Goal: Task Accomplishment & Management: Manage account settings

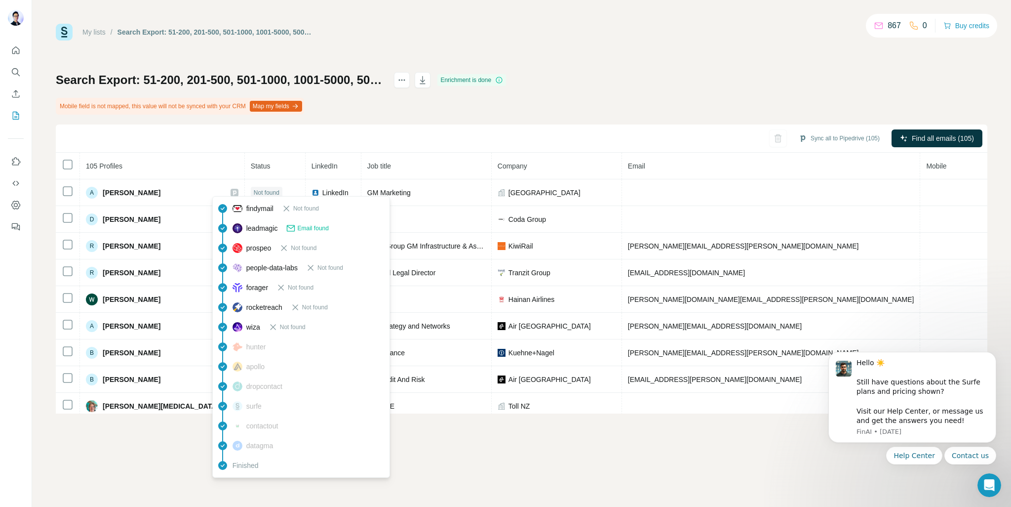
scroll to position [1062, 0]
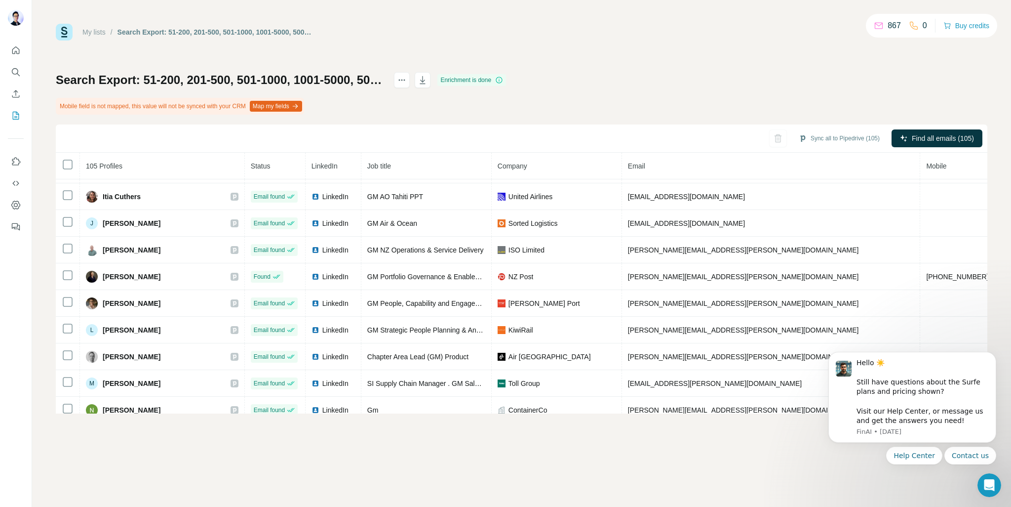
click at [555, 127] on div "Sync all to Pipedrive (105) Find all emails (105)" at bounding box center [522, 138] width 932 height 28
click at [20, 74] on icon "Search" at bounding box center [16, 72] width 10 height 10
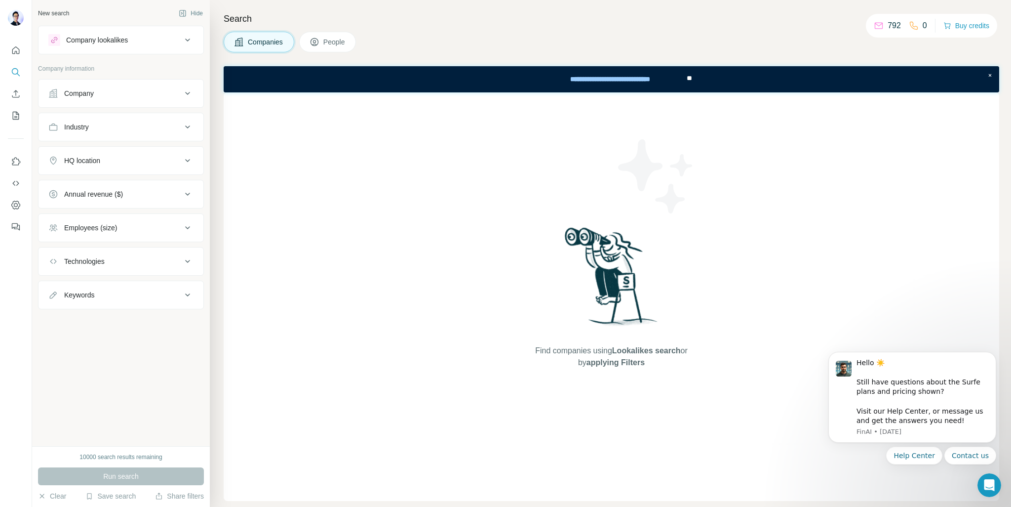
click at [180, 46] on button "Company lookalikes" at bounding box center [121, 40] width 165 height 24
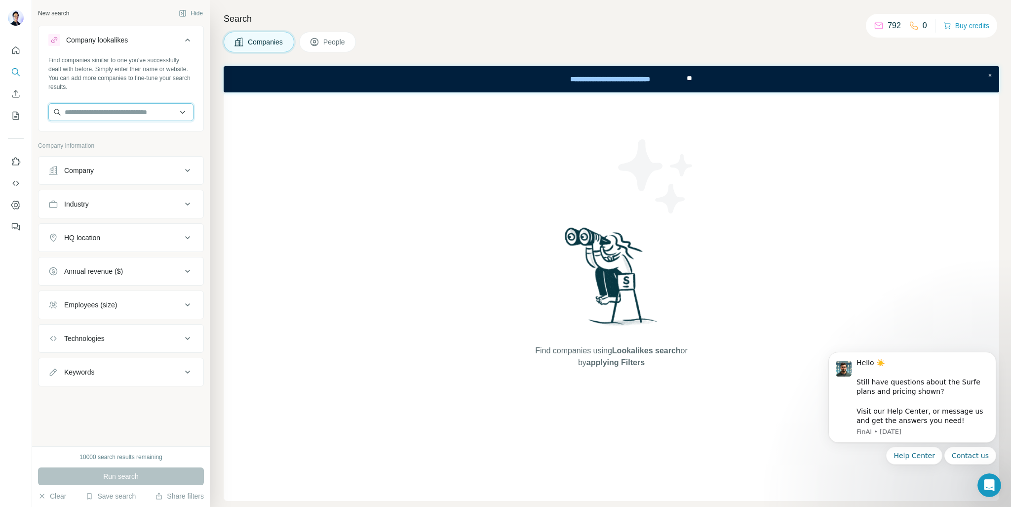
click at [157, 109] on input "text" at bounding box center [120, 112] width 145 height 18
click at [158, 108] on input "text" at bounding box center [120, 112] width 145 height 18
click at [445, 34] on div "Companies People" at bounding box center [612, 42] width 776 height 21
click at [158, 107] on input "text" at bounding box center [120, 112] width 145 height 18
click at [85, 110] on input "**********" at bounding box center [120, 112] width 145 height 18
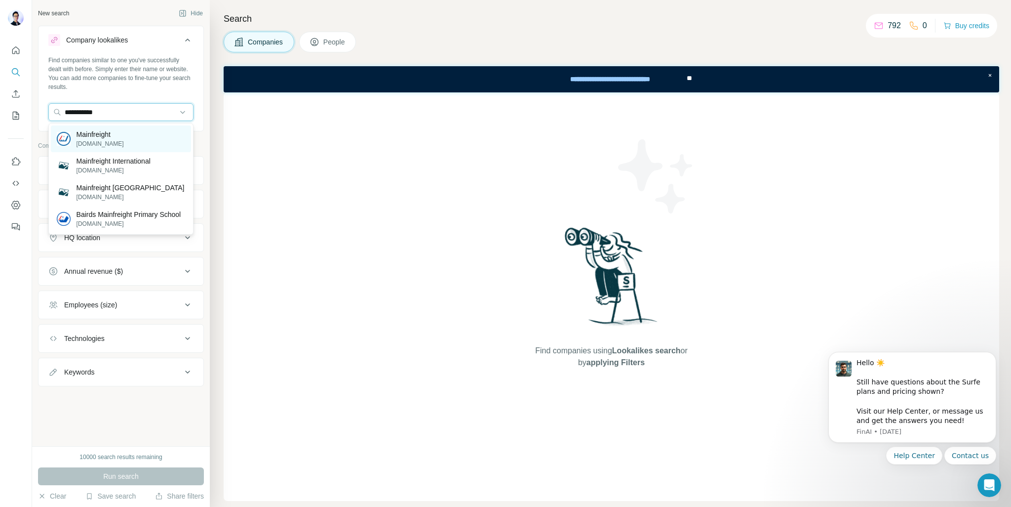
type input "**********"
click at [116, 127] on div "Mainfreight [DOMAIN_NAME]" at bounding box center [121, 138] width 140 height 27
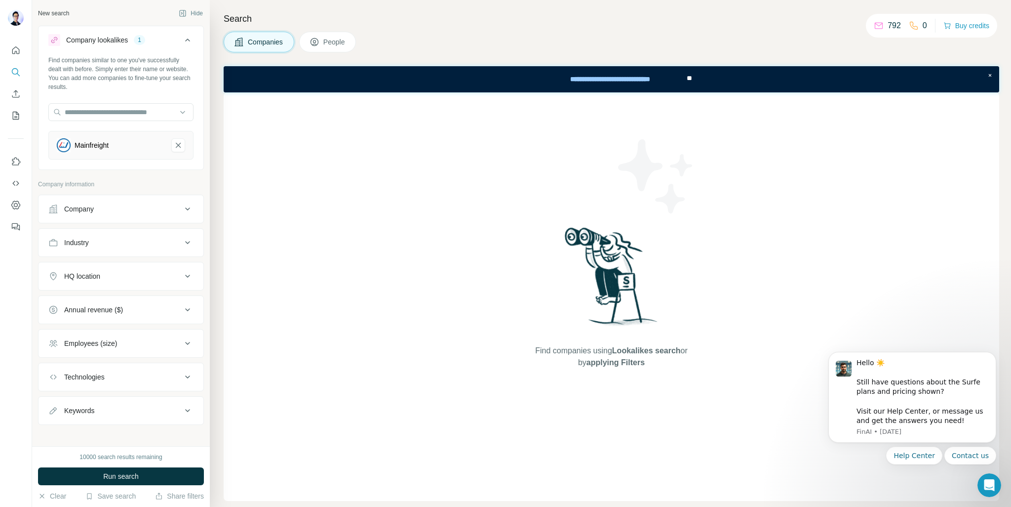
click at [151, 279] on div "HQ location" at bounding box center [114, 276] width 133 height 10
click at [89, 293] on input "text" at bounding box center [120, 301] width 145 height 18
type input "********"
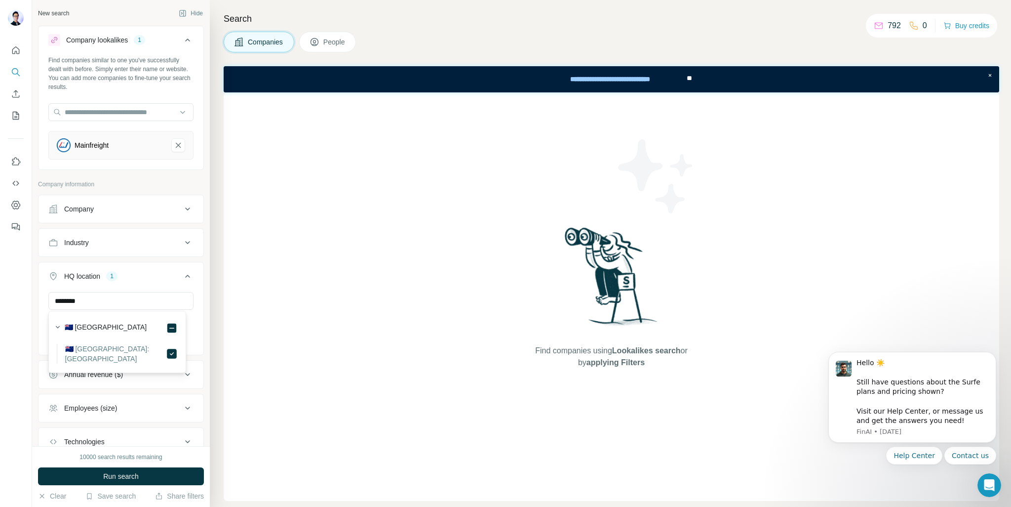
click at [201, 283] on div "New search Hide Company lookalikes 1 Find companies similar to one you've succe…" at bounding box center [121, 223] width 178 height 446
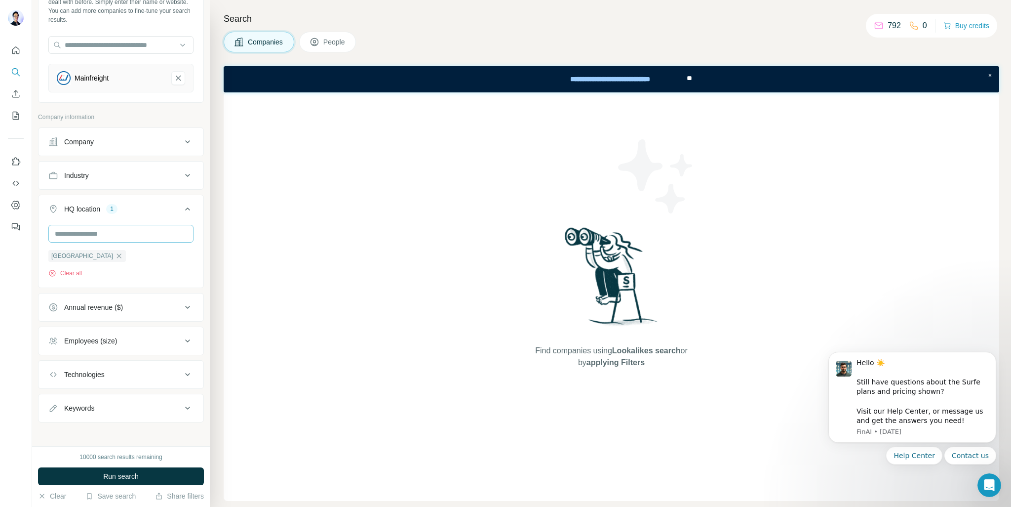
scroll to position [69, 0]
click at [156, 472] on button "Run search" at bounding box center [121, 476] width 166 height 18
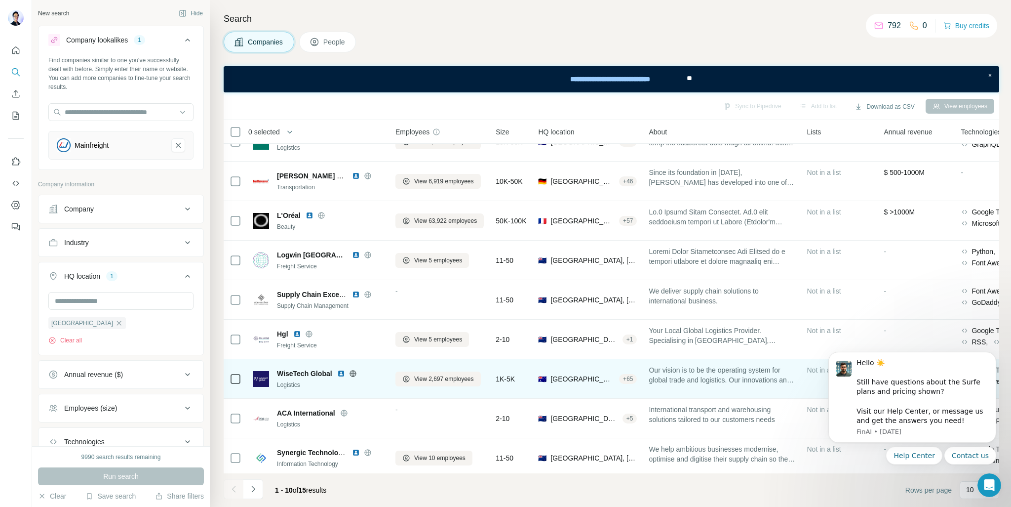
scroll to position [0, 0]
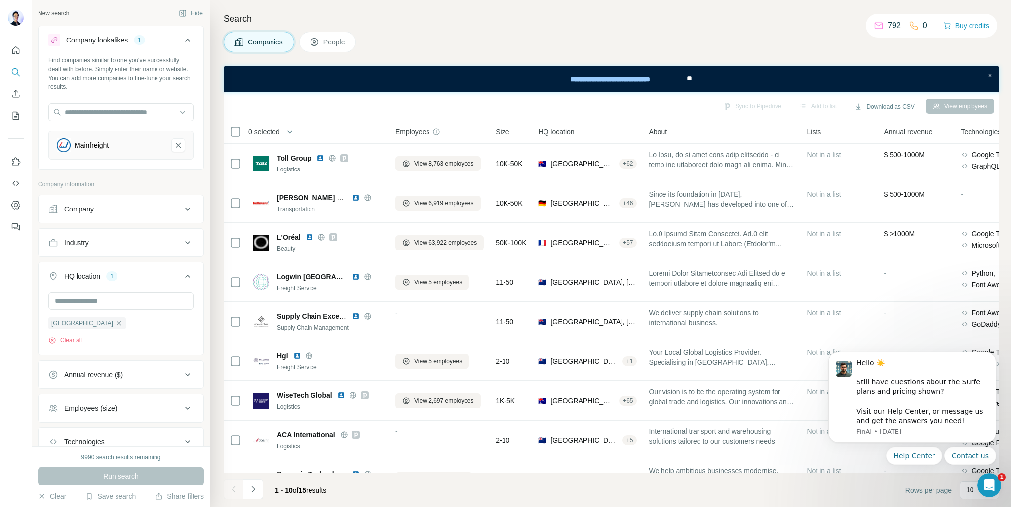
click at [816, 487] on html "Hello ☀️ ​ Still have questions about the Surfe plans and pricing shown? ​ Visi…" at bounding box center [912, 420] width 197 height 162
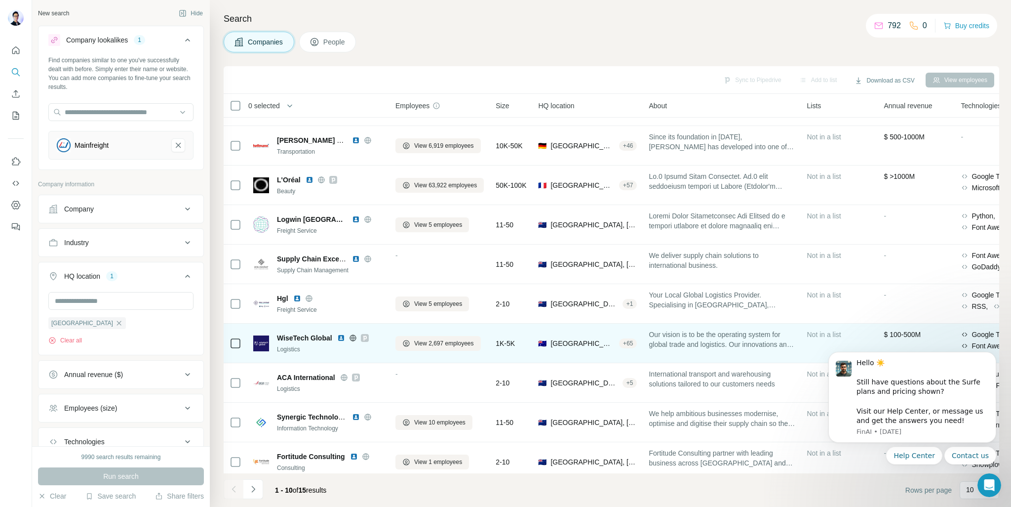
scroll to position [44, 0]
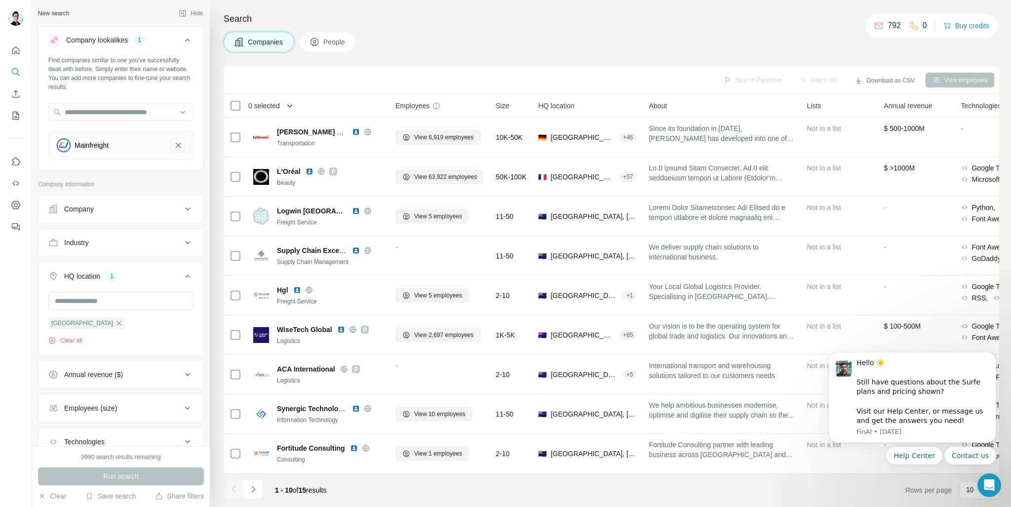
click at [290, 104] on icon "button" at bounding box center [290, 106] width 10 height 10
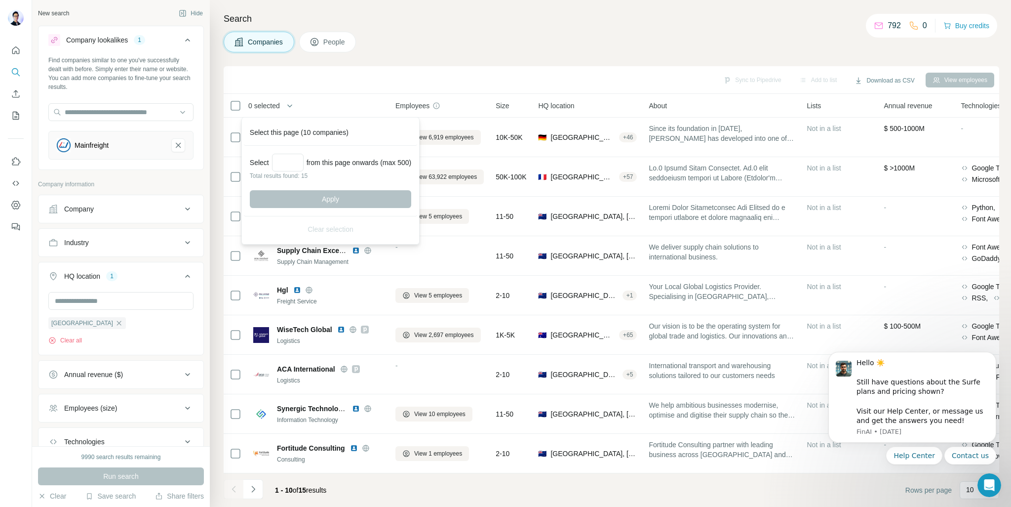
click at [416, 69] on div "Sync to Pipedrive Add to list Download as CSV View employees" at bounding box center [612, 80] width 776 height 28
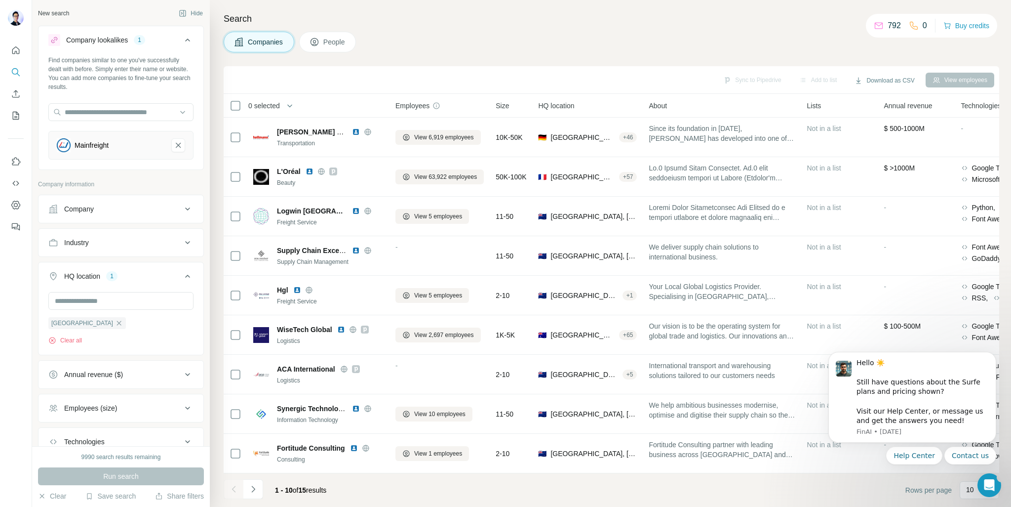
click at [969, 491] on body "Hello ☀️ ​ Still have questions about the Surfe plans and pricing shown? ​ Visi…" at bounding box center [913, 420] width 190 height 155
click at [967, 489] on body "Hello ☀️ ​ Still have questions about the Surfe plans and pricing shown? ​ Visi…" at bounding box center [913, 420] width 190 height 155
click at [964, 487] on body "Hello ☀️ ​ Still have questions about the Surfe plans and pricing shown? ​ Visi…" at bounding box center [913, 420] width 190 height 155
drag, startPoint x: 902, startPoint y: 490, endPoint x: 922, endPoint y: 489, distance: 20.2
click at [903, 490] on body "Hello ☀️ ​ Still have questions about the Surfe plans and pricing shown? ​ Visi…" at bounding box center [913, 420] width 190 height 155
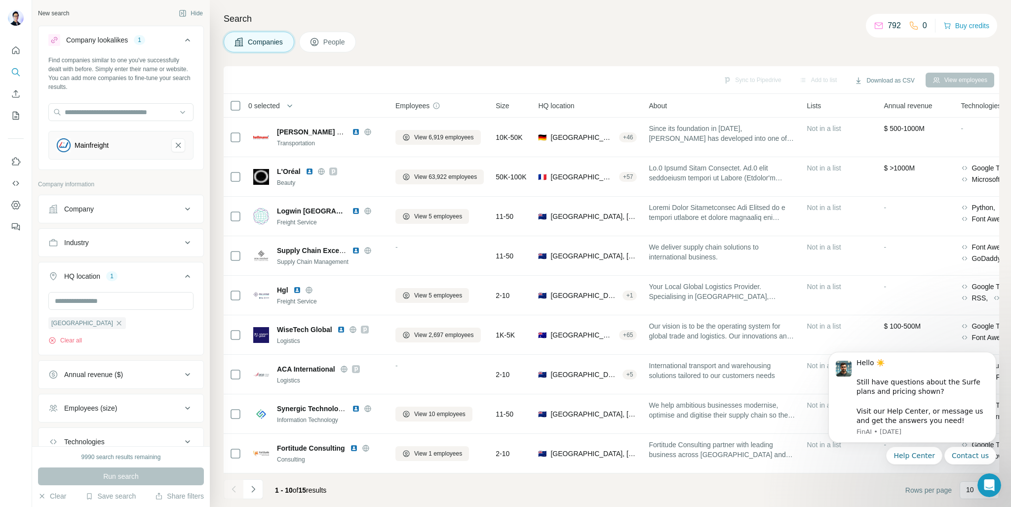
click at [963, 488] on body "Hello ☀️ ​ Still have questions about the Surfe plans and pricing shown? ​ Visi…" at bounding box center [913, 420] width 190 height 155
drag, startPoint x: 994, startPoint y: 353, endPoint x: 1823, endPoint y: 707, distance: 901.3
click at [994, 353] on icon "Dismiss notification" at bounding box center [992, 353] width 3 height 3
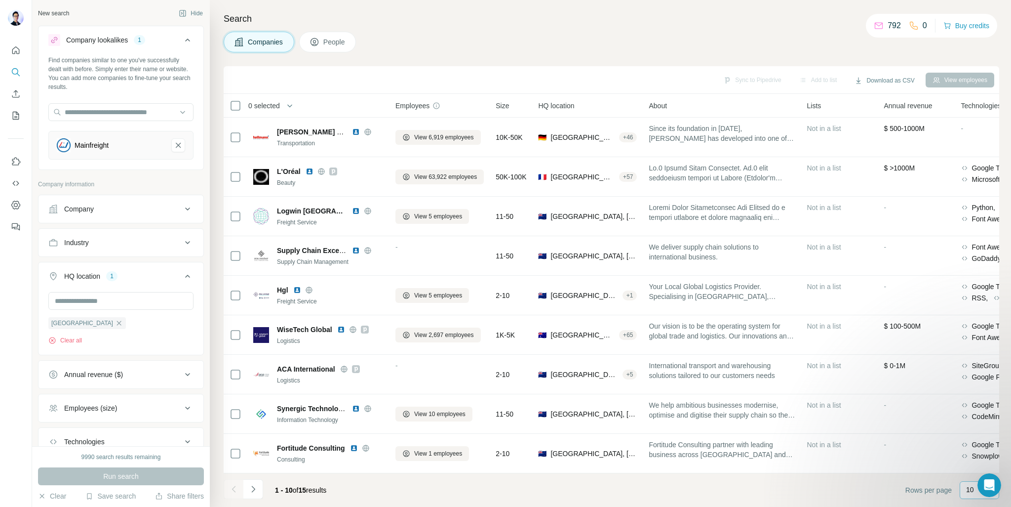
click at [969, 486] on p "10" at bounding box center [970, 489] width 8 height 10
click at [982, 436] on div "40" at bounding box center [979, 432] width 23 height 10
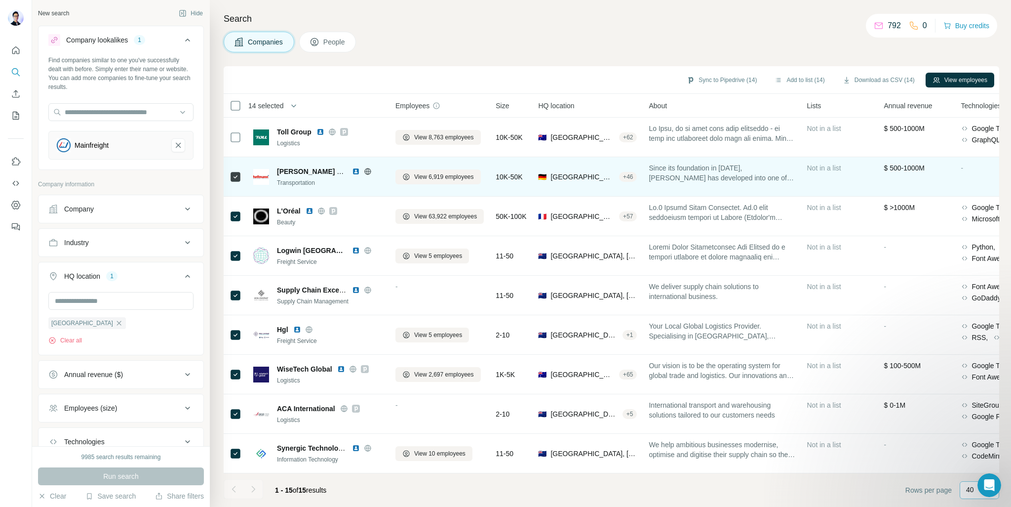
click at [228, 180] on td at bounding box center [236, 176] width 24 height 39
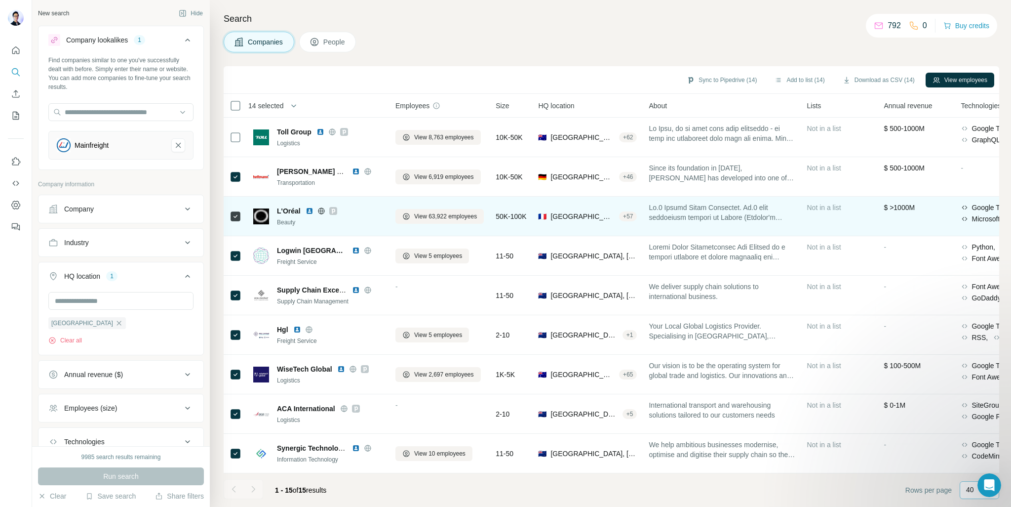
click at [229, 213] on td at bounding box center [236, 215] width 24 height 39
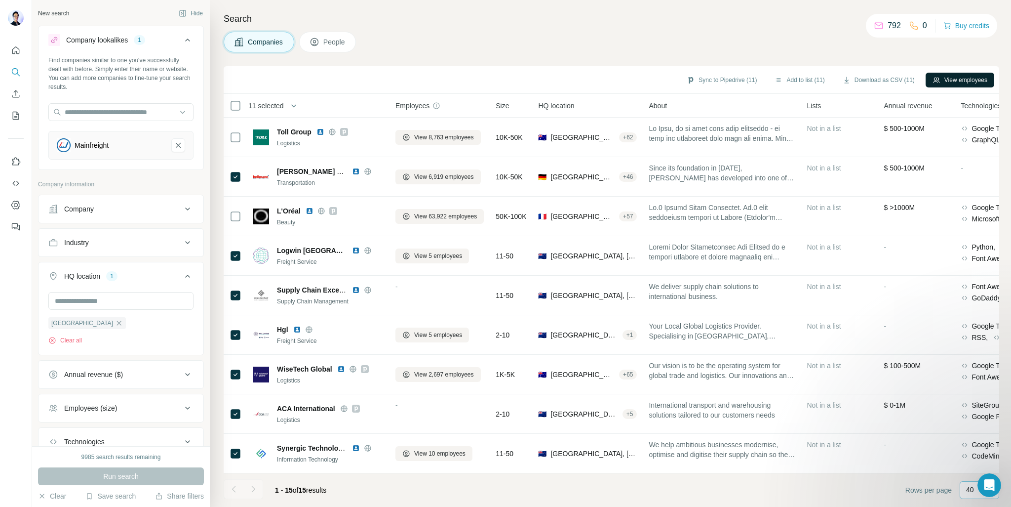
click at [964, 73] on button "View employees" at bounding box center [960, 80] width 69 height 15
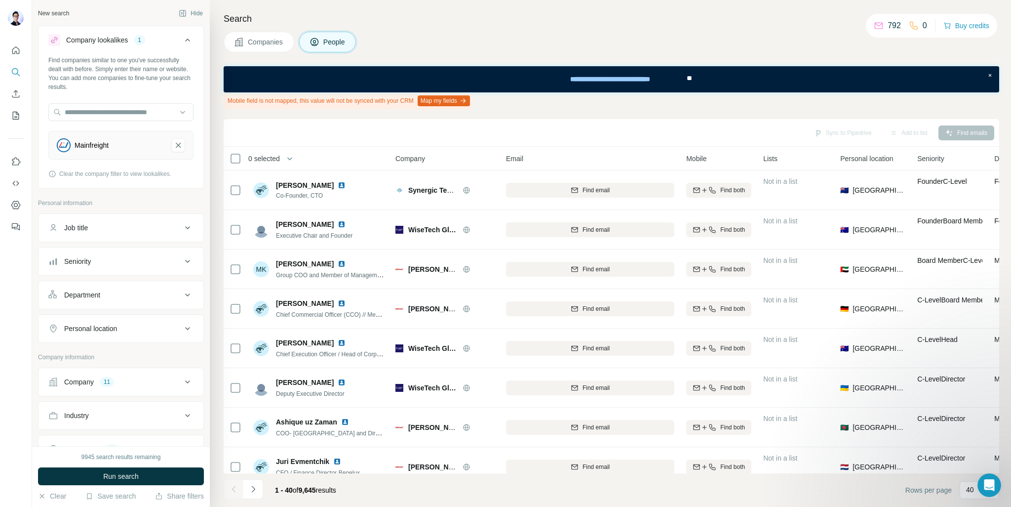
click at [251, 160] on span "0 selected" at bounding box center [264, 159] width 32 height 10
click at [238, 150] on th "40 selected" at bounding box center [303, 159] width 158 height 24
click at [250, 42] on span "Companies" at bounding box center [266, 42] width 36 height 10
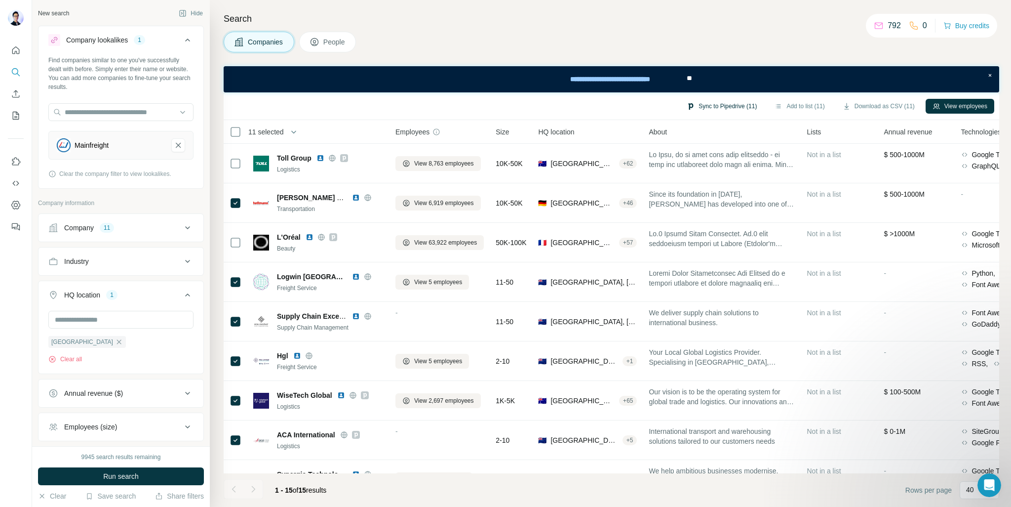
click at [703, 109] on button "Sync to Pipedrive (11)" at bounding box center [722, 106] width 84 height 15
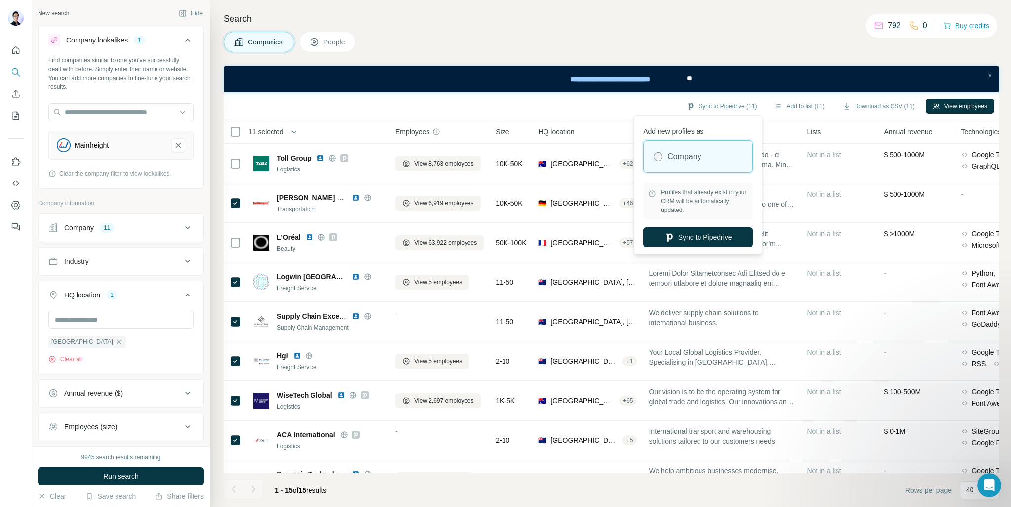
click at [799, 58] on div "Search Companies People Sync to Pipedrive (11) Add to list (11) Download as CSV…" at bounding box center [610, 253] width 801 height 507
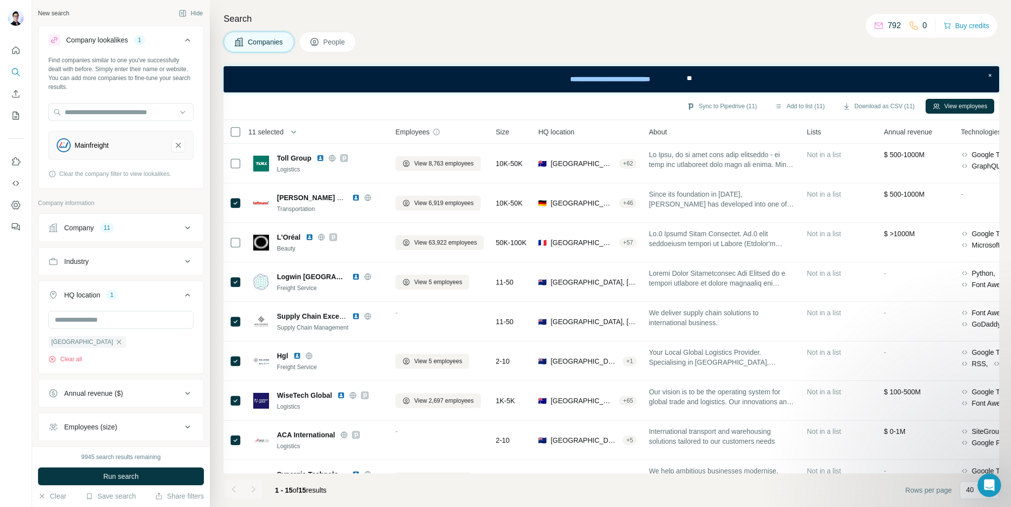
click at [329, 45] on span "People" at bounding box center [334, 42] width 23 height 10
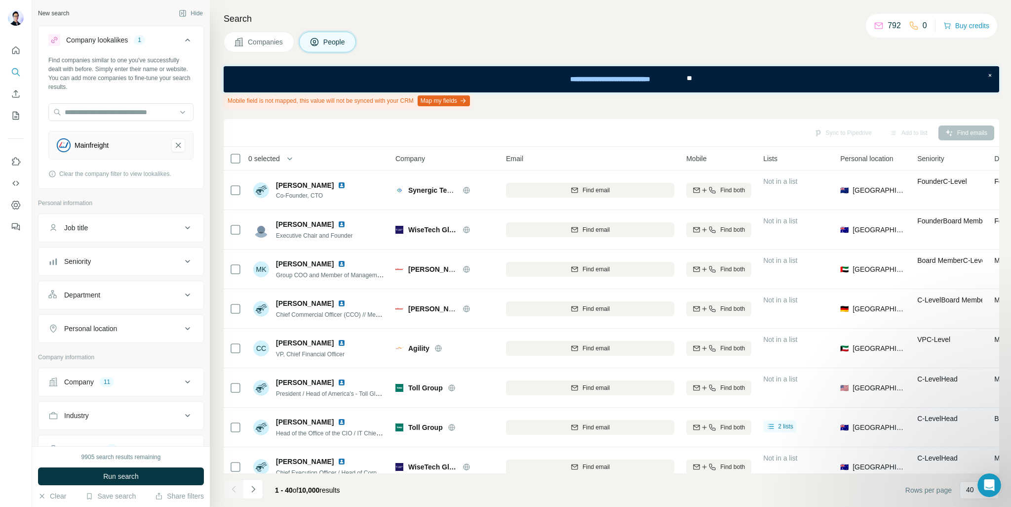
click at [172, 225] on div "Job title" at bounding box center [114, 228] width 133 height 10
click at [116, 246] on input "text" at bounding box center [110, 252] width 125 height 18
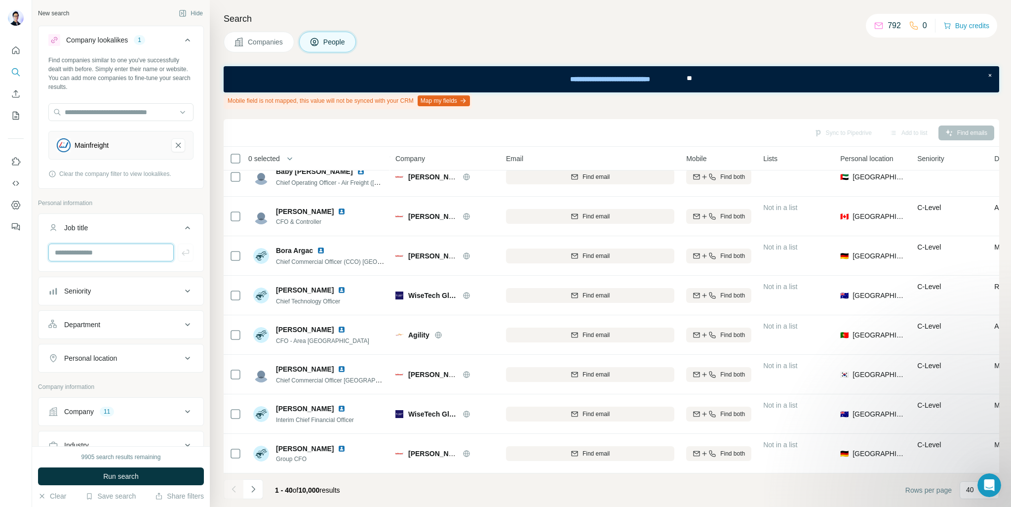
scroll to position [1282, 0]
click at [968, 488] on p "40" at bounding box center [970, 489] width 8 height 10
click at [983, 413] on div "60" at bounding box center [979, 414] width 23 height 10
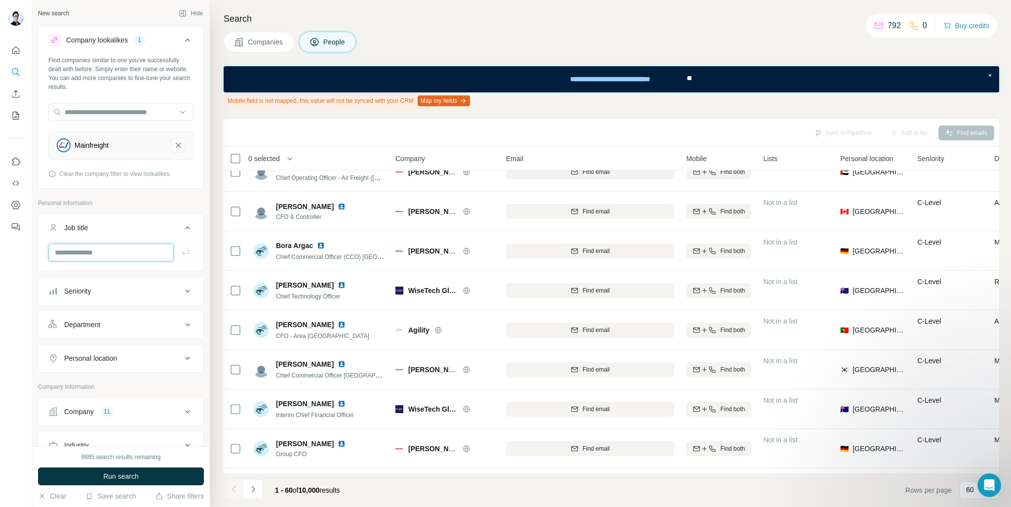
click at [107, 246] on input "text" at bounding box center [110, 252] width 125 height 18
paste input "**********"
type input "**********"
click at [181, 253] on icon "button" at bounding box center [186, 252] width 10 height 10
click at [112, 257] on input "text" at bounding box center [110, 252] width 125 height 18
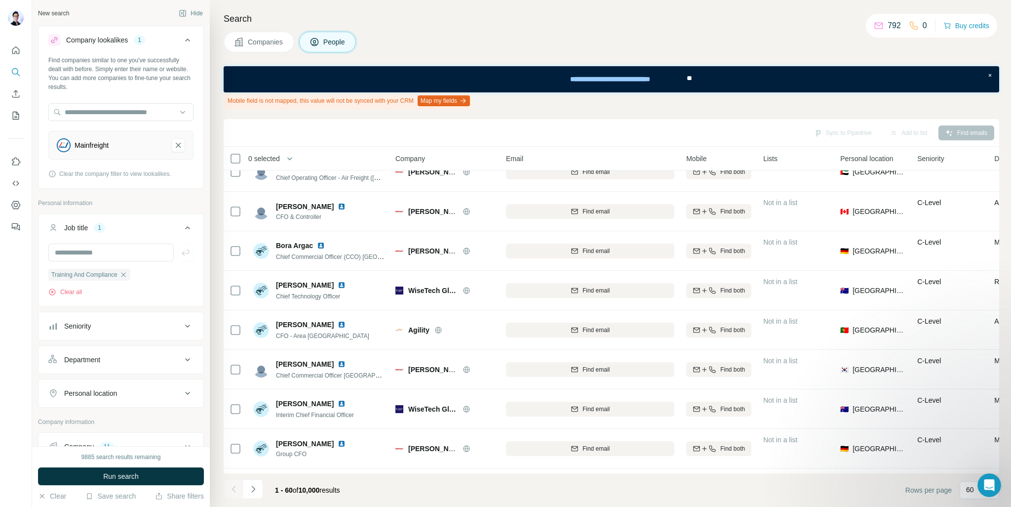
click at [109, 241] on button "Job title 1" at bounding box center [121, 230] width 165 height 28
click at [115, 234] on button "Job title 1" at bounding box center [121, 228] width 165 height 24
click at [97, 251] on input "text" at bounding box center [110, 252] width 125 height 18
paste input "**********"
type input "**********"
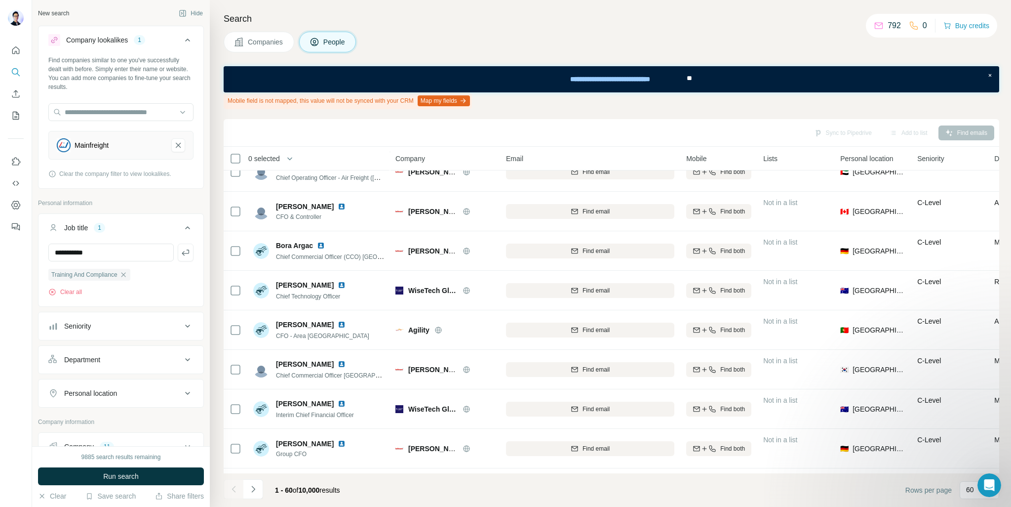
click at [181, 253] on icon "button" at bounding box center [186, 252] width 10 height 10
click at [120, 247] on input "text" at bounding box center [110, 252] width 125 height 18
paste input "**********"
type input "**********"
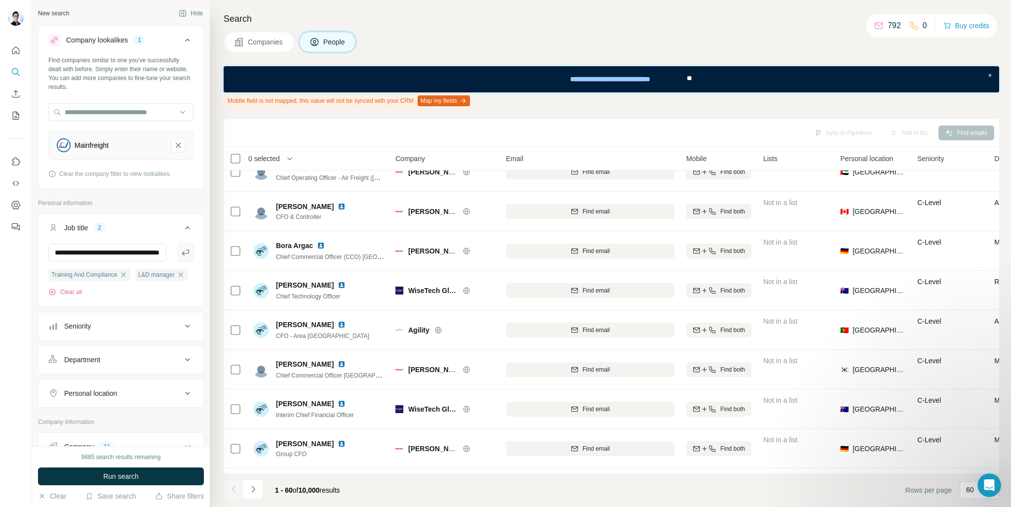
click at [182, 252] on icon "button" at bounding box center [186, 252] width 10 height 10
click at [112, 255] on input "text" at bounding box center [107, 252] width 118 height 18
paste input "**********"
type input "**********"
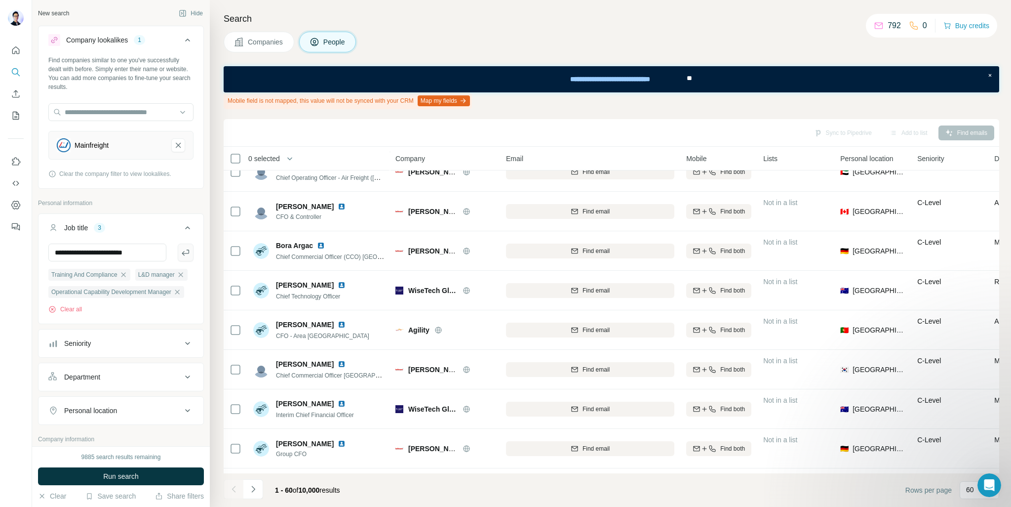
click at [181, 251] on icon "button" at bounding box center [186, 252] width 10 height 10
click at [110, 246] on input "text" at bounding box center [107, 252] width 118 height 18
paste input "**********"
type input "**********"
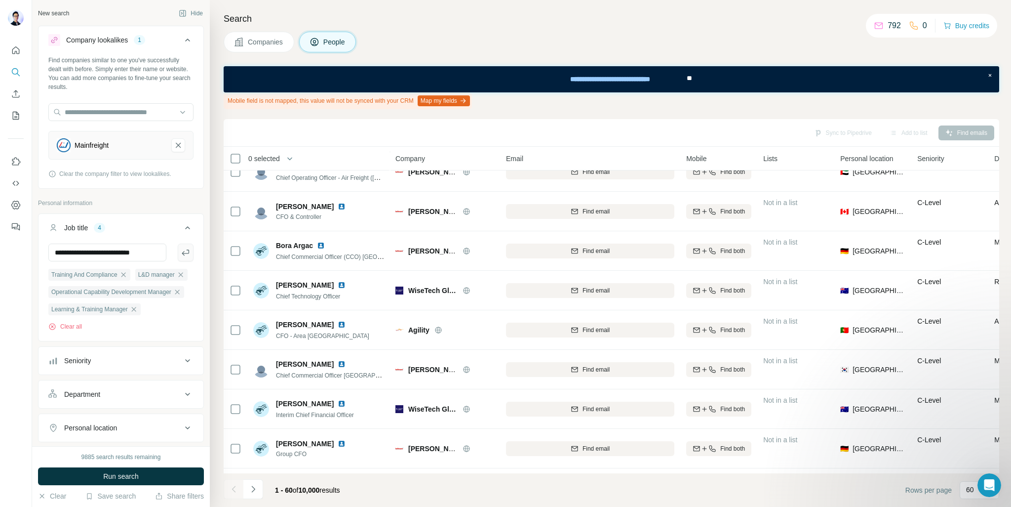
click at [181, 251] on icon "button" at bounding box center [186, 252] width 10 height 10
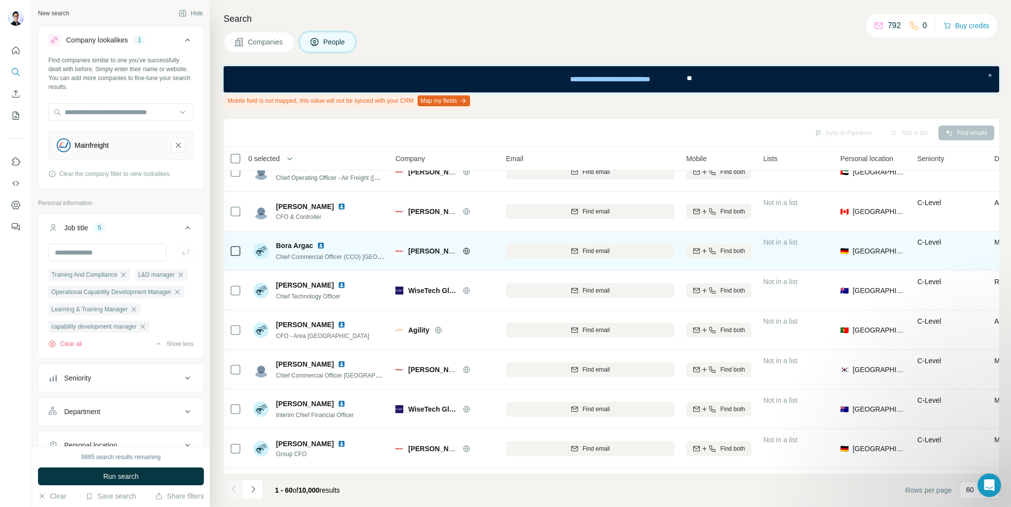
scroll to position [0, 0]
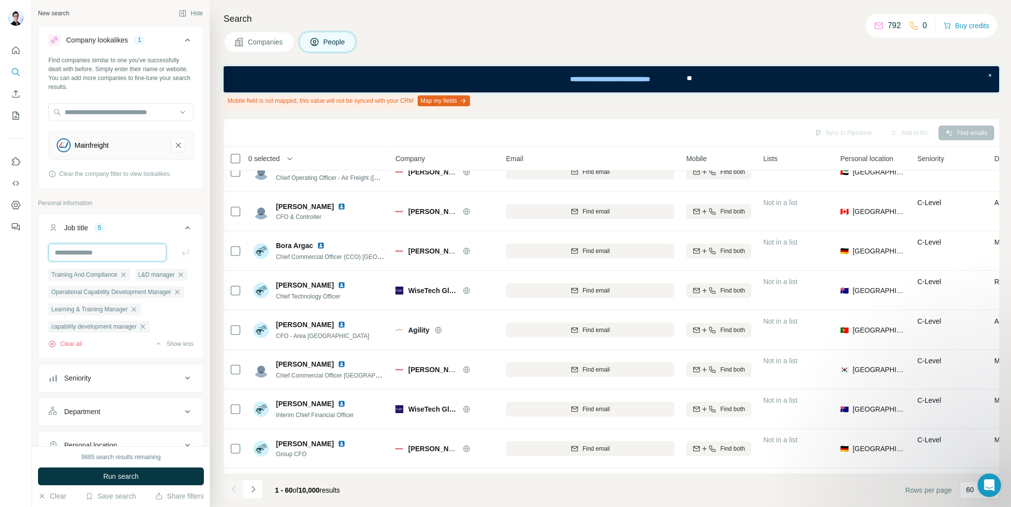
click at [116, 255] on input "text" at bounding box center [107, 252] width 118 height 18
paste input "**********"
type input "**********"
click at [181, 253] on icon "button" at bounding box center [186, 252] width 10 height 10
click at [116, 249] on input "text" at bounding box center [107, 252] width 118 height 18
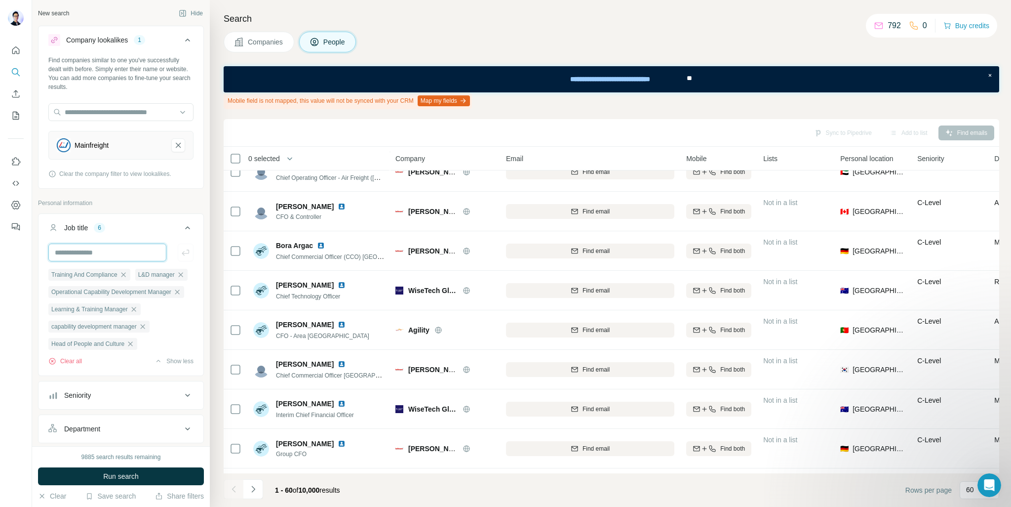
paste input "**********"
type input "**********"
click at [181, 250] on icon "button" at bounding box center [186, 252] width 10 height 10
click at [88, 248] on input "text" at bounding box center [107, 252] width 118 height 18
paste input "**********"
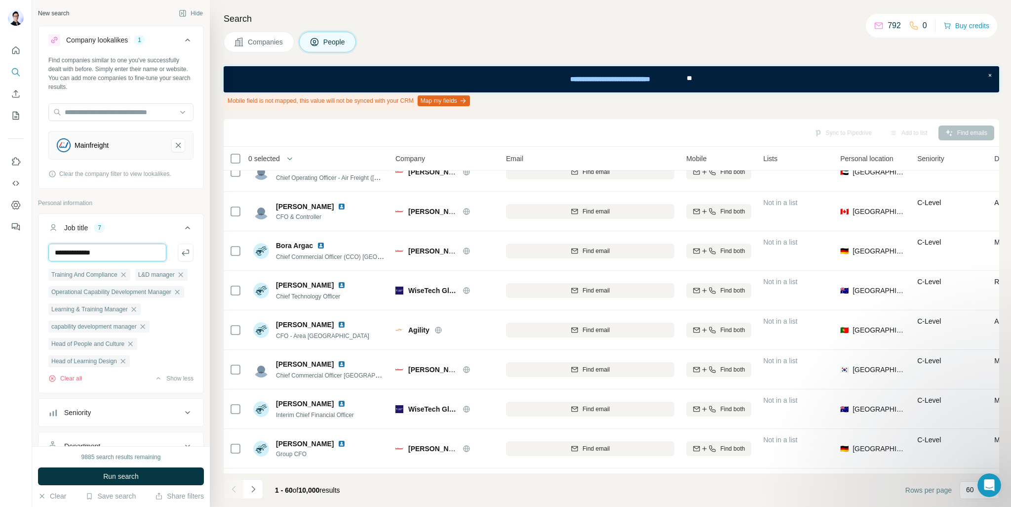
type input "**********"
click at [181, 251] on icon "button" at bounding box center [186, 252] width 10 height 10
click at [132, 252] on input "text" at bounding box center [107, 252] width 118 height 18
click at [91, 252] on input "text" at bounding box center [107, 252] width 118 height 18
paste input "**********"
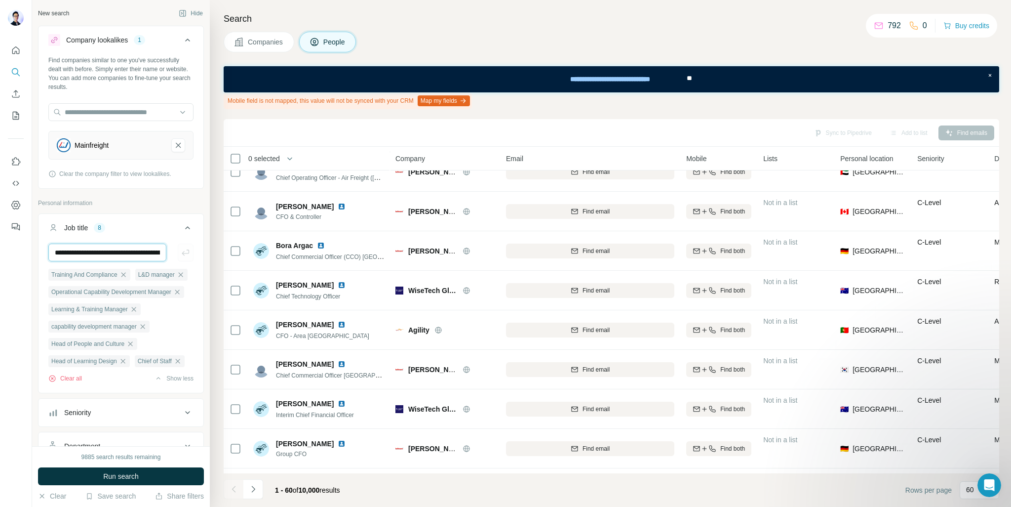
scroll to position [0, 43]
type input "**********"
click at [182, 250] on icon "button" at bounding box center [186, 252] width 10 height 10
click at [181, 382] on icon "button" at bounding box center [177, 378] width 8 height 8
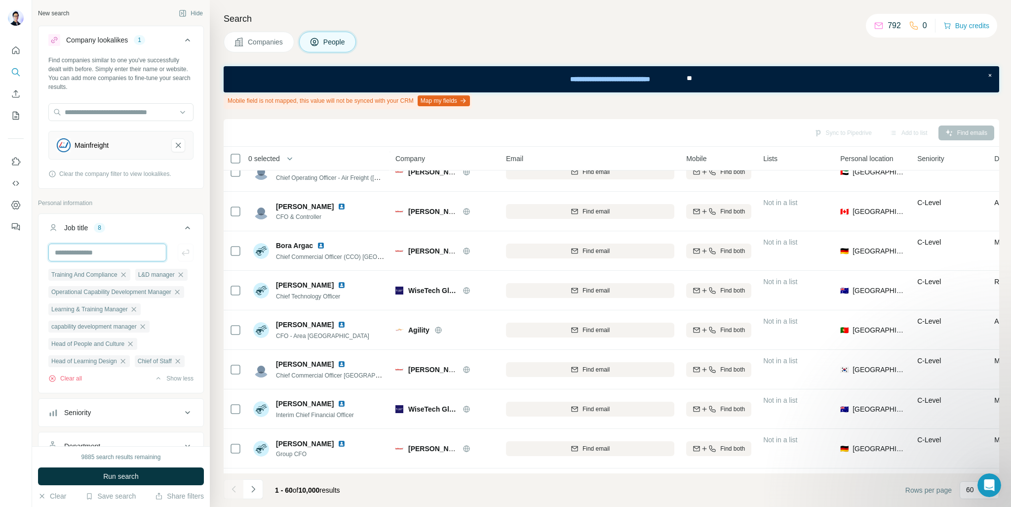
click at [111, 253] on input "text" at bounding box center [107, 252] width 118 height 18
paste input "**********"
type input "**********"
click at [181, 249] on icon "button" at bounding box center [186, 252] width 10 height 10
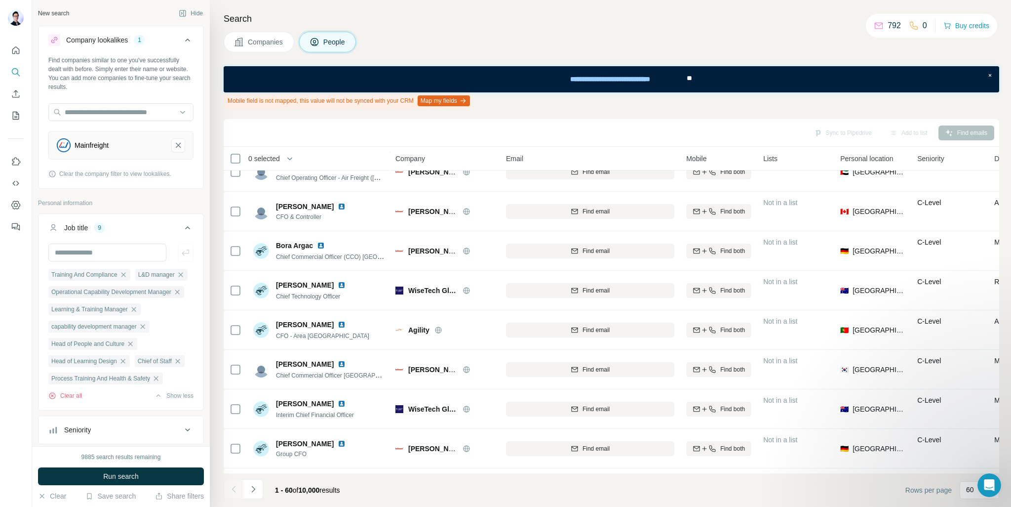
scroll to position [0, 0]
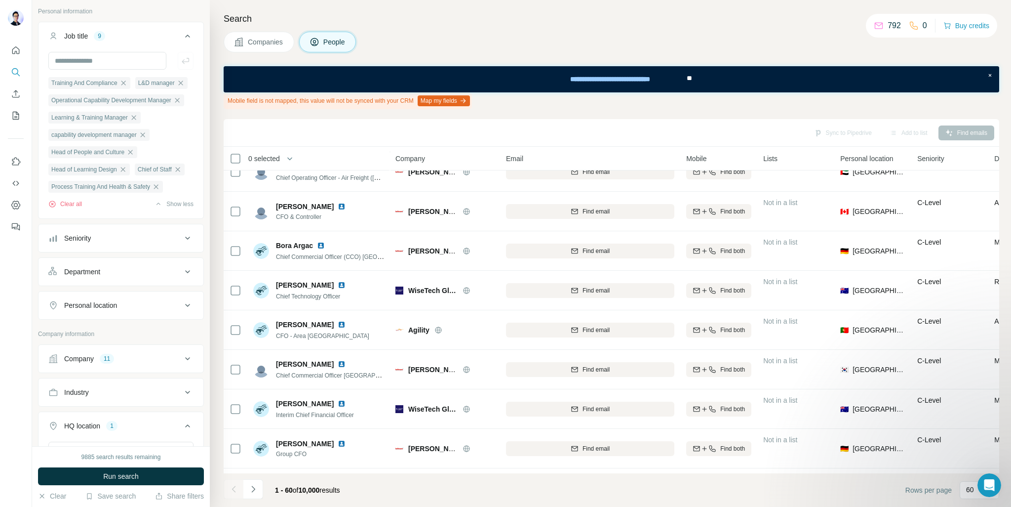
scroll to position [197, 0]
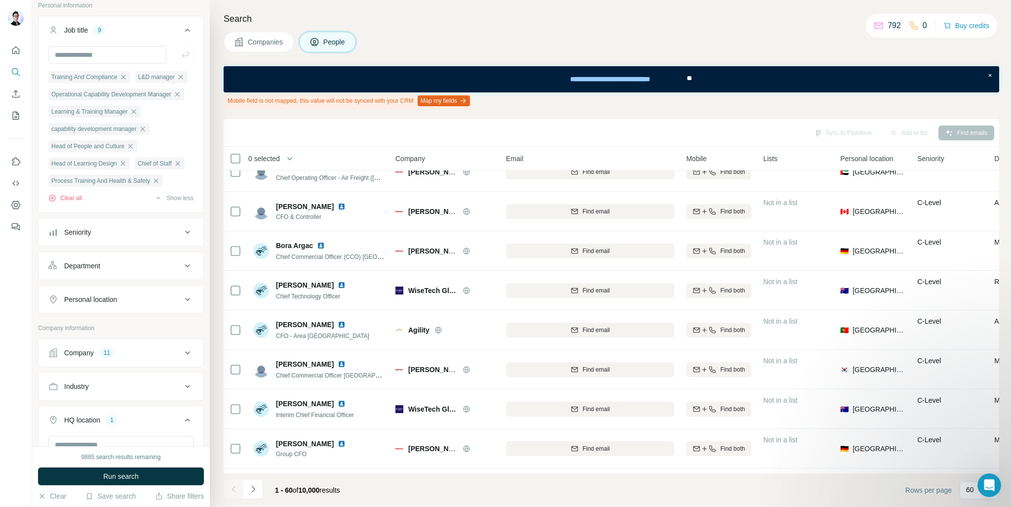
click at [161, 237] on div "Seniority" at bounding box center [114, 232] width 133 height 10
click at [85, 351] on span "Manager" at bounding box center [75, 347] width 31 height 10
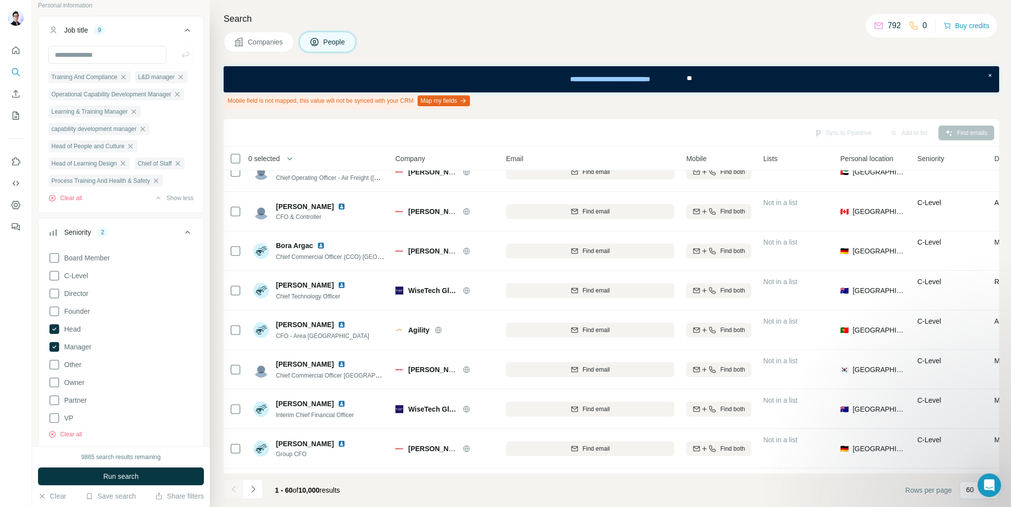
click at [183, 238] on icon at bounding box center [188, 232] width 12 height 12
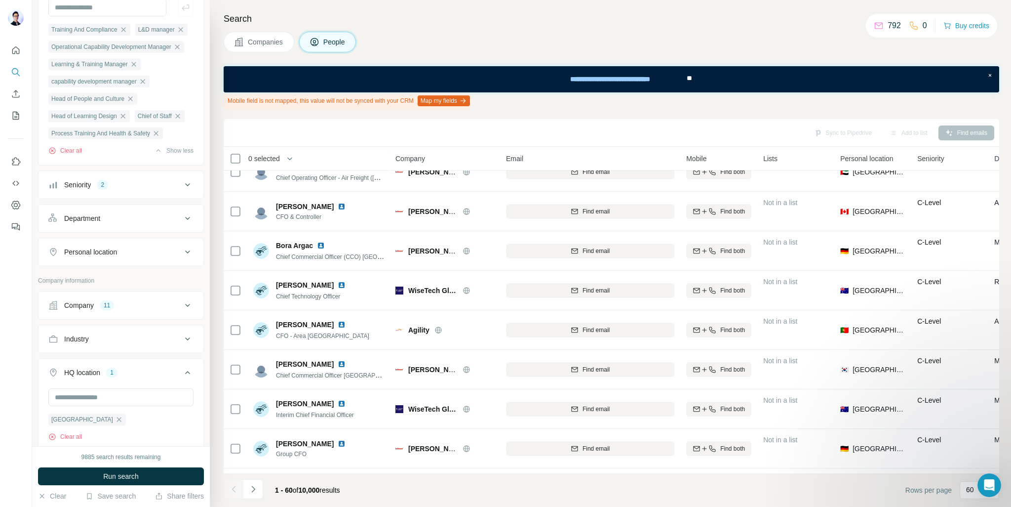
scroll to position [296, 0]
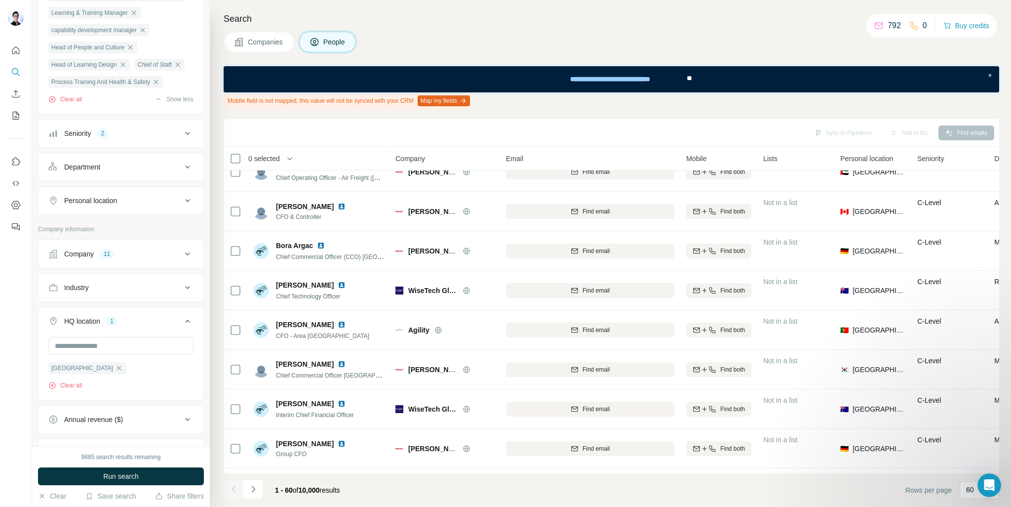
click at [182, 173] on icon at bounding box center [188, 167] width 12 height 12
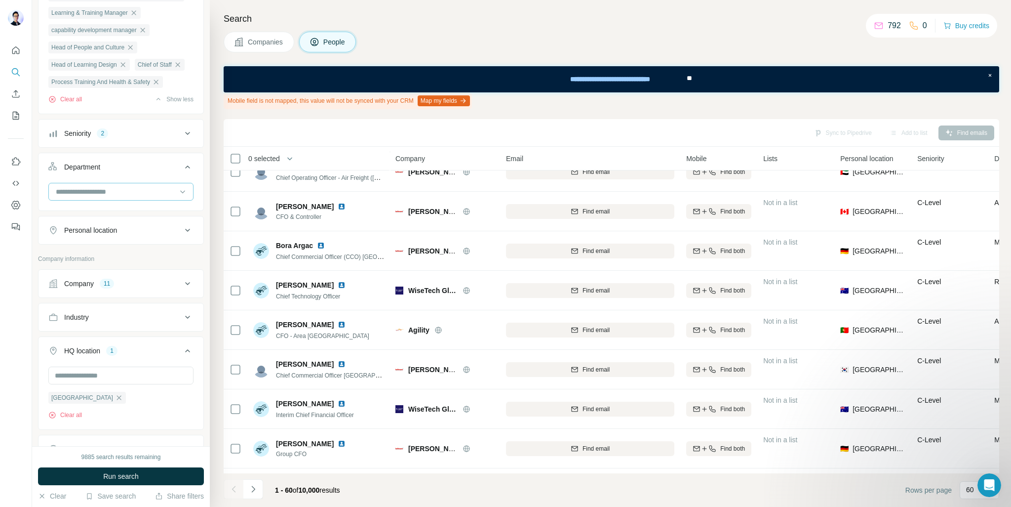
click at [166, 197] on input at bounding box center [116, 191] width 122 height 11
click at [108, 259] on div "HR" at bounding box center [117, 263] width 121 height 10
click at [178, 196] on icon at bounding box center [183, 192] width 10 height 10
click at [192, 183] on button "Department 1" at bounding box center [121, 169] width 165 height 28
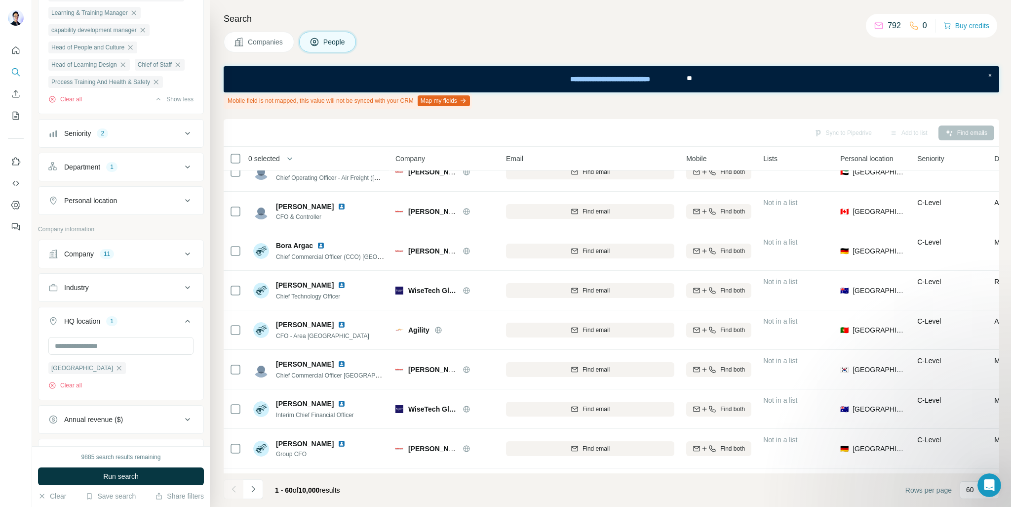
click at [182, 206] on icon at bounding box center [188, 201] width 12 height 12
click at [147, 234] on input "text" at bounding box center [120, 225] width 145 height 18
click at [115, 234] on input "********" at bounding box center [120, 225] width 145 height 18
click at [110, 234] on input "********" at bounding box center [120, 225] width 145 height 18
drag, startPoint x: 110, startPoint y: 262, endPoint x: 14, endPoint y: 267, distance: 96.4
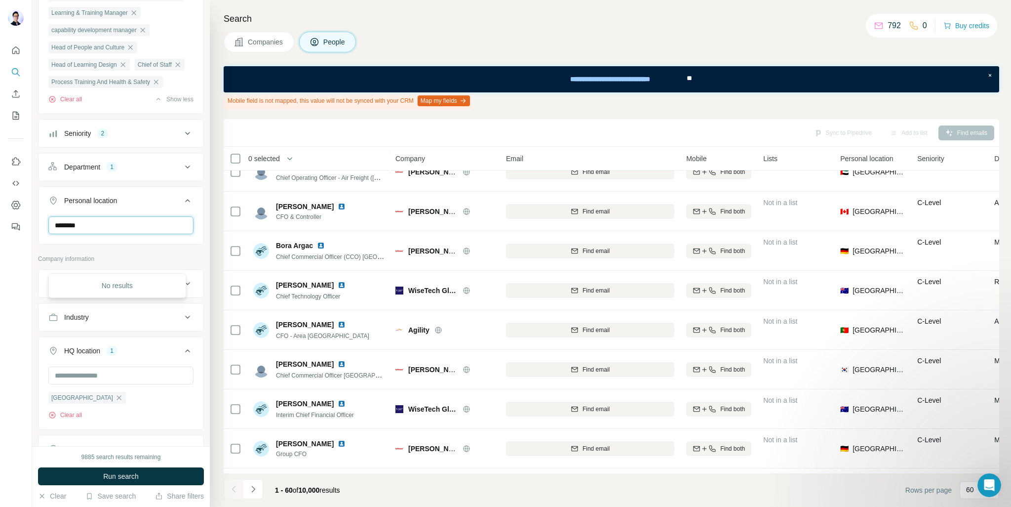
click at [14, 267] on div "New search Hide Company lookalikes 1 Find companies similar to one you've succe…" at bounding box center [505, 253] width 1011 height 507
type input "**********"
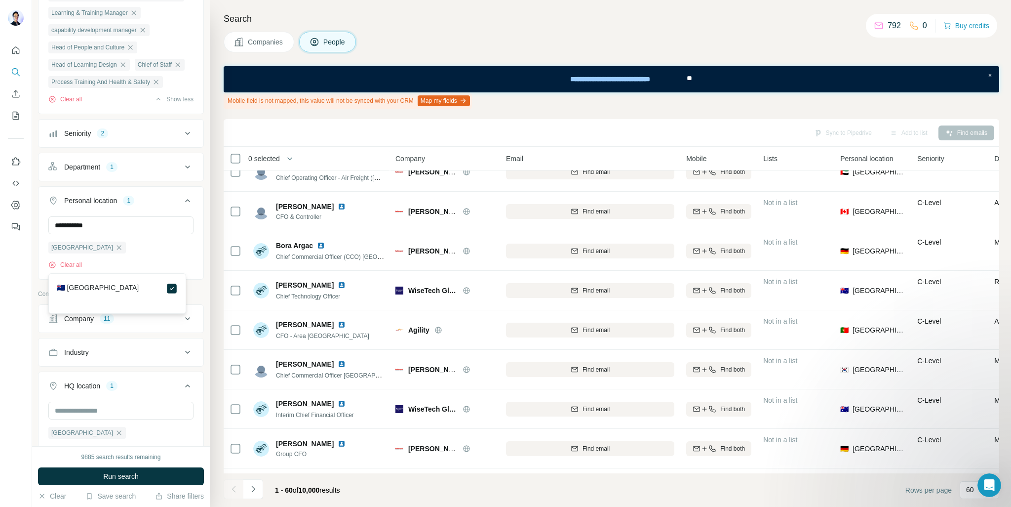
click at [191, 263] on div "**********" at bounding box center [121, 246] width 165 height 61
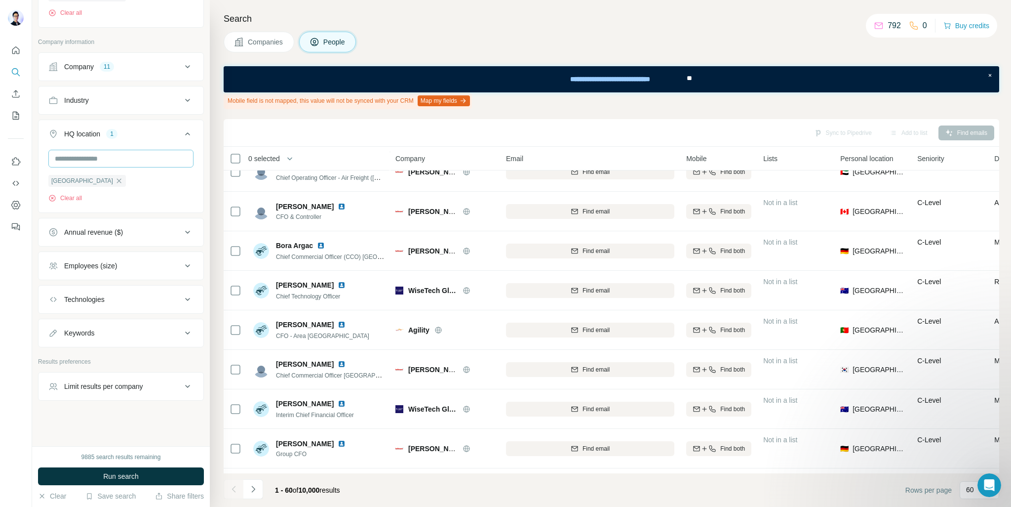
scroll to position [584, 0]
click at [182, 386] on icon at bounding box center [188, 386] width 12 height 12
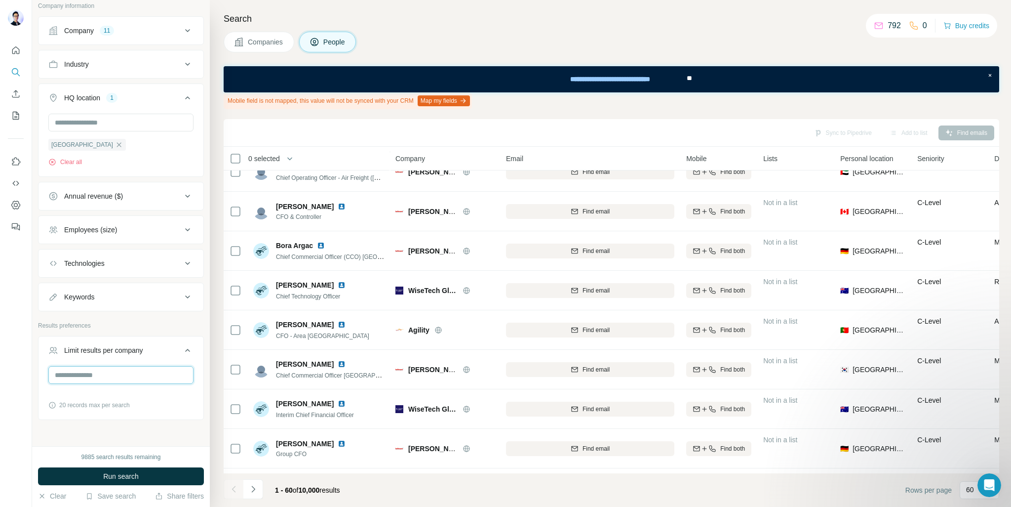
click at [140, 384] on input "number" at bounding box center [120, 375] width 145 height 18
type input "*"
click at [25, 396] on div at bounding box center [16, 253] width 32 height 507
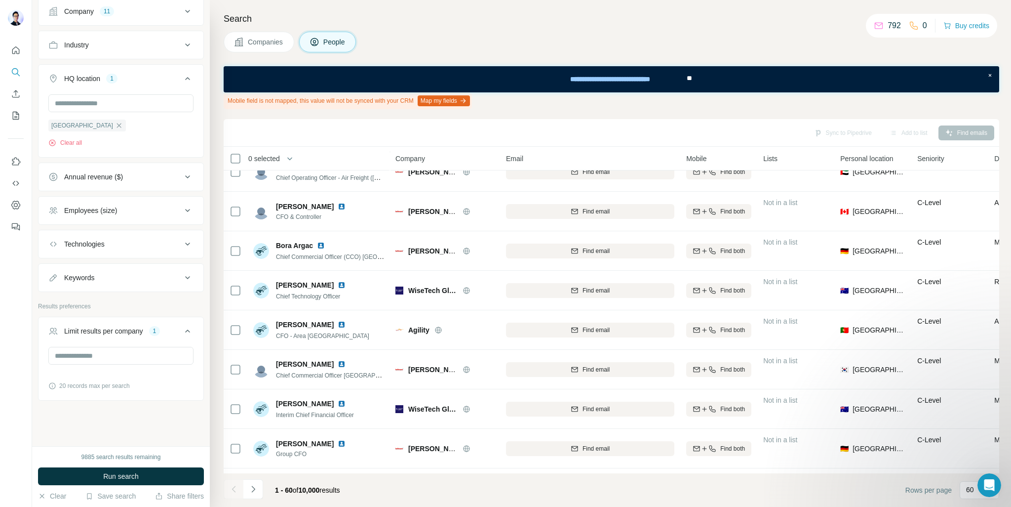
scroll to position [639, 0]
click at [159, 479] on button "Run search" at bounding box center [121, 476] width 166 height 18
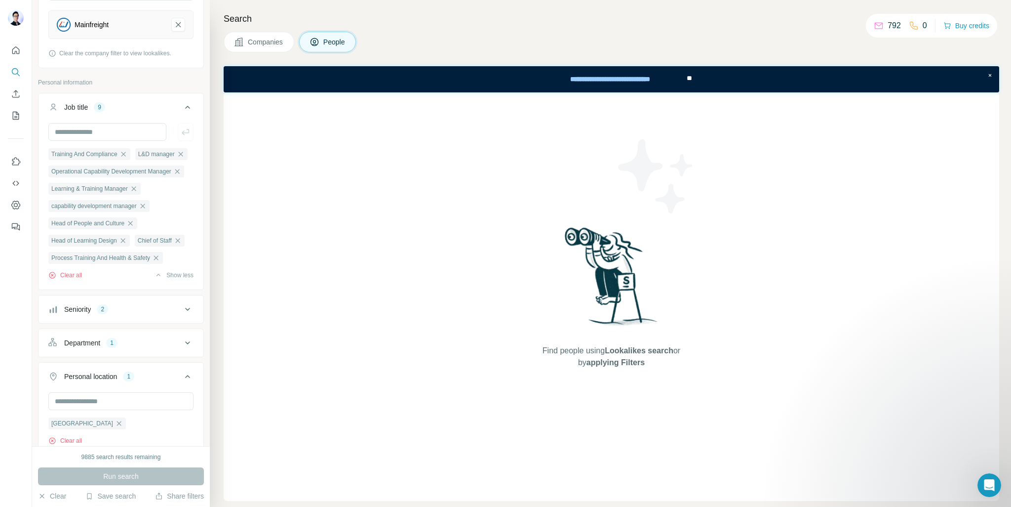
scroll to position [0, 0]
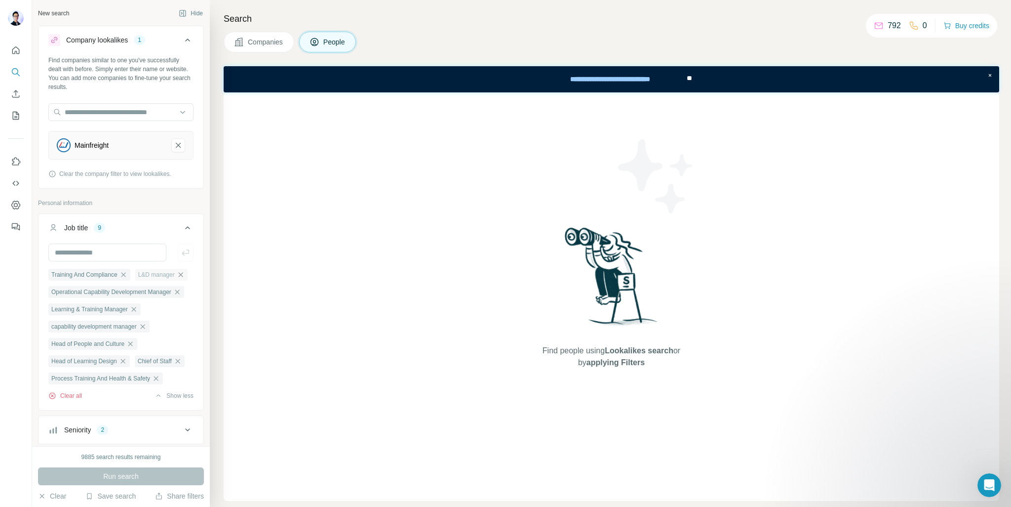
click at [177, 278] on icon "button" at bounding box center [181, 275] width 8 height 8
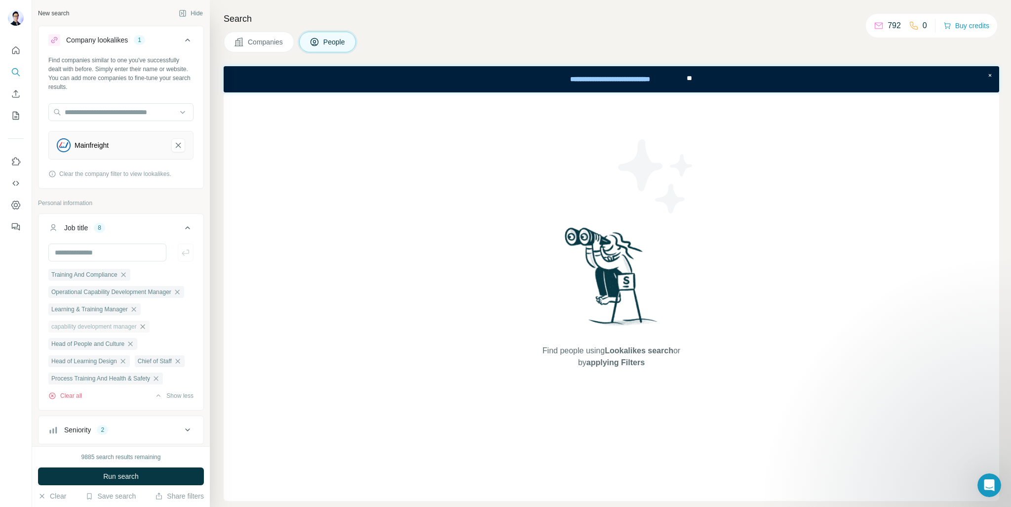
click at [147, 328] on icon "button" at bounding box center [143, 326] width 8 height 8
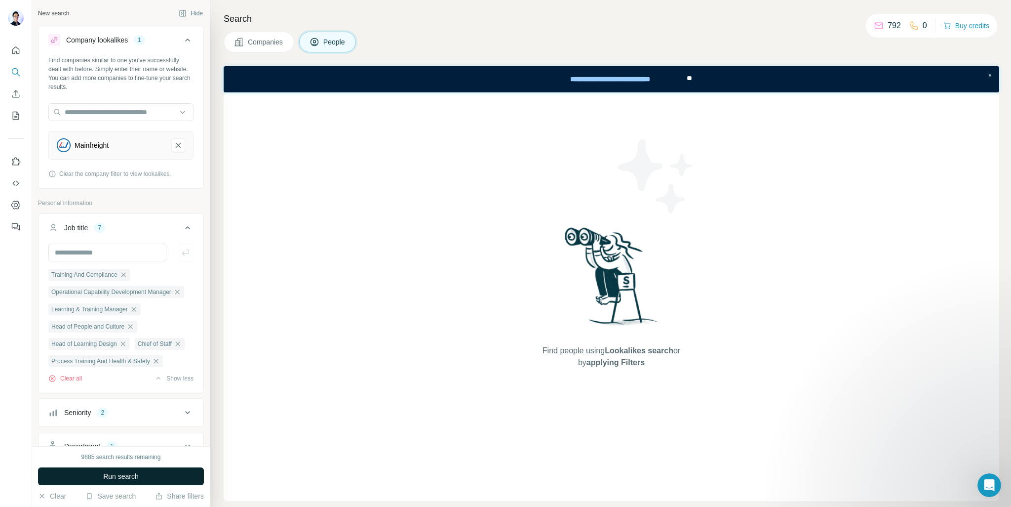
click at [160, 471] on button "Run search" at bounding box center [121, 476] width 166 height 18
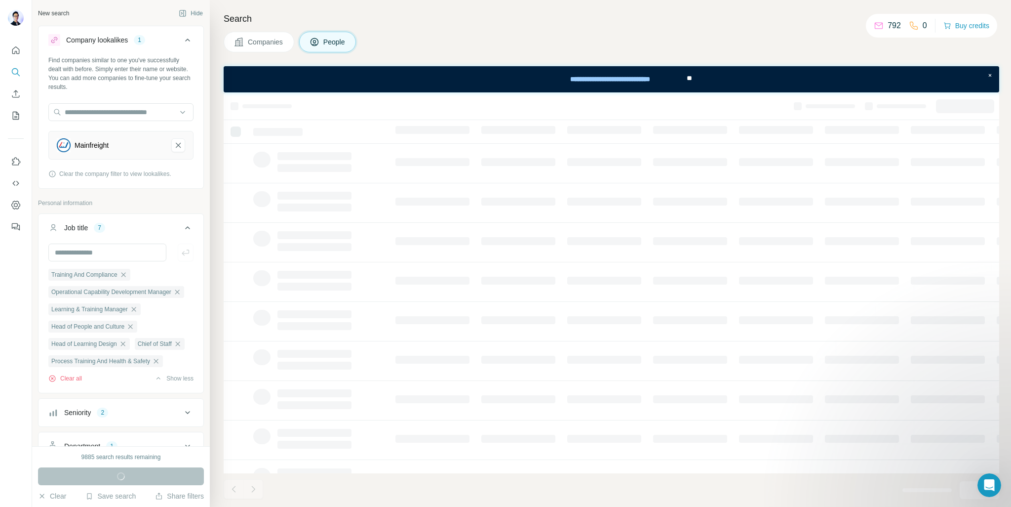
click at [185, 228] on icon at bounding box center [188, 228] width 12 height 12
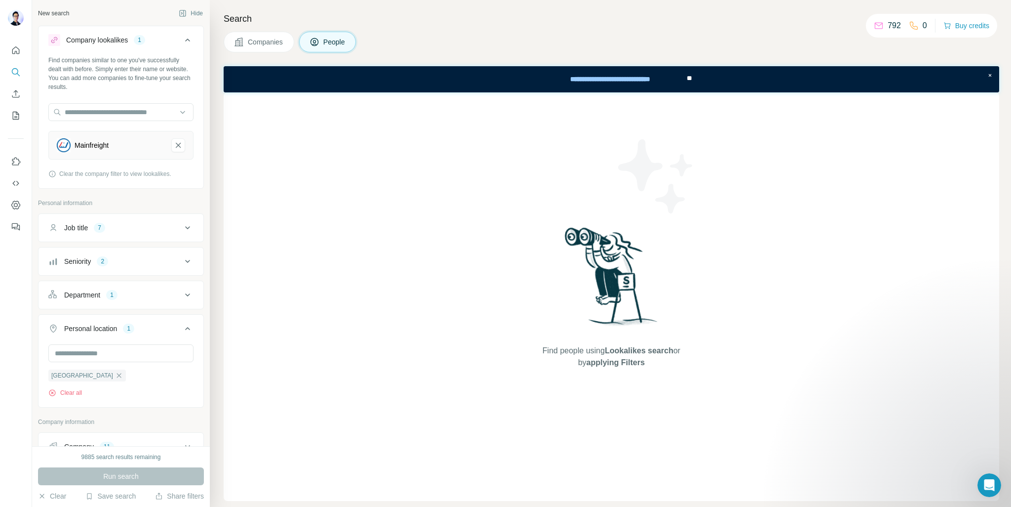
click at [182, 255] on icon at bounding box center [188, 261] width 12 height 12
click at [59, 354] on icon at bounding box center [54, 358] width 12 height 12
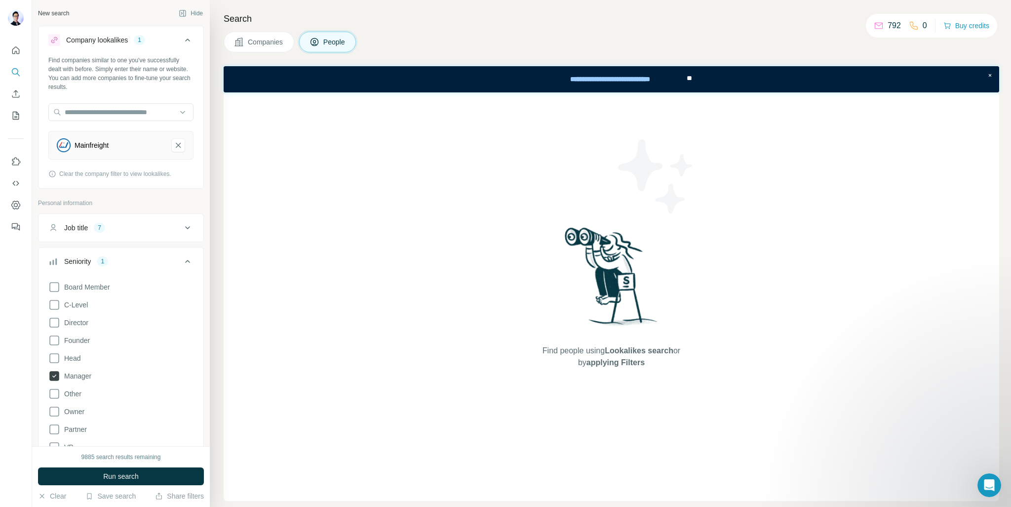
click at [58, 376] on icon at bounding box center [54, 376] width 10 height 10
click at [185, 258] on icon at bounding box center [188, 261] width 12 height 12
click at [185, 294] on icon at bounding box center [187, 294] width 5 height 3
click at [62, 341] on icon "button" at bounding box center [66, 342] width 8 height 8
click at [194, 285] on button "Department" at bounding box center [121, 297] width 165 height 28
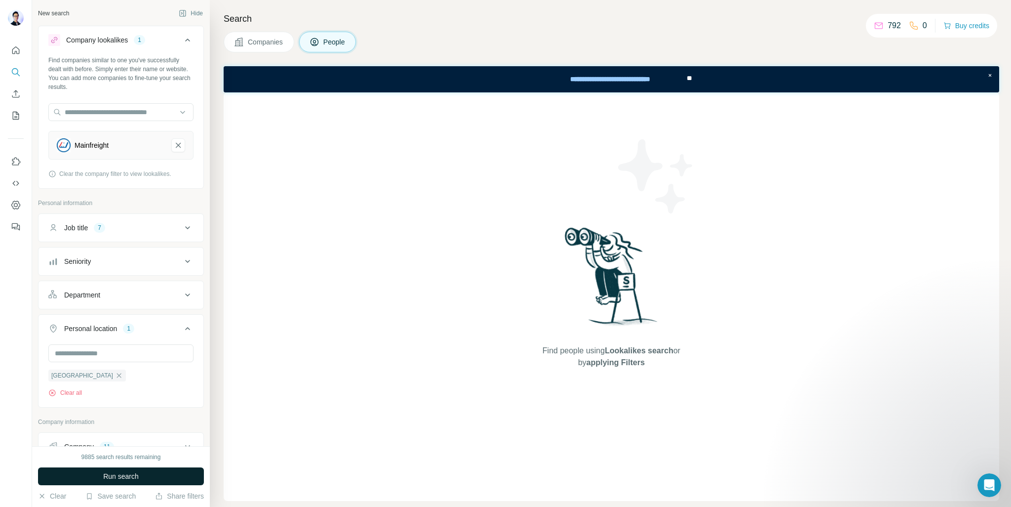
click at [121, 477] on span "Run search" at bounding box center [121, 476] width 36 height 10
click at [175, 145] on icon "Mainfreight-remove-button" at bounding box center [178, 145] width 9 height 10
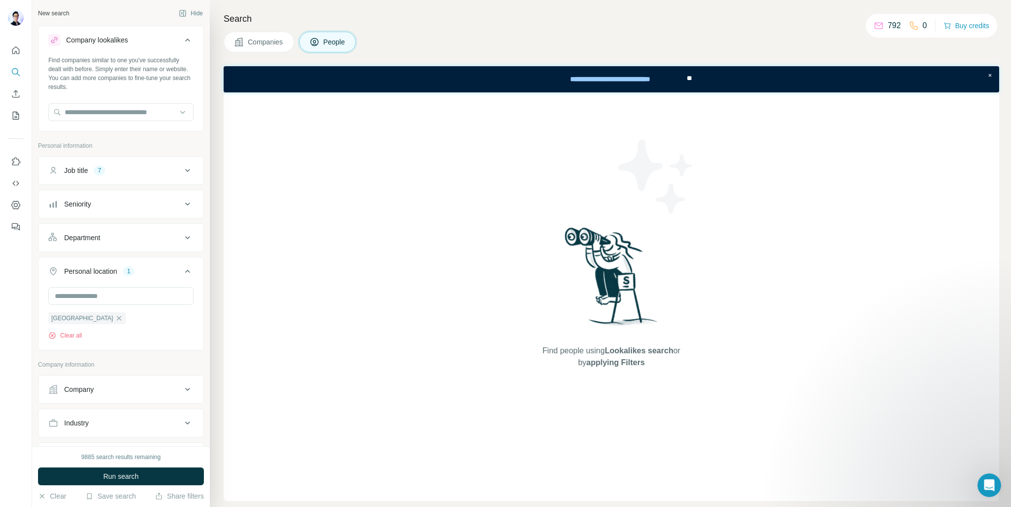
click at [182, 167] on icon at bounding box center [188, 170] width 12 height 12
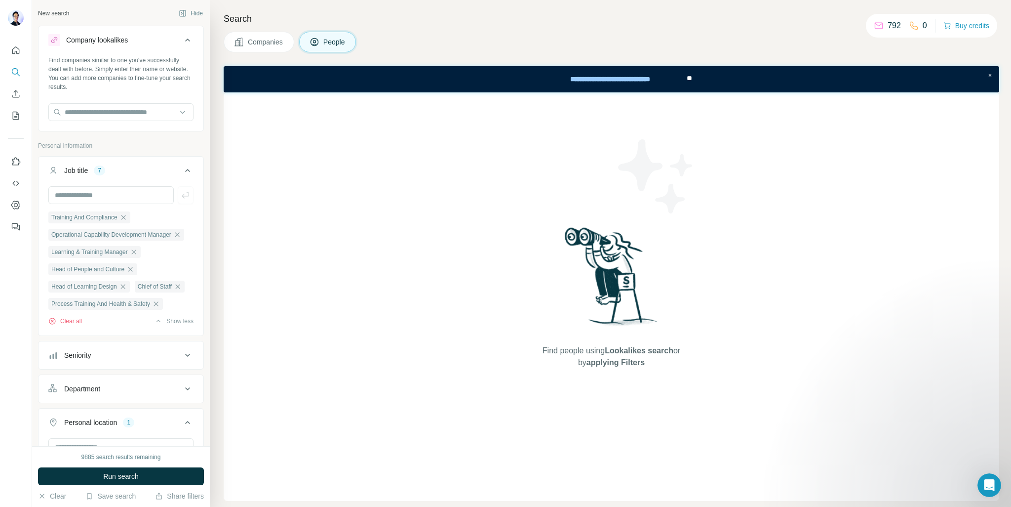
click at [182, 167] on icon at bounding box center [188, 170] width 12 height 12
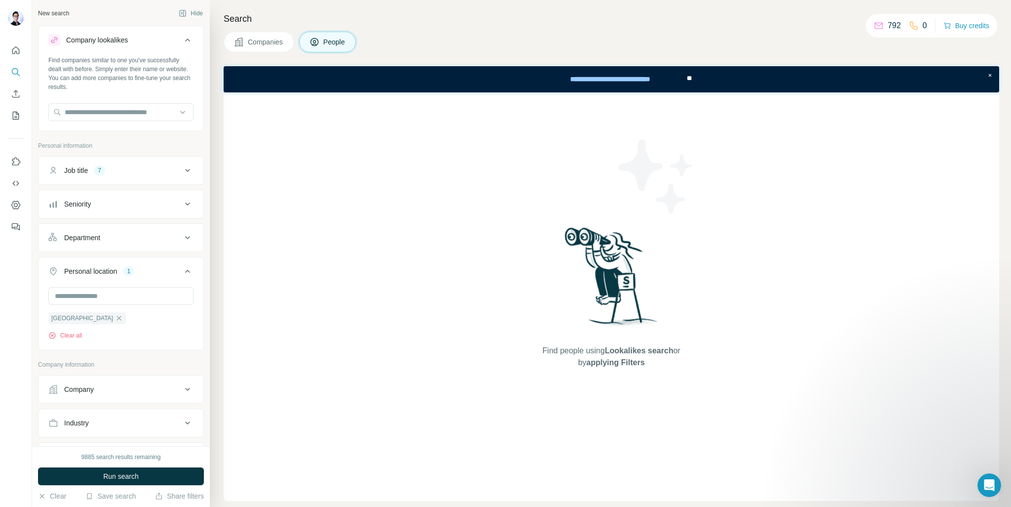
click at [172, 234] on div "Department" at bounding box center [114, 238] width 133 height 10
click at [182, 269] on div at bounding box center [120, 262] width 145 height 18
click at [184, 215] on div "Seniority" at bounding box center [121, 204] width 166 height 29
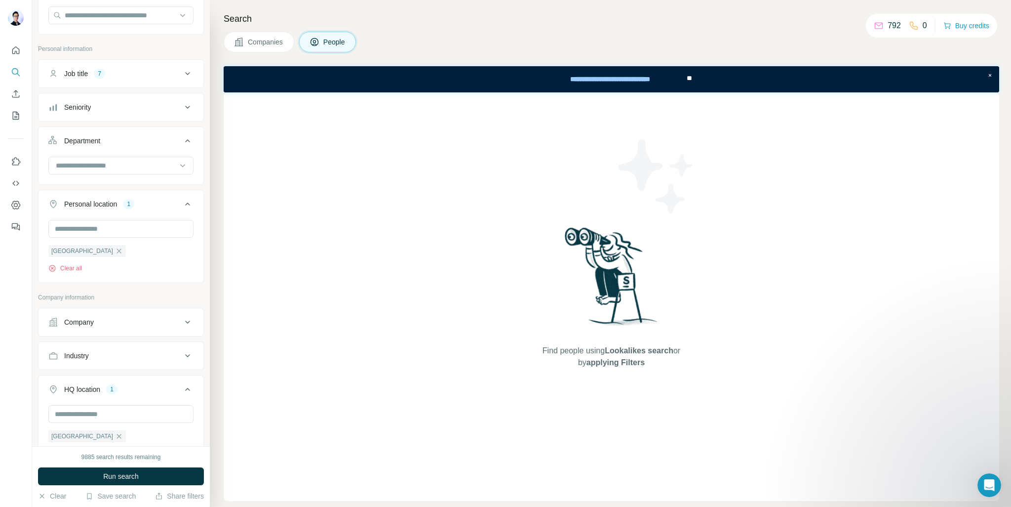
scroll to position [99, 0]
click at [187, 318] on button "Company" at bounding box center [121, 320] width 165 height 24
click at [187, 318] on button "Company" at bounding box center [121, 322] width 165 height 28
click at [185, 352] on icon at bounding box center [187, 353] width 5 height 3
click at [182, 352] on icon at bounding box center [188, 354] width 12 height 12
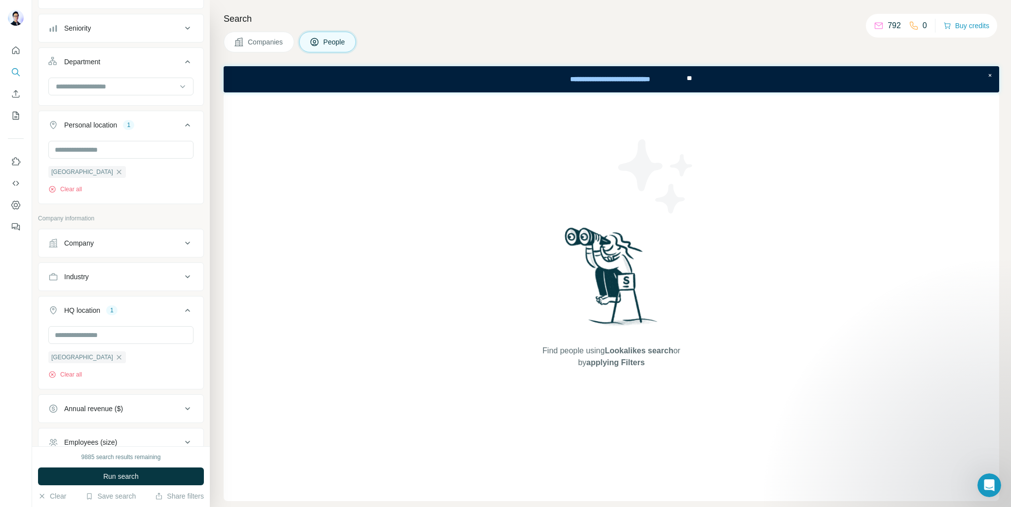
scroll to position [158, 0]
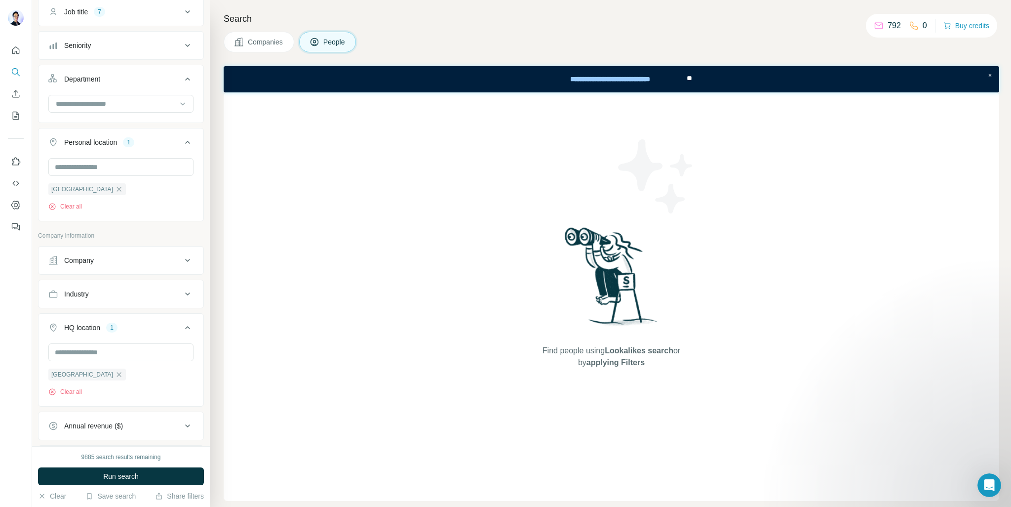
click at [185, 291] on icon at bounding box center [188, 294] width 12 height 12
click at [164, 310] on div at bounding box center [116, 318] width 122 height 17
type input "*******"
click at [156, 331] on div "Freight Service" at bounding box center [117, 340] width 133 height 18
click at [178, 316] on icon at bounding box center [183, 318] width 10 height 10
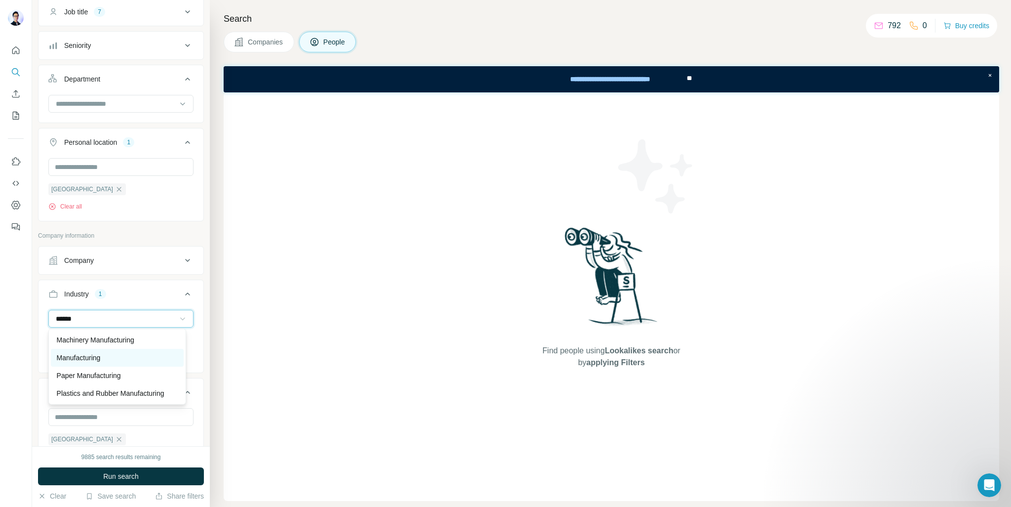
scroll to position [28, 0]
type input "******"
click at [132, 352] on div "Manufacturing" at bounding box center [117, 357] width 121 height 10
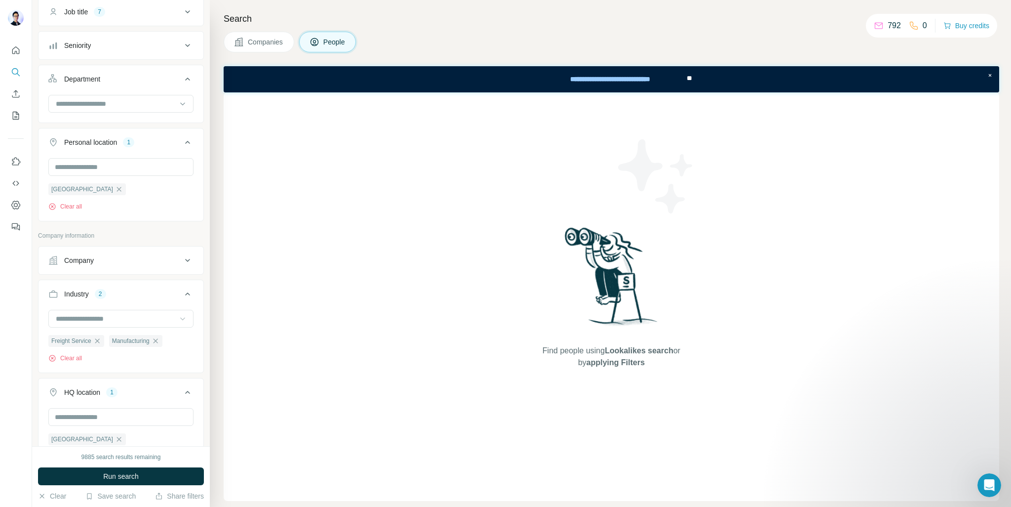
click at [178, 312] on div at bounding box center [183, 319] width 10 height 18
type input "*"
type input "*****"
click at [156, 331] on div "Logistics" at bounding box center [117, 340] width 133 height 18
click at [151, 317] on input at bounding box center [116, 318] width 122 height 11
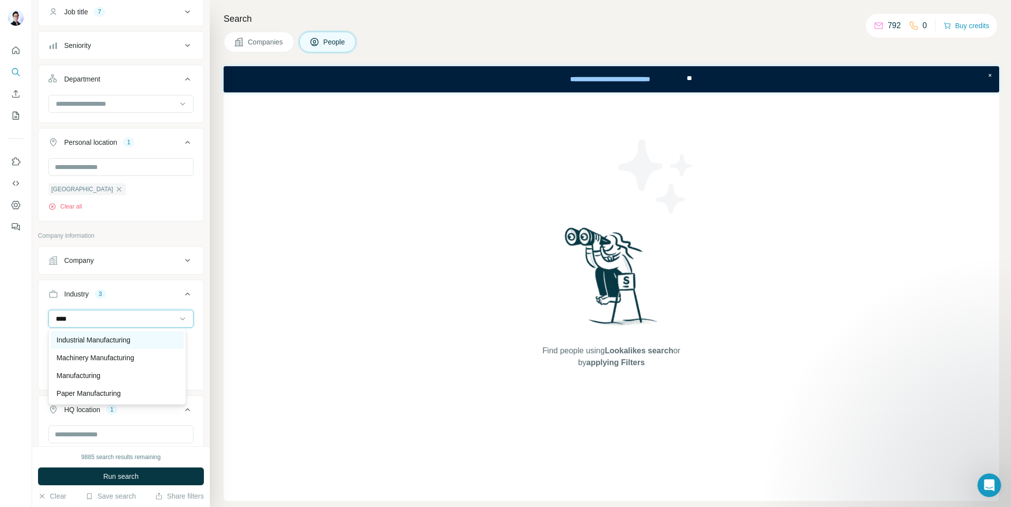
type input "****"
click at [125, 335] on p "Industrial Manufacturing" at bounding box center [94, 340] width 74 height 10
click at [134, 316] on input at bounding box center [116, 318] width 122 height 11
type input "*****"
click at [112, 336] on p "Industrial Manufacturing" at bounding box center [94, 340] width 74 height 10
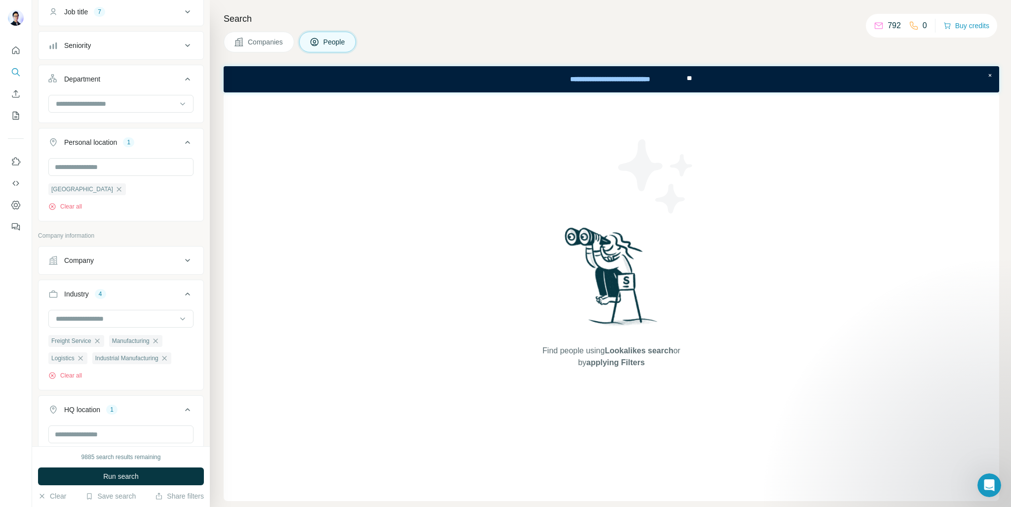
click at [136, 308] on button "Industry 4" at bounding box center [121, 296] width 165 height 28
click at [129, 348] on input "text" at bounding box center [120, 352] width 145 height 18
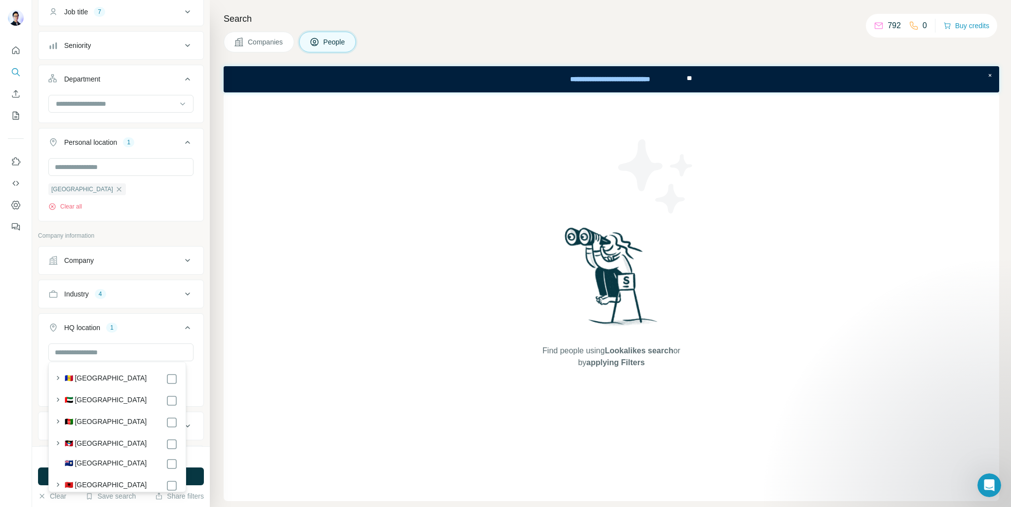
click at [145, 299] on button "Industry 4" at bounding box center [121, 294] width 165 height 24
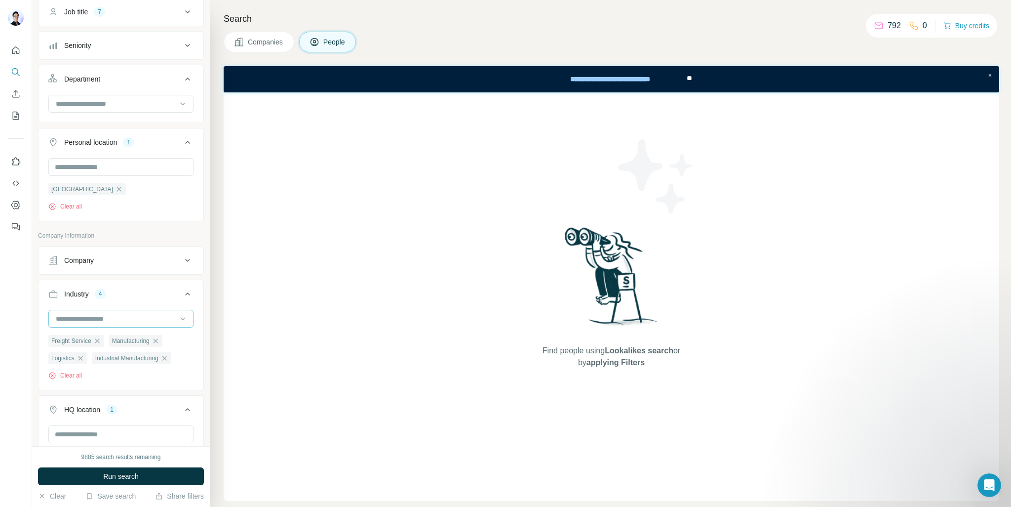
click at [127, 318] on input at bounding box center [116, 318] width 122 height 11
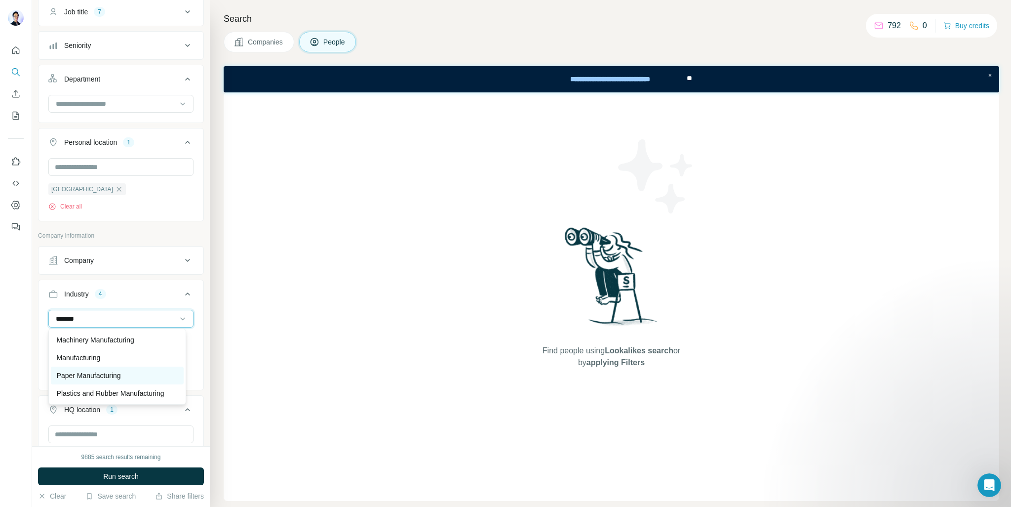
type input "*******"
click at [117, 370] on p "Paper Manufacturing" at bounding box center [89, 375] width 64 height 10
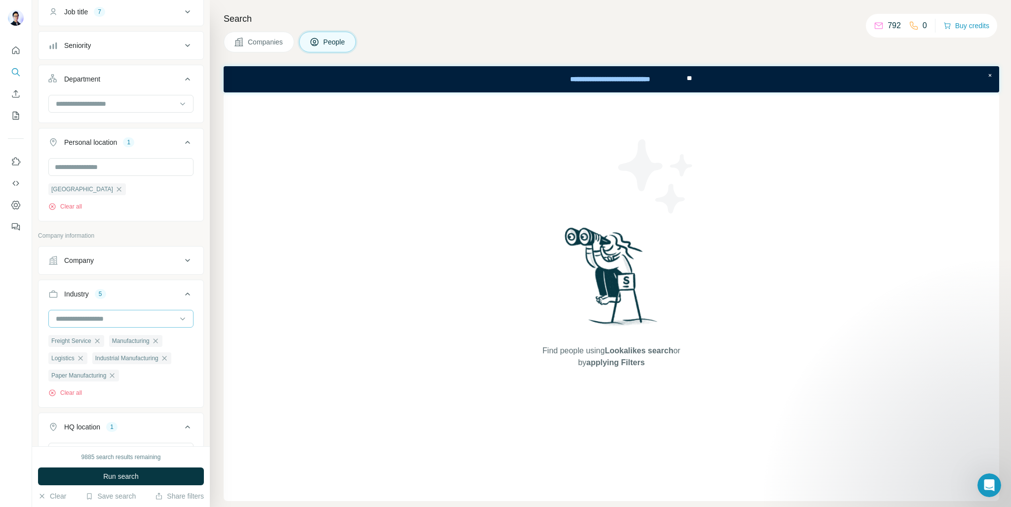
click at [118, 320] on input at bounding box center [116, 318] width 122 height 11
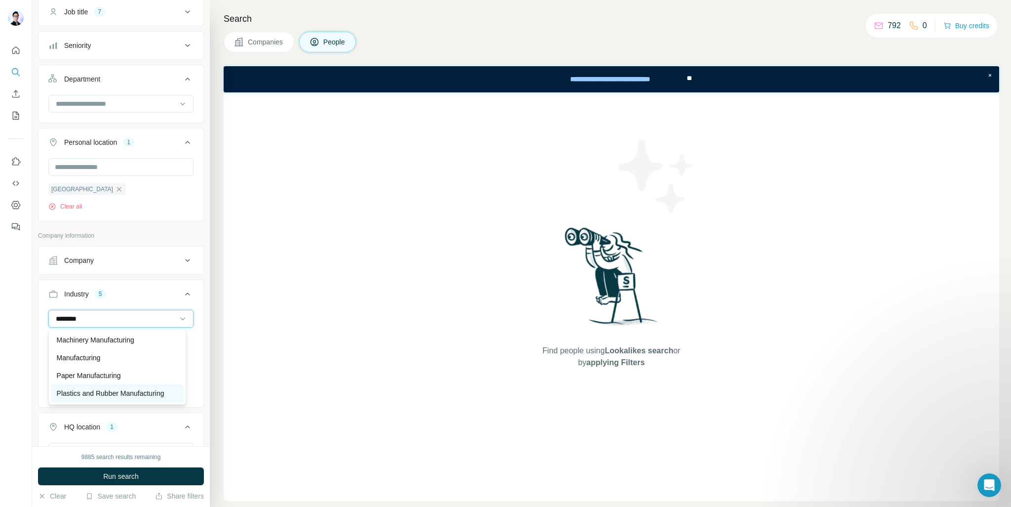
type input "********"
click at [105, 388] on p "Plastics and Rubber Manufacturing" at bounding box center [111, 393] width 108 height 10
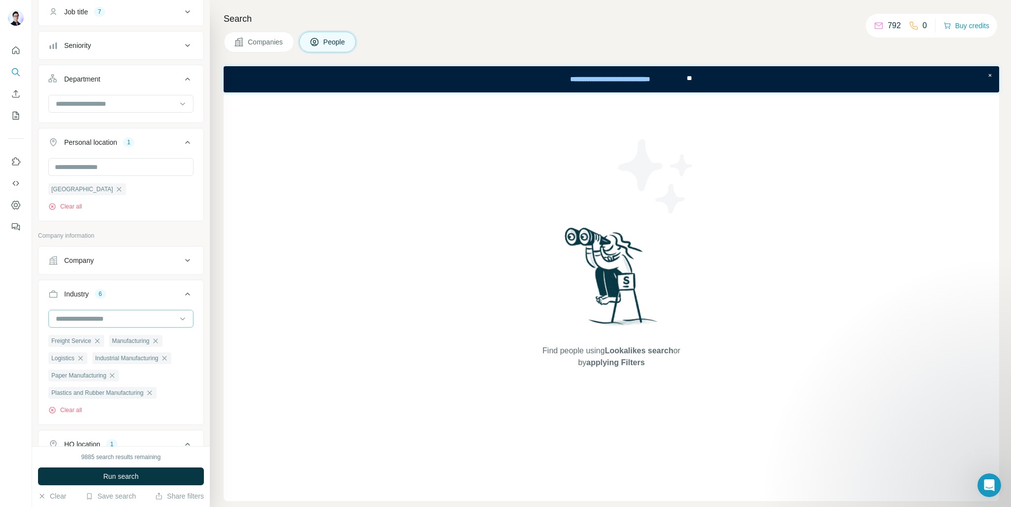
click at [122, 313] on input at bounding box center [116, 318] width 122 height 11
type input "****"
click at [131, 340] on div "Food and Beverage" at bounding box center [117, 340] width 121 height 10
click at [135, 315] on input at bounding box center [116, 318] width 122 height 11
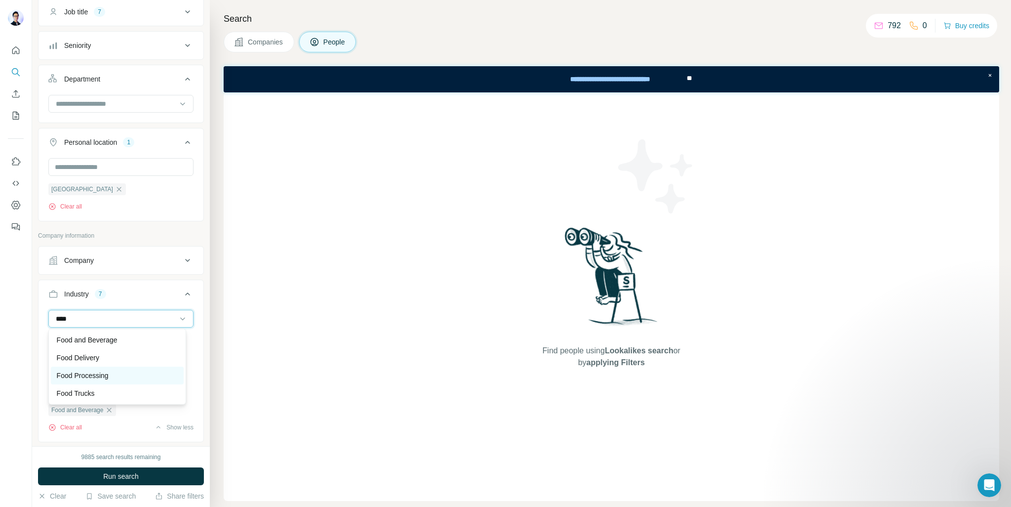
type input "****"
click at [109, 371] on p "Food Processing" at bounding box center [83, 375] width 52 height 10
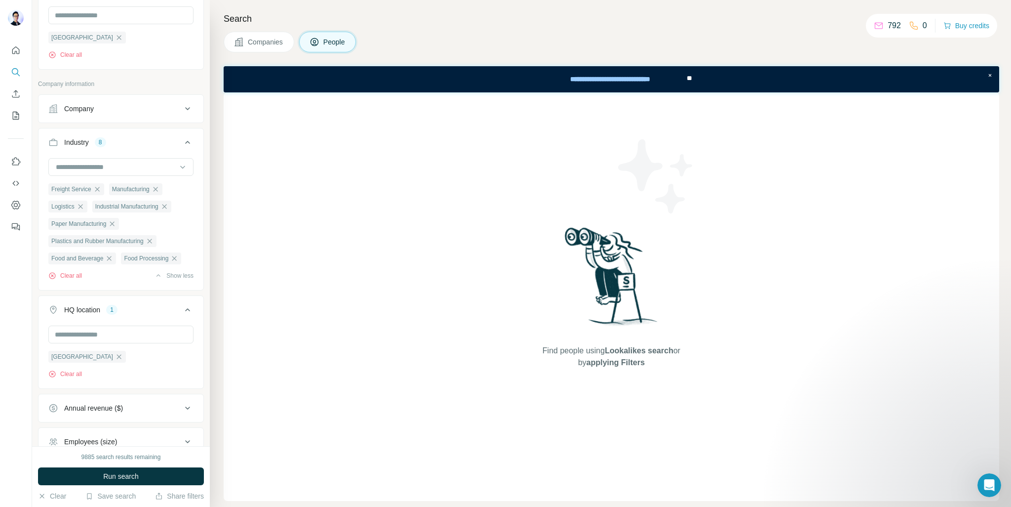
scroll to position [356, 0]
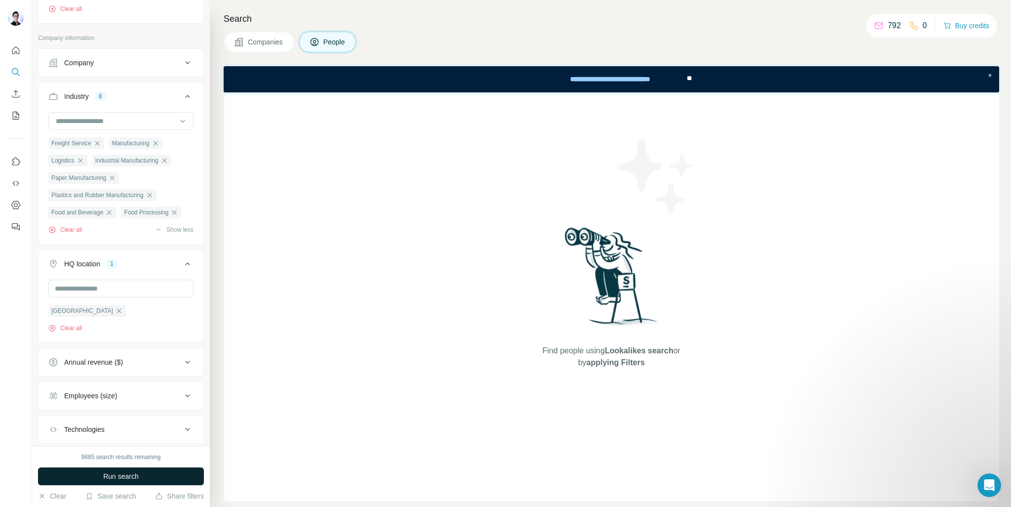
click at [144, 478] on button "Run search" at bounding box center [121, 476] width 166 height 18
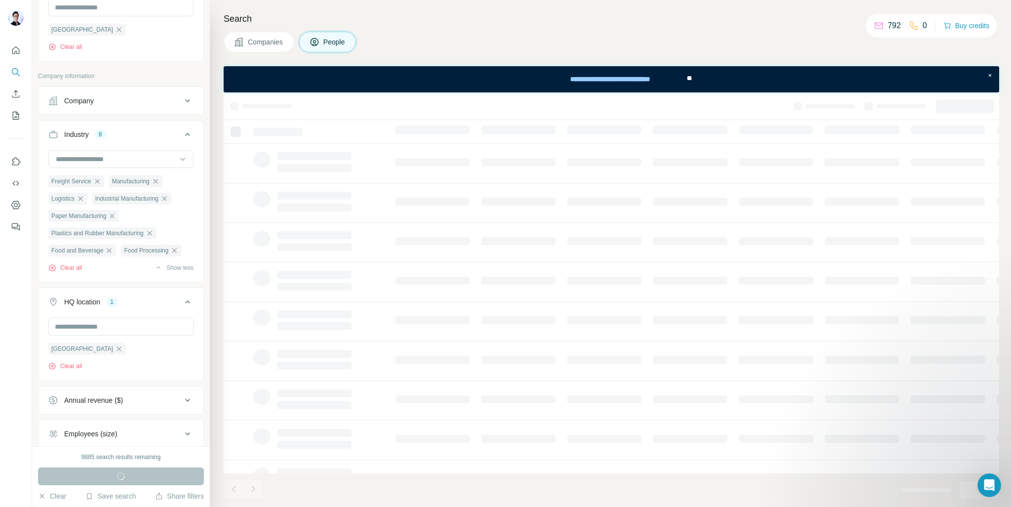
scroll to position [307, 0]
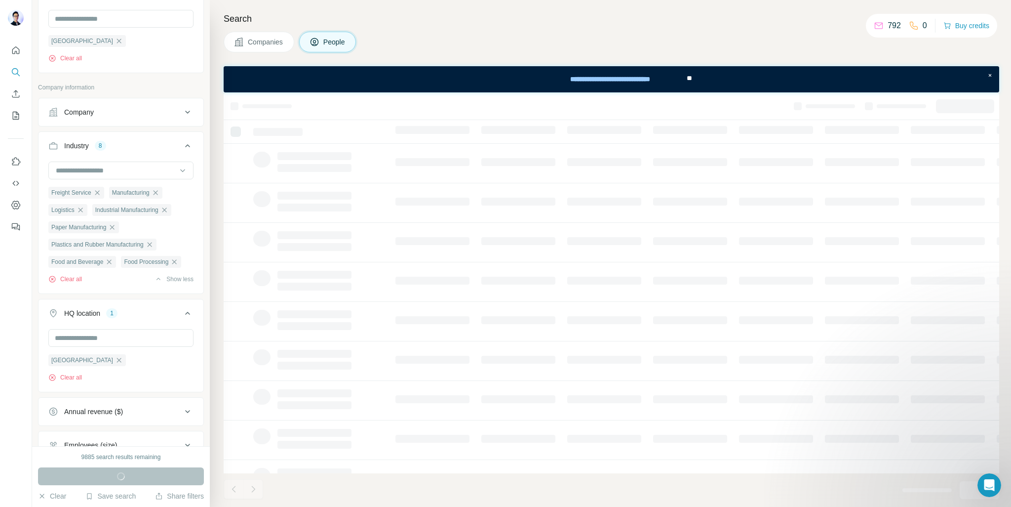
click at [136, 467] on div "Run search" at bounding box center [121, 476] width 166 height 18
click at [142, 470] on div "Run search" at bounding box center [121, 476] width 166 height 18
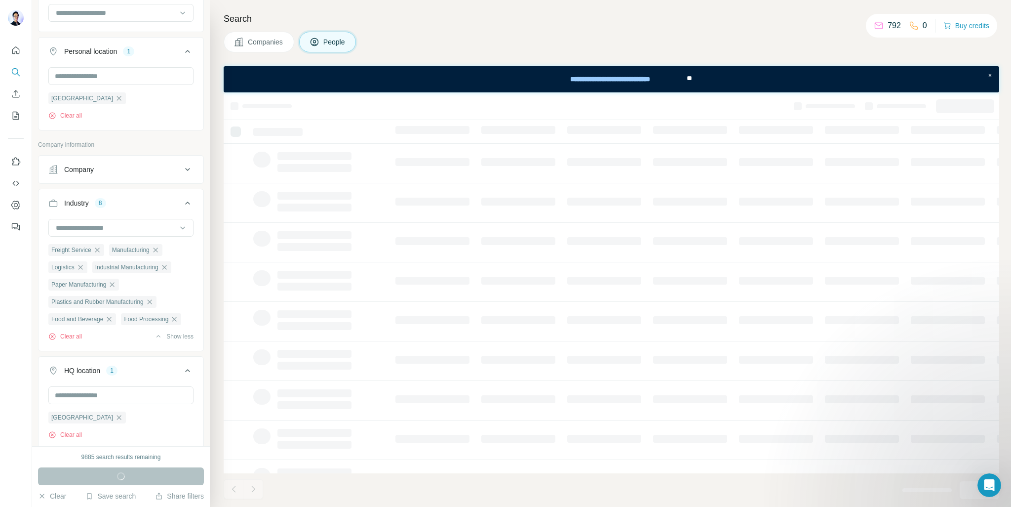
scroll to position [247, 0]
click at [177, 323] on icon "button" at bounding box center [174, 321] width 4 height 4
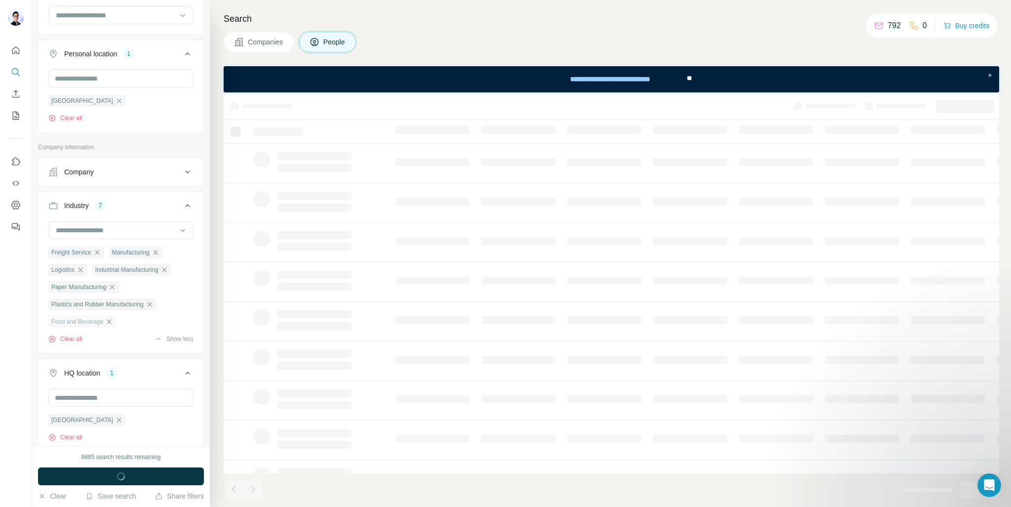
click at [113, 321] on icon "button" at bounding box center [109, 321] width 8 height 8
click at [156, 302] on div "Plastics and Rubber Manufacturing" at bounding box center [102, 304] width 108 height 12
click at [154, 304] on icon "button" at bounding box center [150, 304] width 8 height 8
click at [115, 288] on icon "button" at bounding box center [112, 286] width 4 height 4
click at [168, 271] on icon "button" at bounding box center [164, 270] width 8 height 8
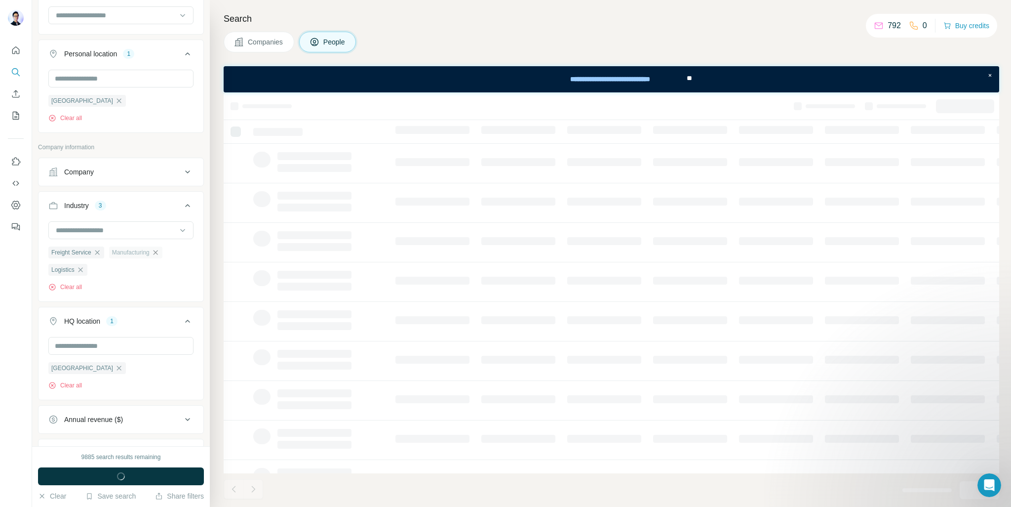
click at [159, 249] on icon "button" at bounding box center [156, 252] width 8 height 8
click at [169, 260] on div "Freight Service Logistics Clear all" at bounding box center [120, 247] width 145 height 53
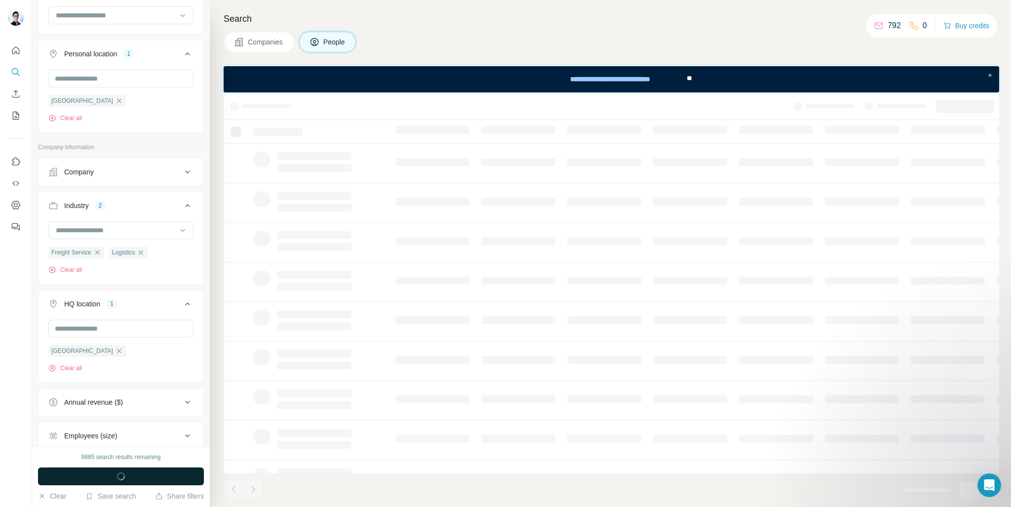
click at [136, 469] on button "Run search" at bounding box center [121, 476] width 166 height 18
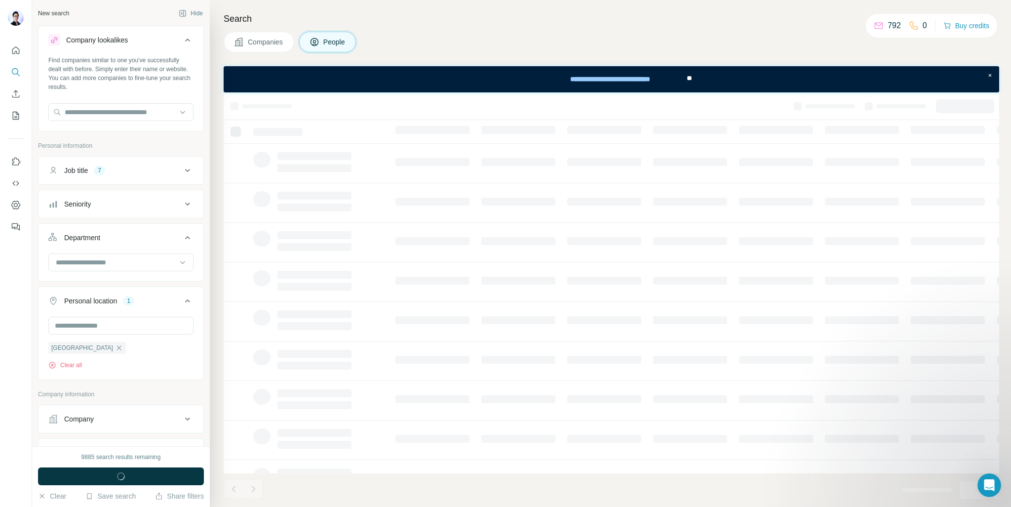
click at [182, 165] on icon at bounding box center [188, 170] width 12 height 12
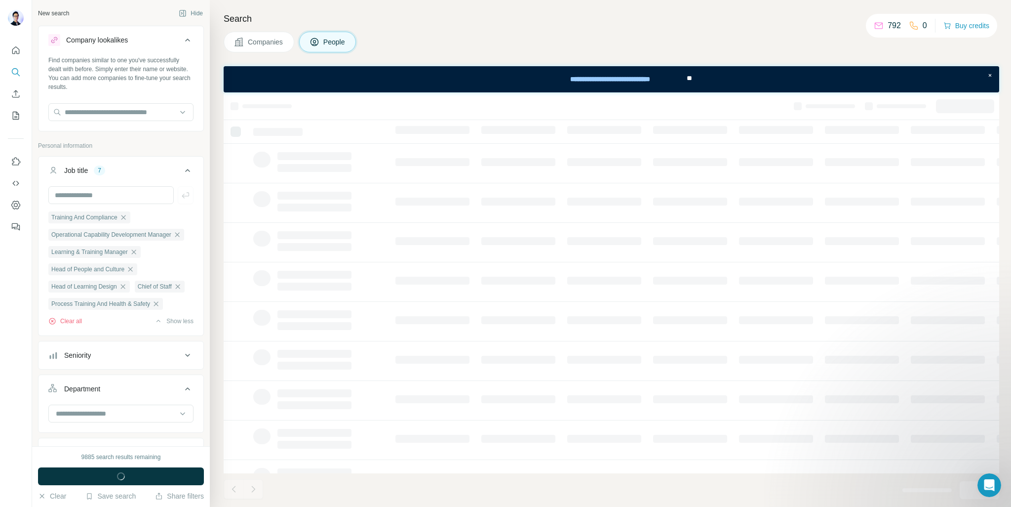
click at [182, 165] on icon at bounding box center [188, 170] width 12 height 12
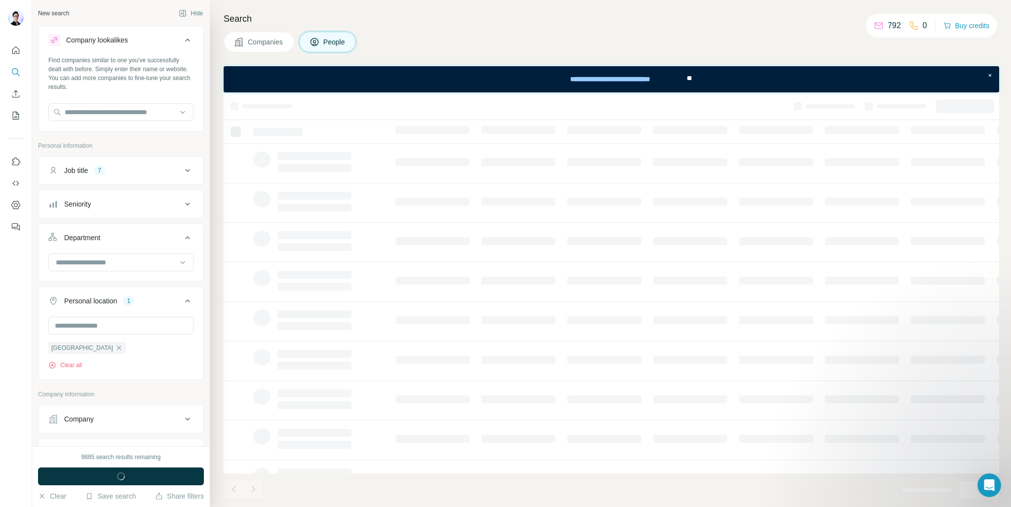
click at [610, 37] on div "Companies People" at bounding box center [612, 42] width 776 height 21
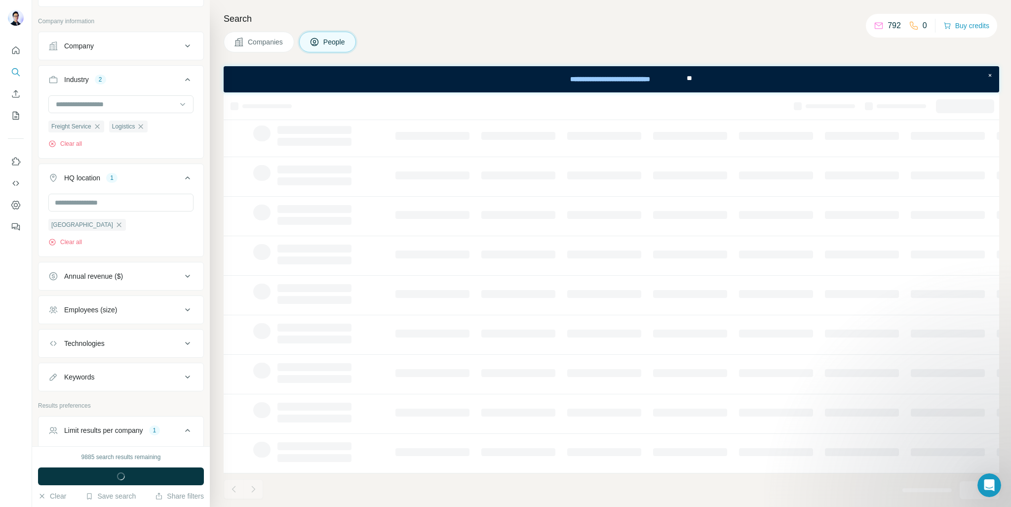
scroll to position [322, 0]
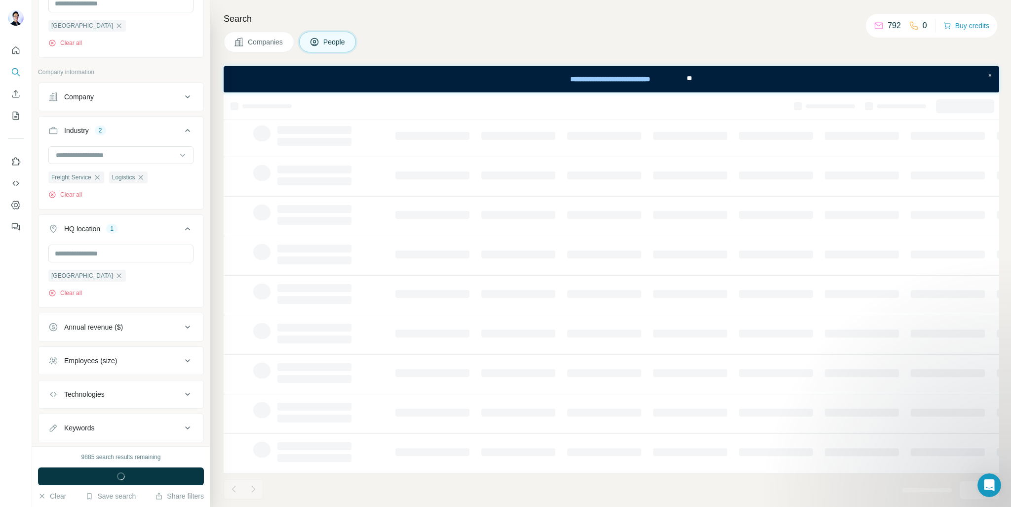
drag, startPoint x: 370, startPoint y: 4, endPoint x: 604, endPoint y: 51, distance: 239.1
click at [604, 51] on div "Companies People" at bounding box center [612, 42] width 776 height 21
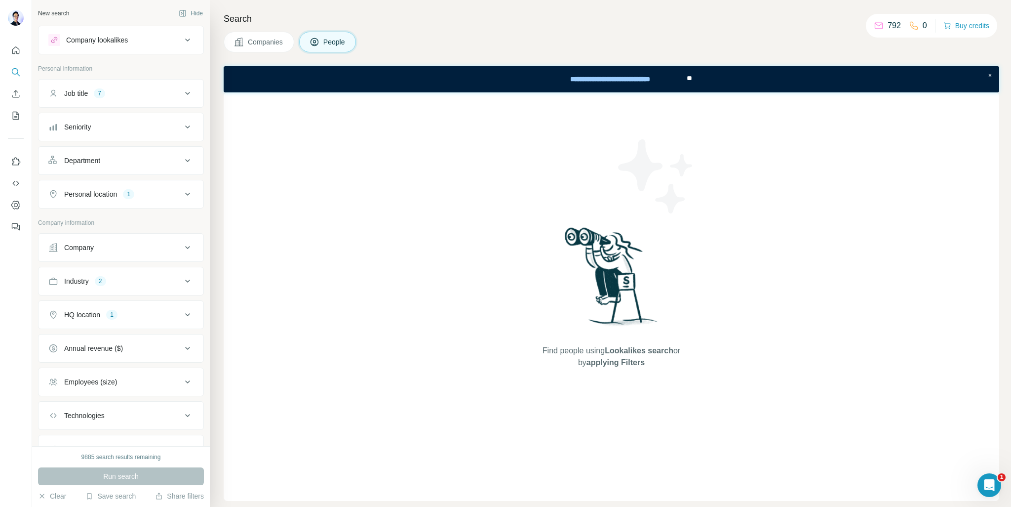
click at [192, 276] on button "Industry 2" at bounding box center [121, 281] width 165 height 24
click at [163, 307] on input at bounding box center [116, 305] width 122 height 11
click at [164, 304] on input at bounding box center [116, 305] width 122 height 11
click at [190, 271] on button "Industry 2" at bounding box center [121, 283] width 165 height 28
click at [184, 275] on icon at bounding box center [188, 281] width 12 height 12
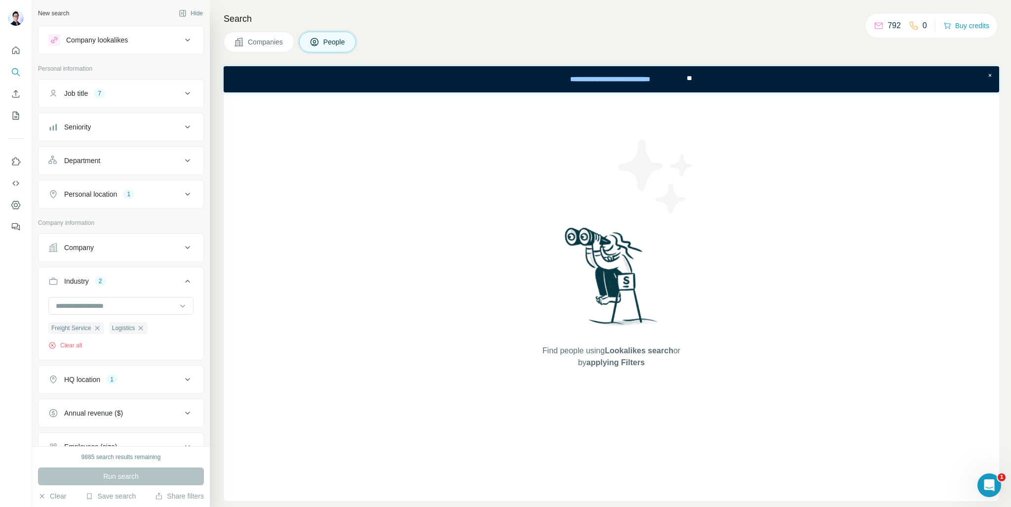
click at [185, 275] on icon at bounding box center [188, 281] width 12 height 12
click at [182, 314] on icon at bounding box center [188, 315] width 12 height 12
click at [182, 188] on icon at bounding box center [188, 194] width 12 height 12
click at [182, 195] on icon at bounding box center [188, 194] width 12 height 12
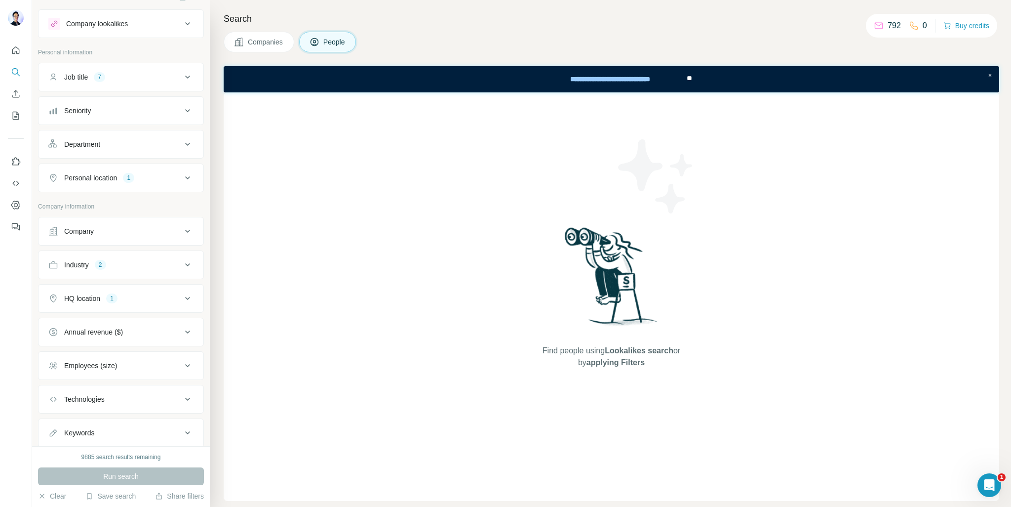
scroll to position [14, 0]
click at [183, 295] on icon at bounding box center [188, 300] width 12 height 12
click at [115, 348] on icon "button" at bounding box center [119, 347] width 8 height 8
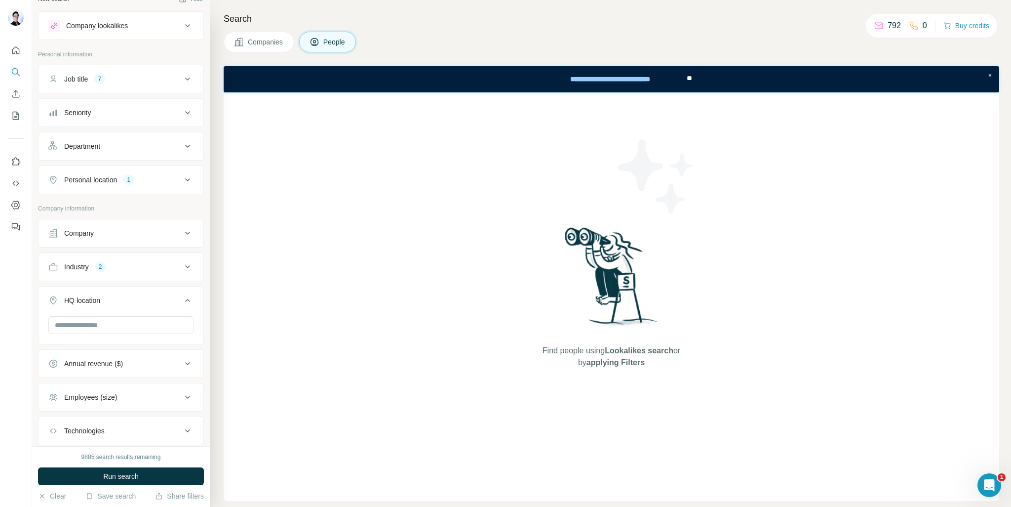
click at [199, 282] on div "New search Hide Company lookalikes Personal information Job title 7 Seniority D…" at bounding box center [121, 223] width 178 height 446
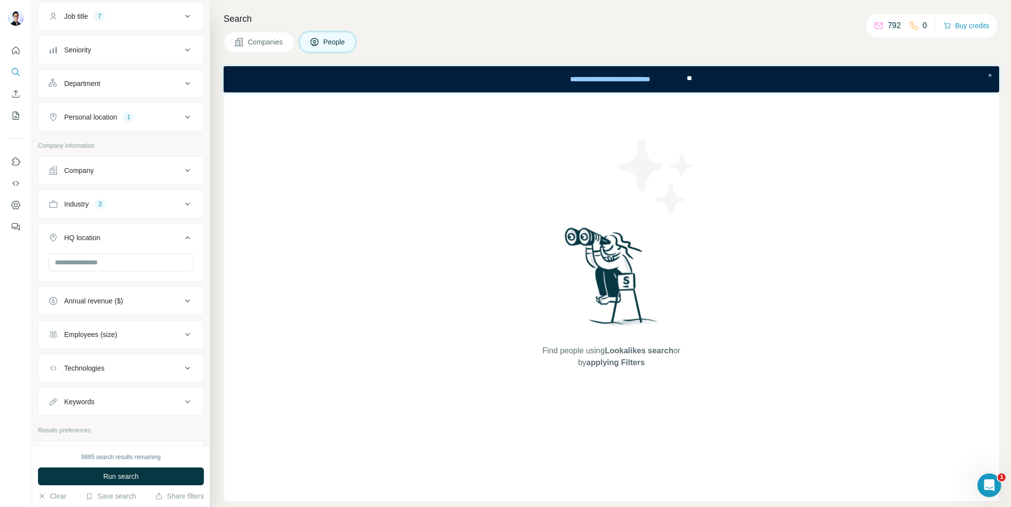
scroll to position [143, 0]
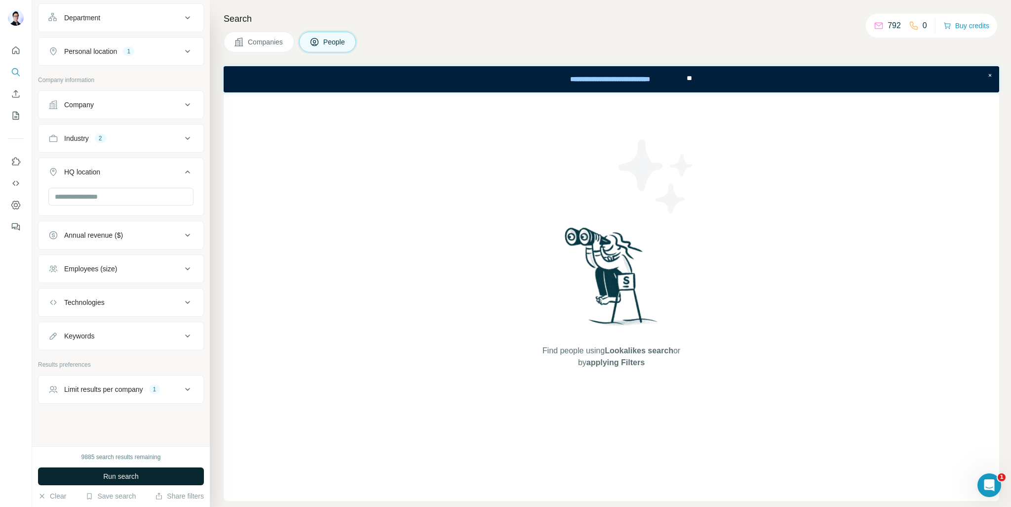
click at [149, 471] on button "Run search" at bounding box center [121, 476] width 166 height 18
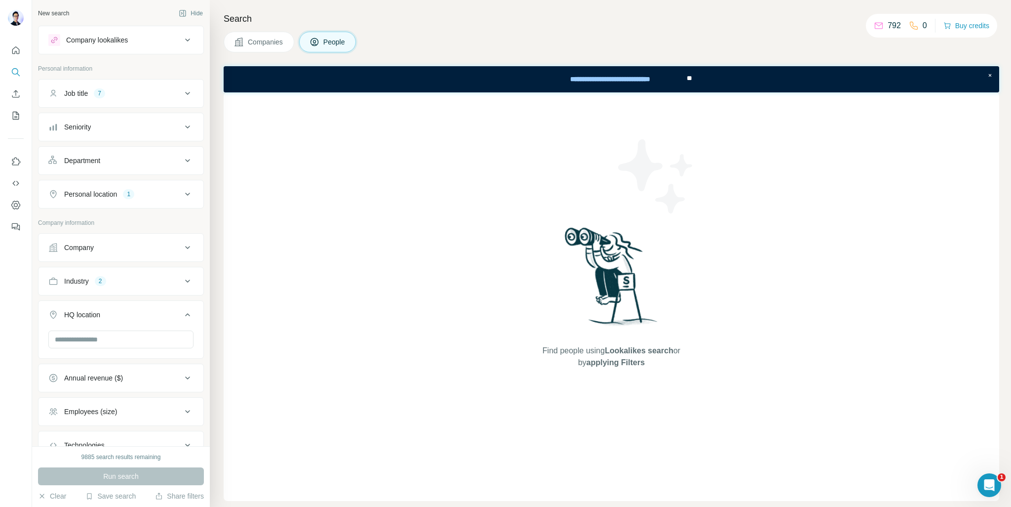
click at [182, 190] on icon at bounding box center [188, 194] width 12 height 12
click at [174, 190] on button "Personal location 1" at bounding box center [121, 194] width 165 height 24
click at [182, 193] on icon at bounding box center [188, 194] width 12 height 12
click at [182, 284] on icon at bounding box center [188, 281] width 12 height 12
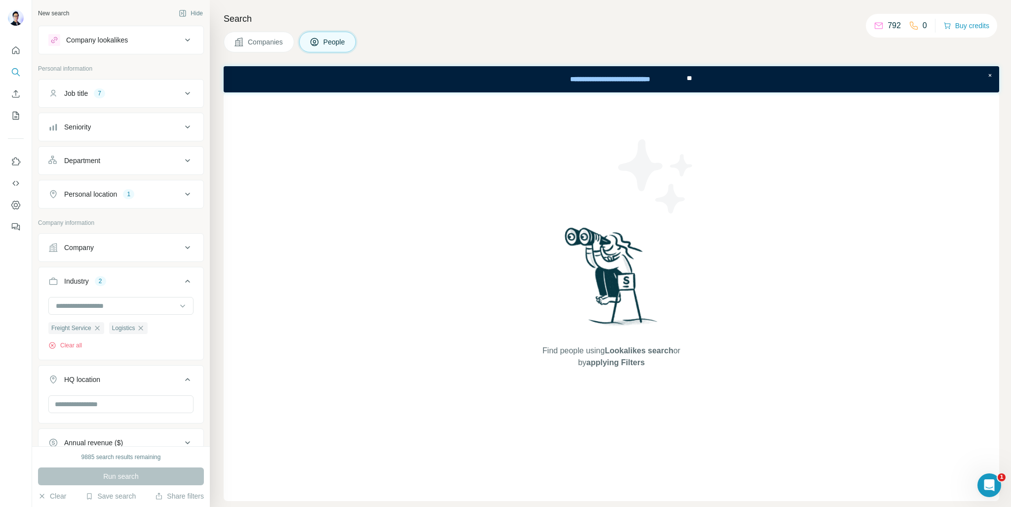
click at [182, 281] on icon at bounding box center [188, 281] width 12 height 12
click at [186, 96] on icon at bounding box center [188, 93] width 12 height 12
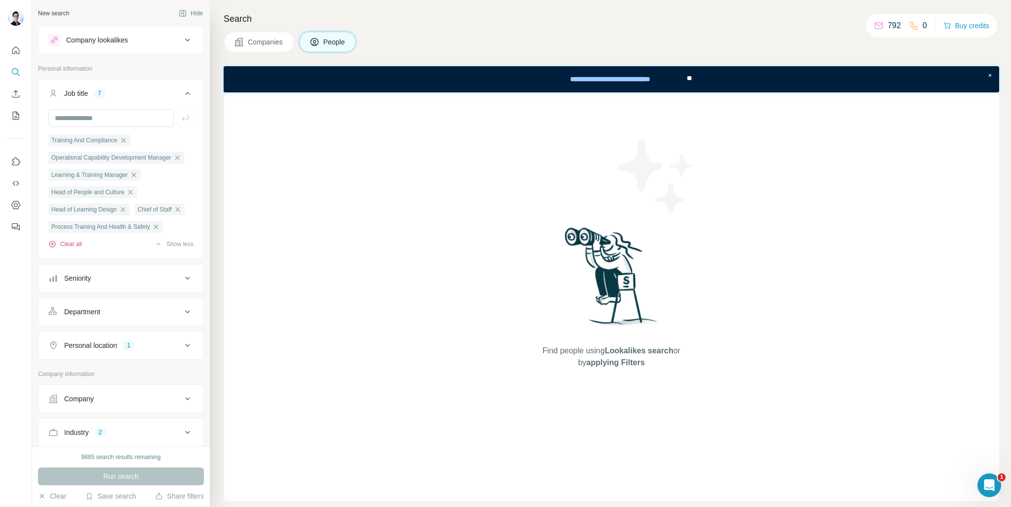
click at [73, 248] on button "Clear all" at bounding box center [65, 243] width 34 height 9
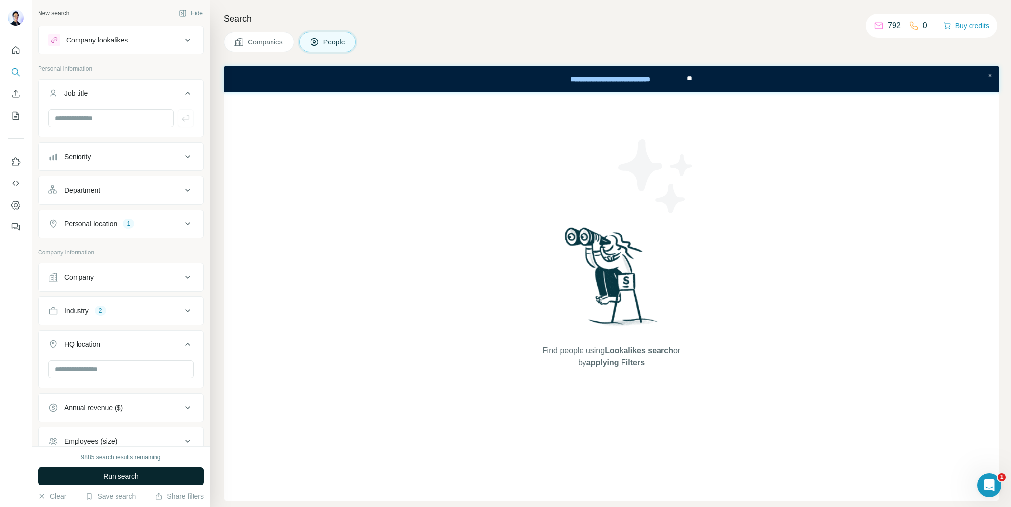
click at [156, 472] on button "Run search" at bounding box center [121, 476] width 166 height 18
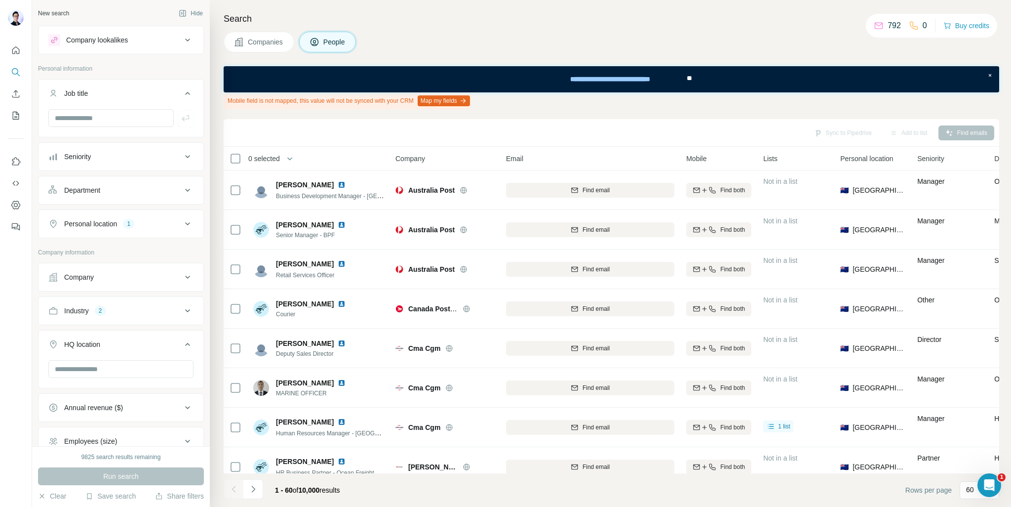
click at [182, 305] on icon at bounding box center [188, 311] width 12 height 12
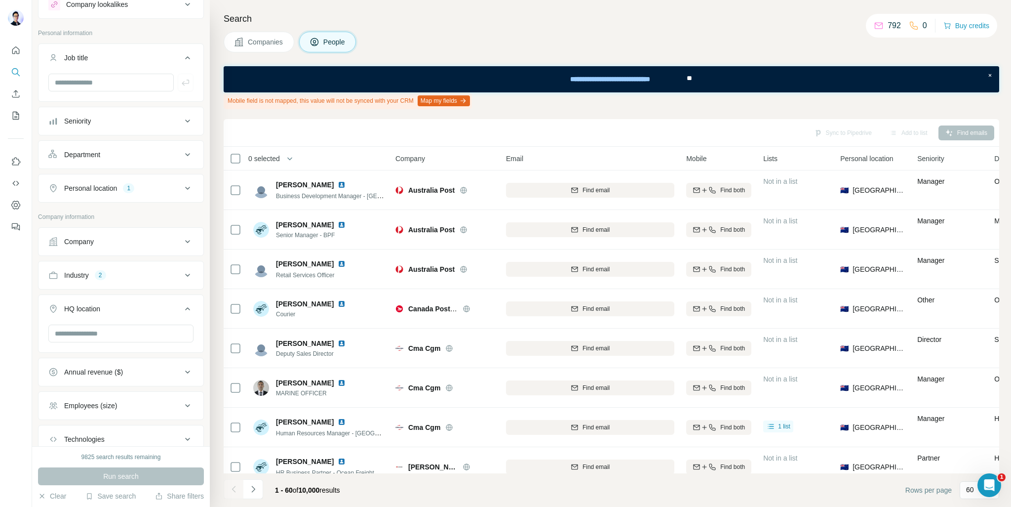
scroll to position [24, 0]
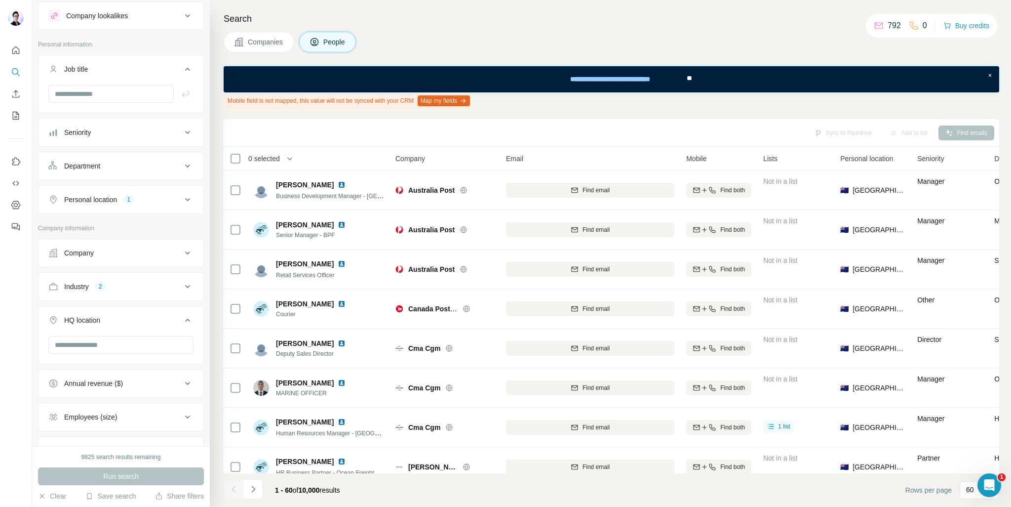
click at [172, 198] on div "Personal location 1" at bounding box center [114, 200] width 133 height 10
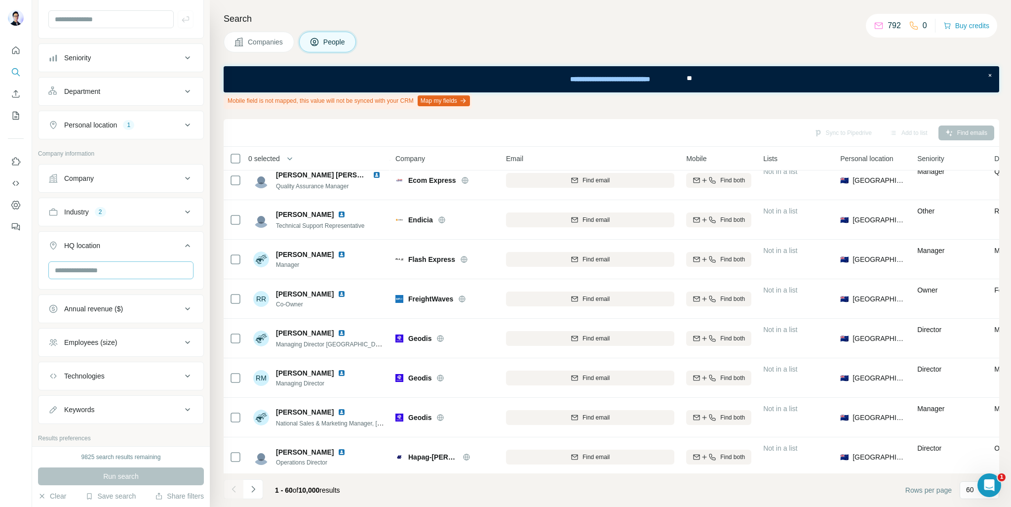
scroll to position [0, 0]
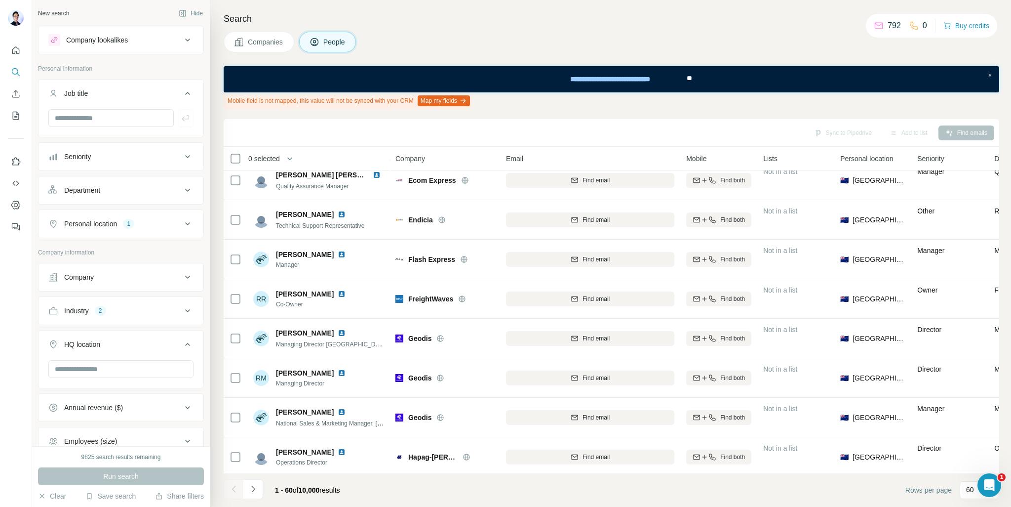
click at [171, 160] on div "Seniority" at bounding box center [114, 157] width 133 height 10
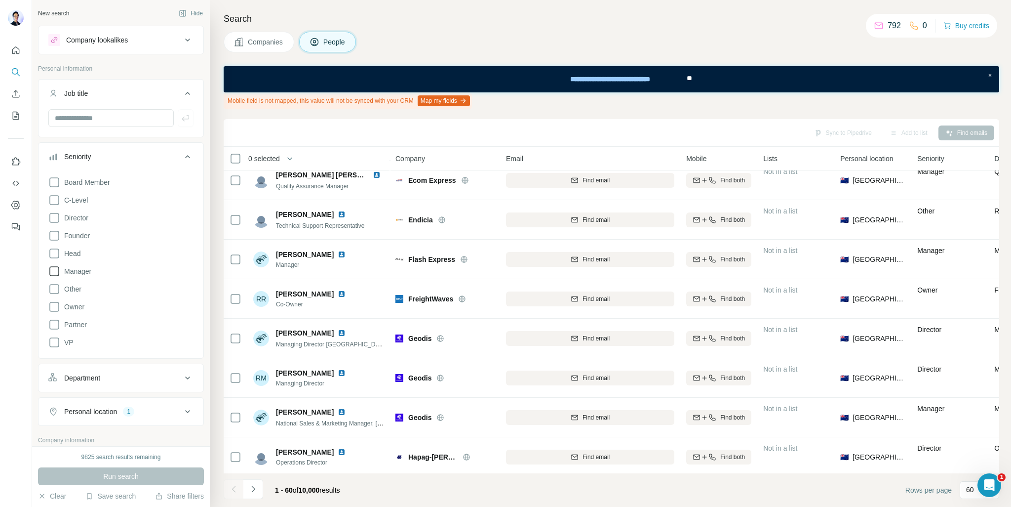
click at [52, 269] on icon at bounding box center [54, 271] width 12 height 12
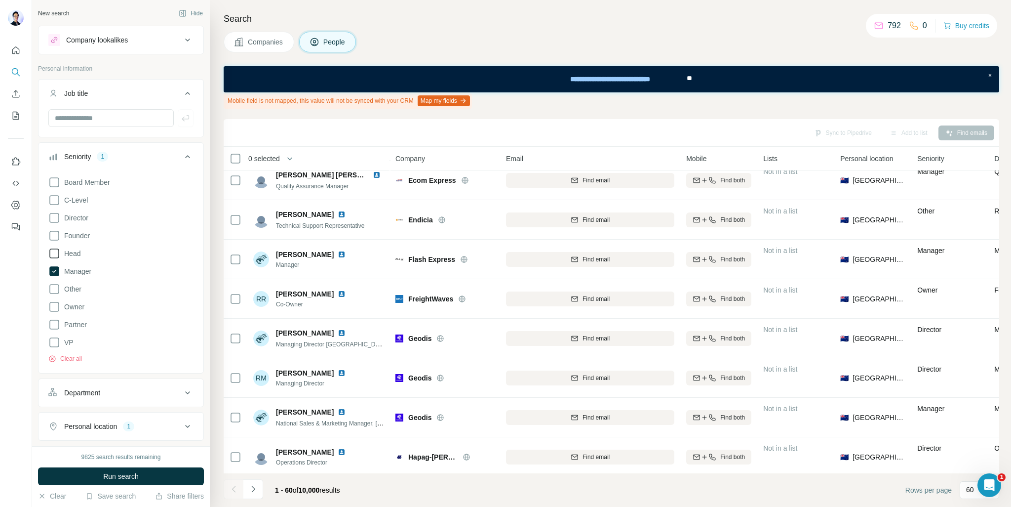
click at [51, 253] on icon at bounding box center [54, 253] width 12 height 12
click at [58, 216] on icon at bounding box center [54, 218] width 10 height 10
click at [166, 473] on button "Run search" at bounding box center [121, 476] width 166 height 18
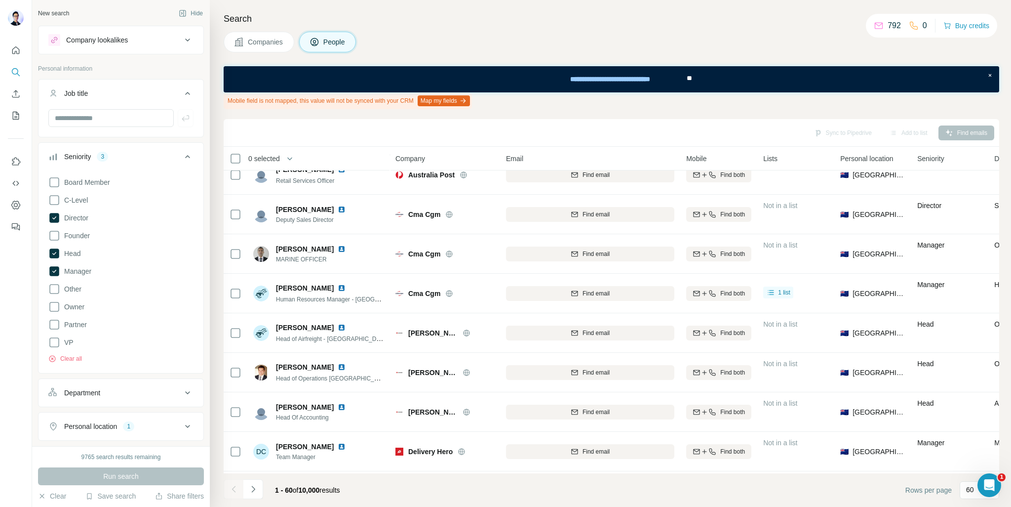
scroll to position [49, 0]
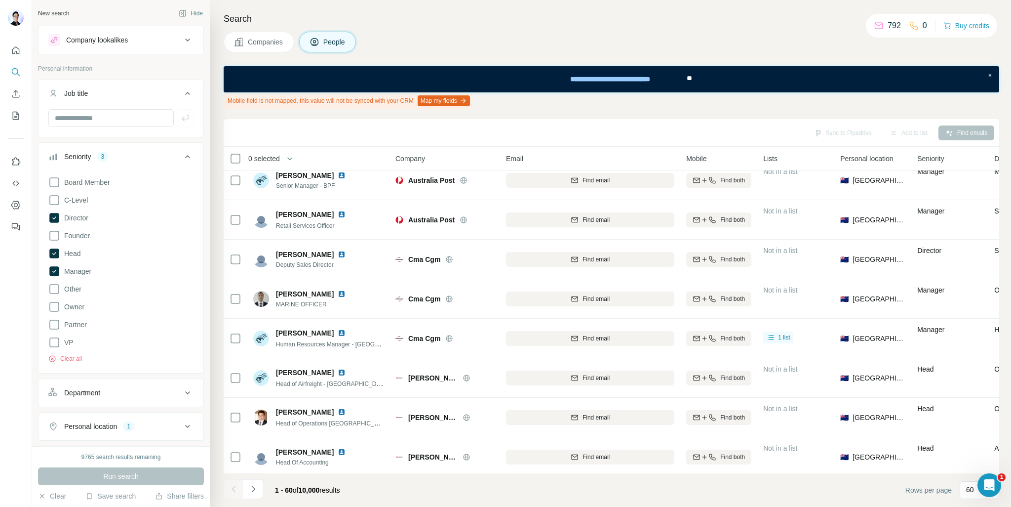
click at [182, 158] on icon at bounding box center [188, 157] width 12 height 12
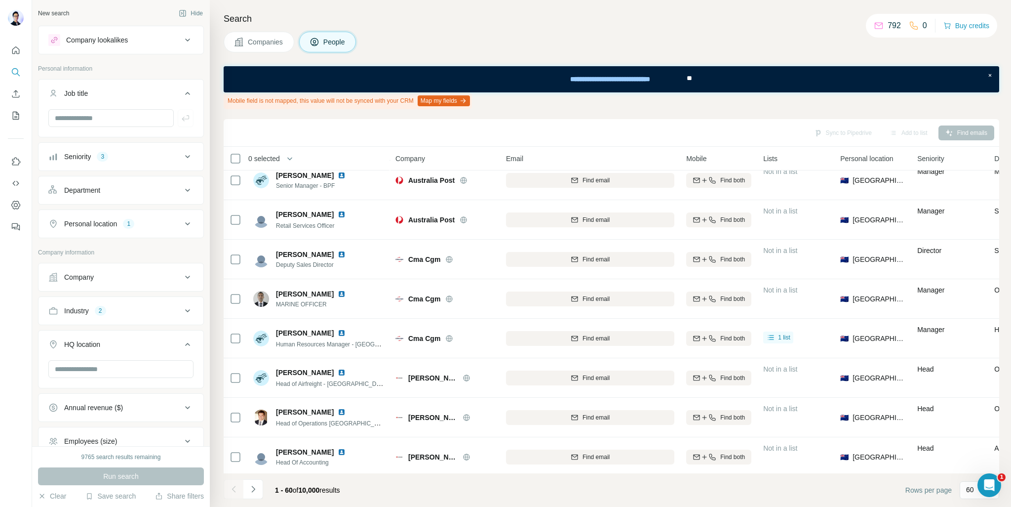
click at [174, 192] on div "Department" at bounding box center [114, 190] width 133 height 10
click at [178, 214] on icon at bounding box center [183, 215] width 10 height 10
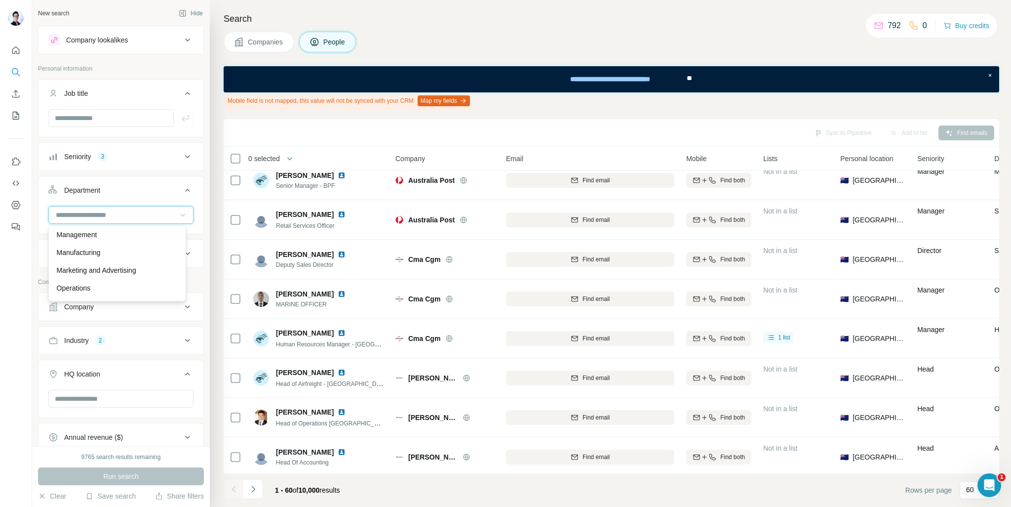
scroll to position [148, 0]
click at [107, 252] on div "HR" at bounding box center [117, 248] width 121 height 10
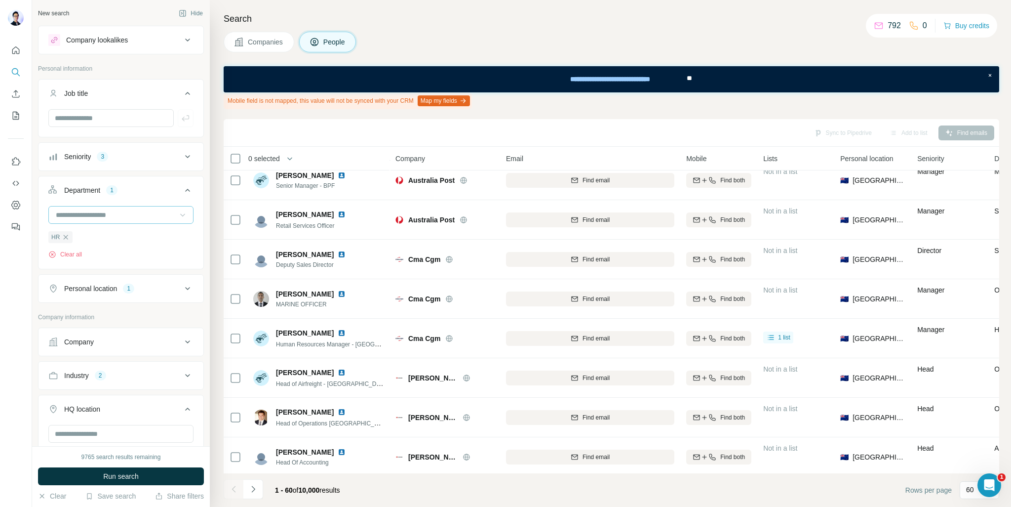
click at [140, 209] on input at bounding box center [116, 214] width 122 height 11
click at [108, 231] on div "Operations" at bounding box center [117, 239] width 133 height 18
click at [139, 218] on input at bounding box center [116, 214] width 122 height 11
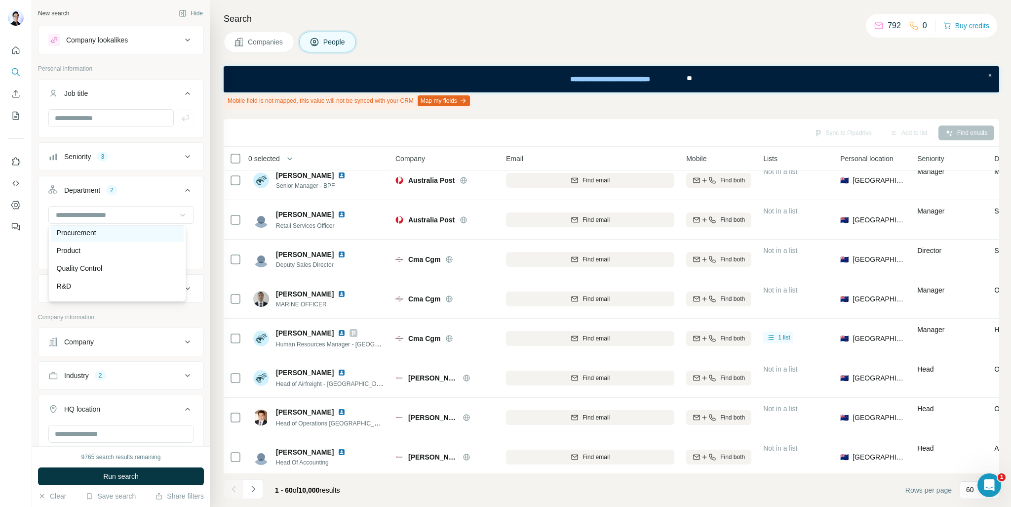
click at [102, 234] on div "Procurement" at bounding box center [117, 233] width 121 height 10
click at [195, 229] on div "Department 3 HR Operations Procurement Clear all" at bounding box center [121, 222] width 166 height 93
click at [160, 470] on button "Run search" at bounding box center [121, 476] width 166 height 18
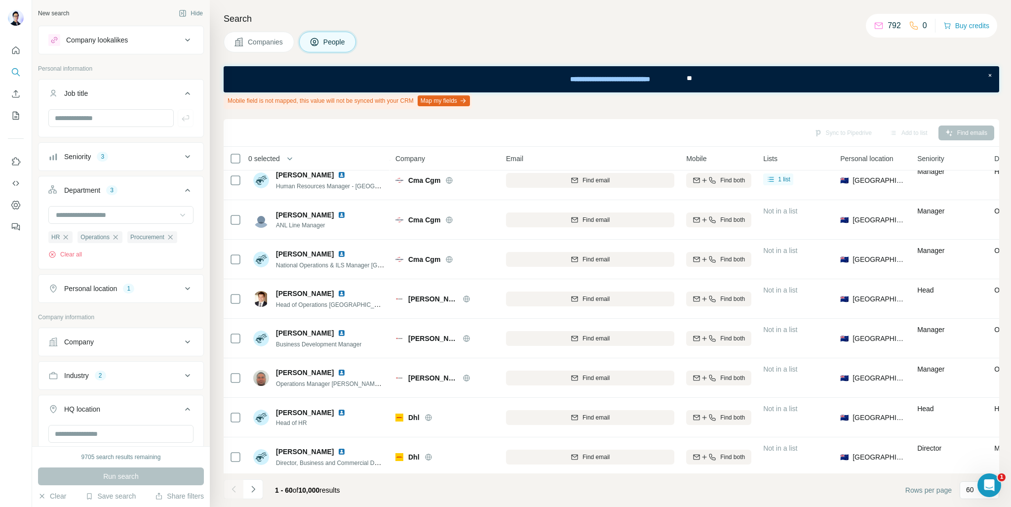
click at [178, 211] on icon at bounding box center [183, 215] width 10 height 10
click at [192, 174] on ul "Job title Seniority 3 Department 3 HR Operations Procurement Clear all Personal…" at bounding box center [121, 191] width 166 height 224
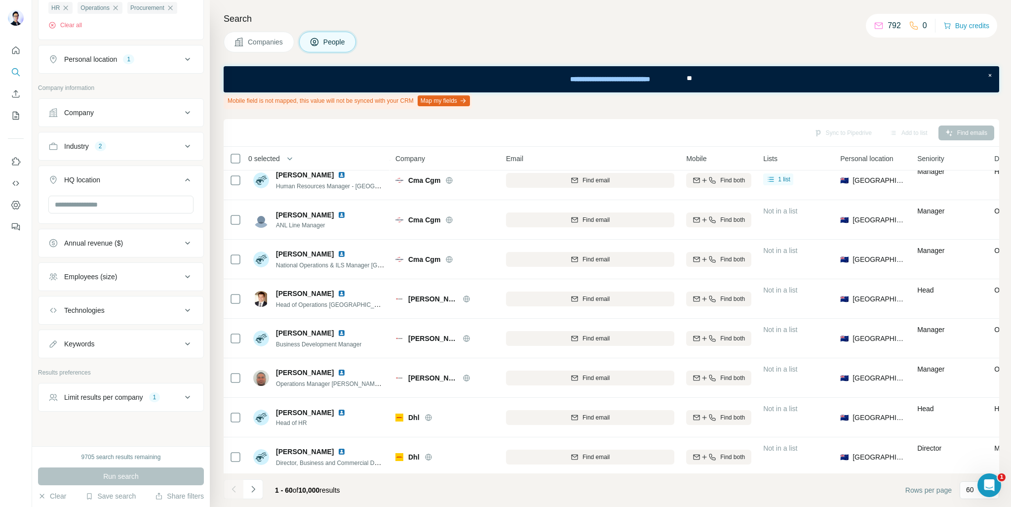
scroll to position [237, 0]
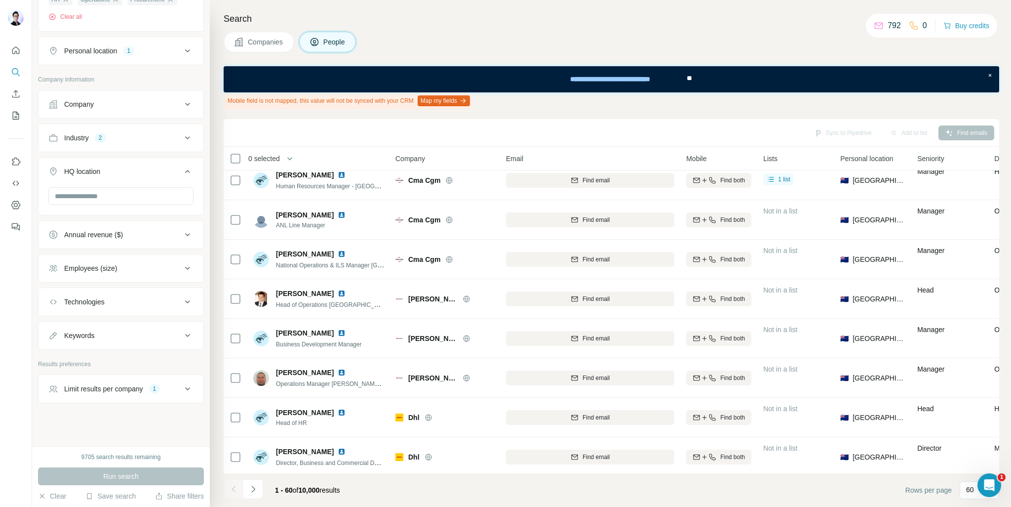
click at [181, 393] on button "Limit results per company 1" at bounding box center [121, 389] width 165 height 24
click at [181, 392] on button "Limit results per company 1" at bounding box center [121, 391] width 165 height 28
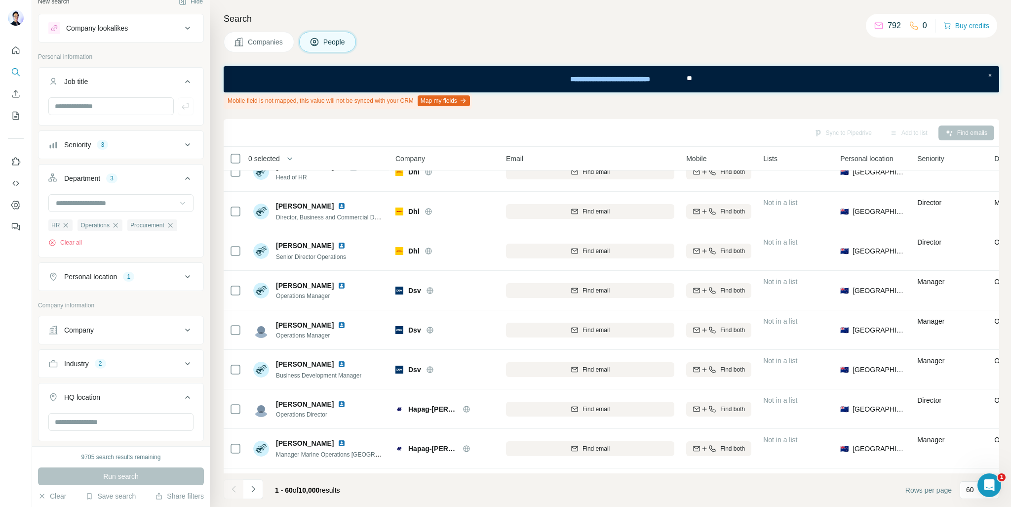
scroll to position [0, 0]
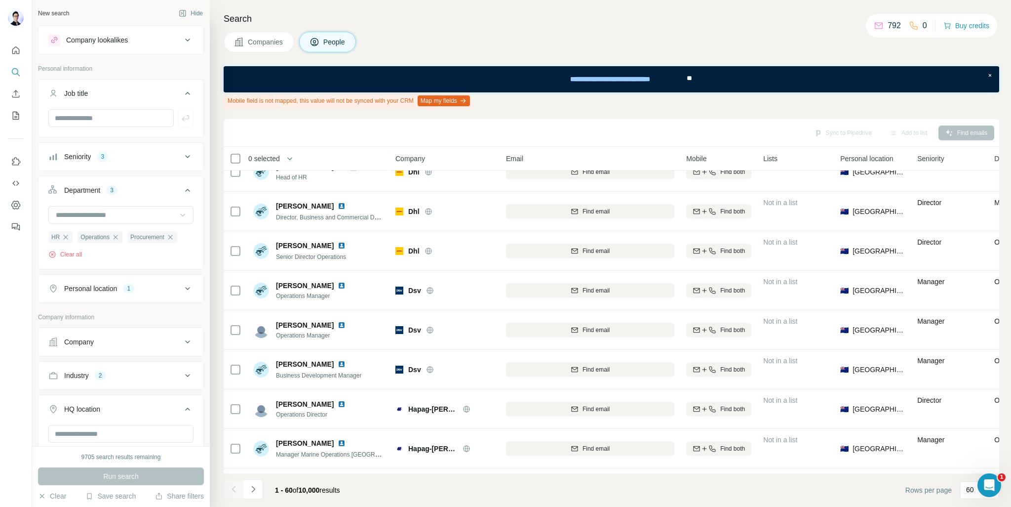
click at [184, 367] on button "Industry 2" at bounding box center [121, 375] width 165 height 24
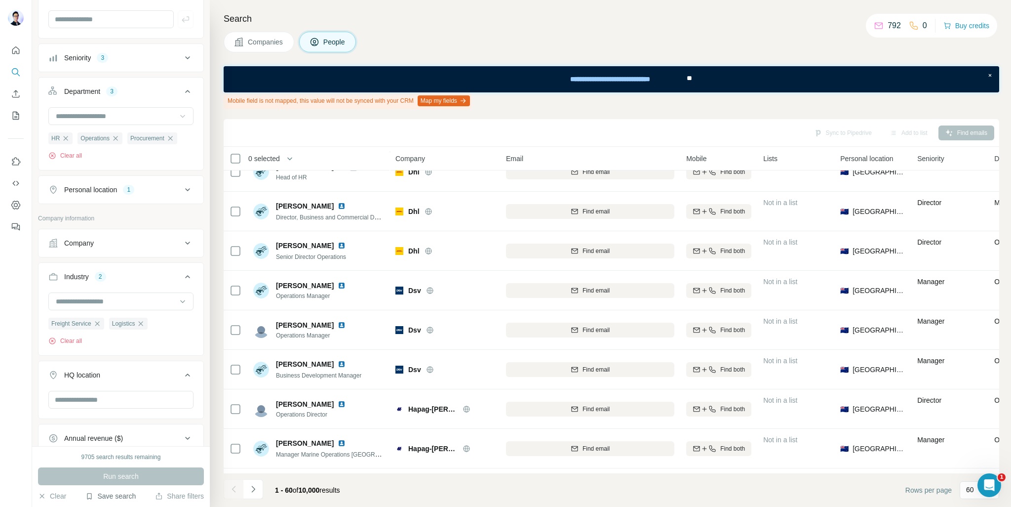
click at [121, 497] on button "Save search" at bounding box center [110, 496] width 50 height 10
click at [146, 458] on div "Save search" at bounding box center [138, 459] width 104 height 20
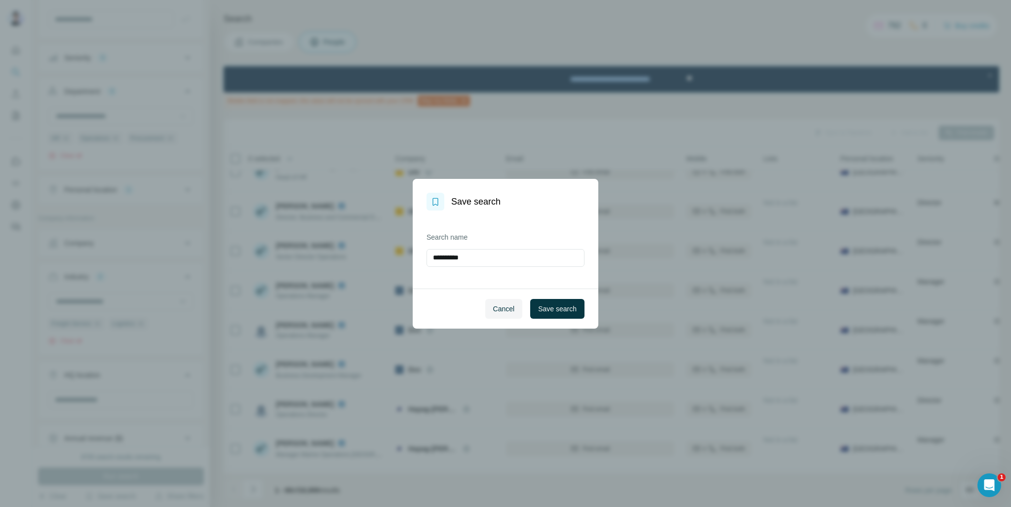
drag, startPoint x: 491, startPoint y: 253, endPoint x: 395, endPoint y: 257, distance: 95.8
click at [370, 256] on div "**********" at bounding box center [505, 253] width 1011 height 507
type input "**********"
click at [552, 305] on span "Save search" at bounding box center [557, 309] width 39 height 10
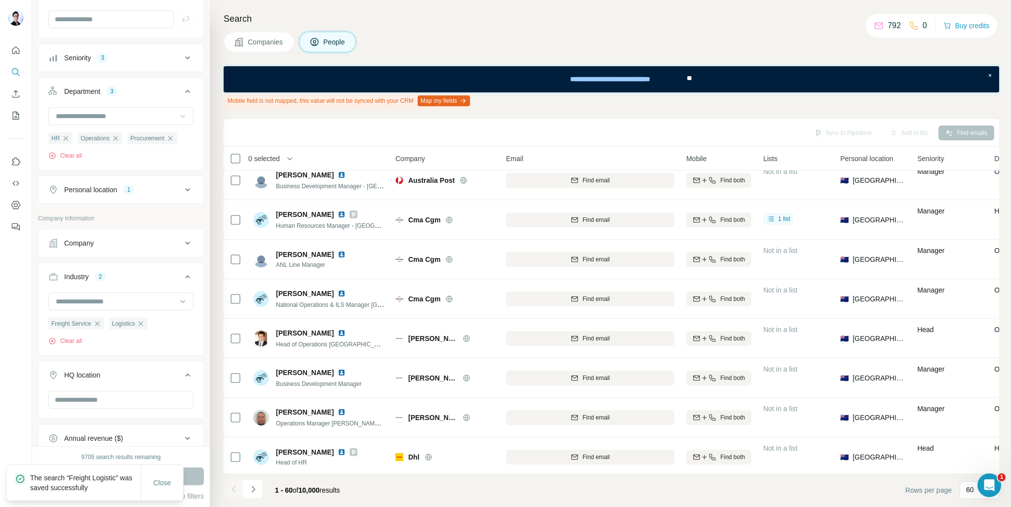
scroll to position [0, 0]
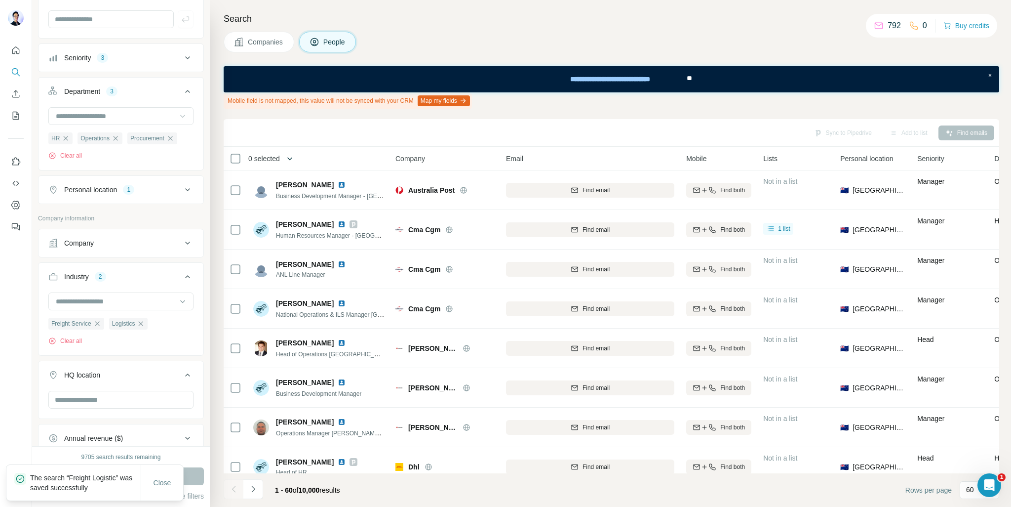
click at [289, 155] on icon "button" at bounding box center [290, 159] width 10 height 10
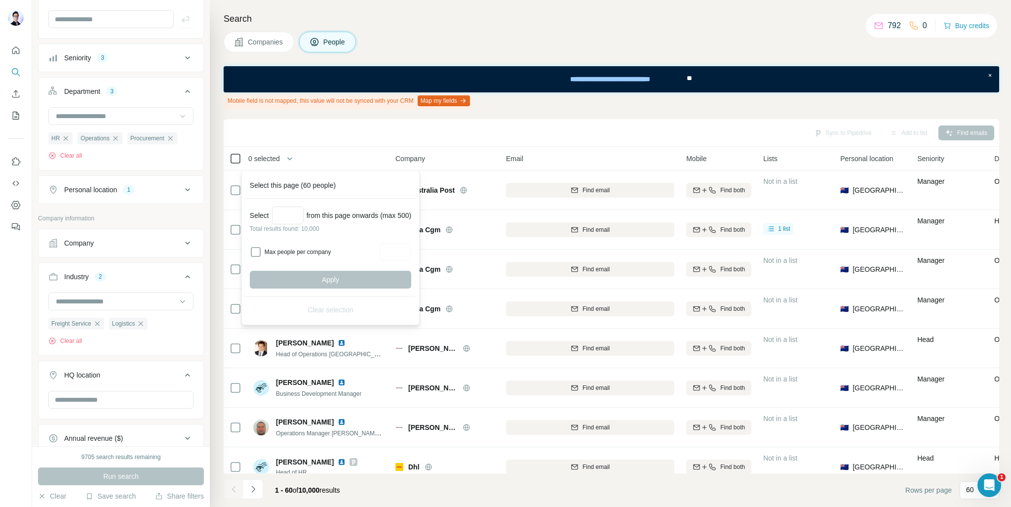
click at [240, 157] on icon at bounding box center [236, 159] width 12 height 12
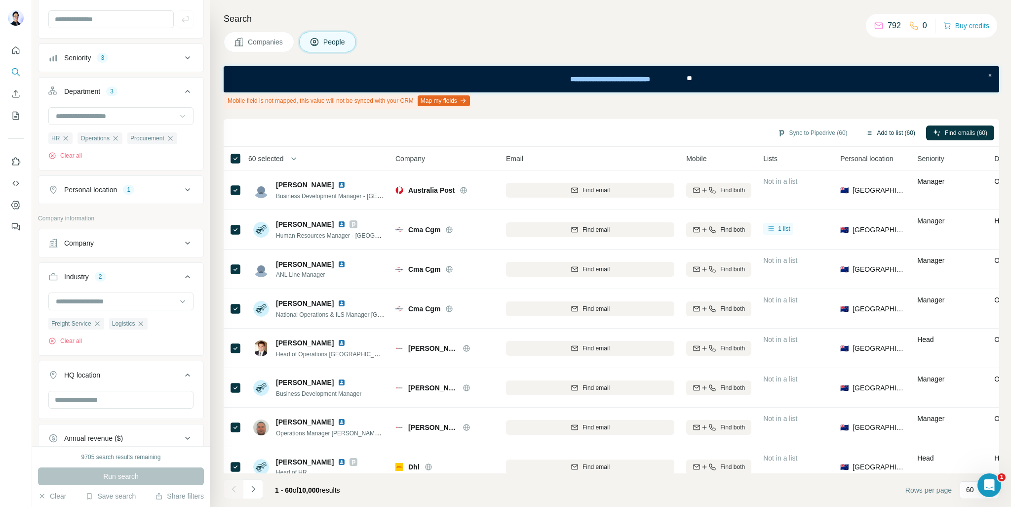
click at [872, 132] on button "Add to list (60)" at bounding box center [891, 132] width 64 height 15
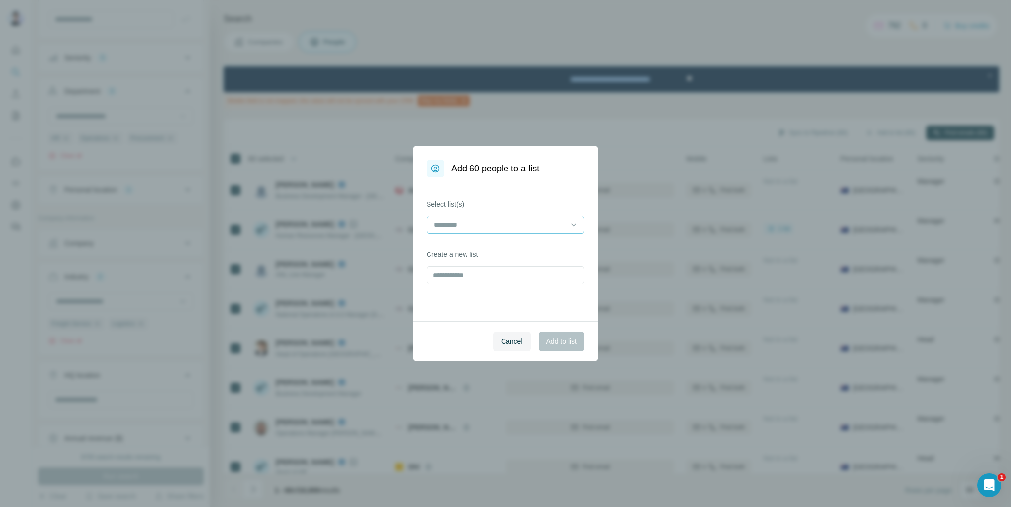
click at [513, 220] on input at bounding box center [499, 224] width 133 height 11
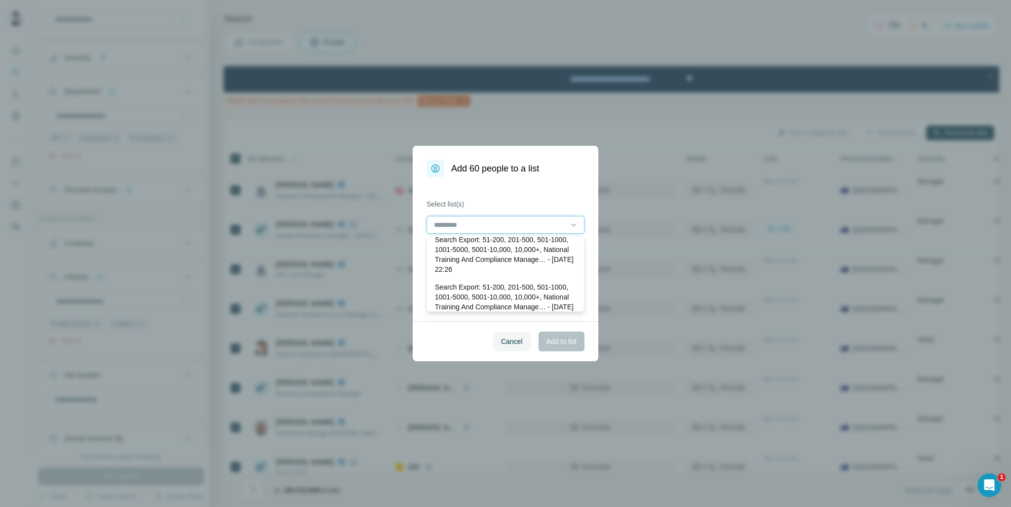
scroll to position [1629, 0]
click at [535, 195] on div "Select list(s) Create a new list" at bounding box center [506, 249] width 186 height 144
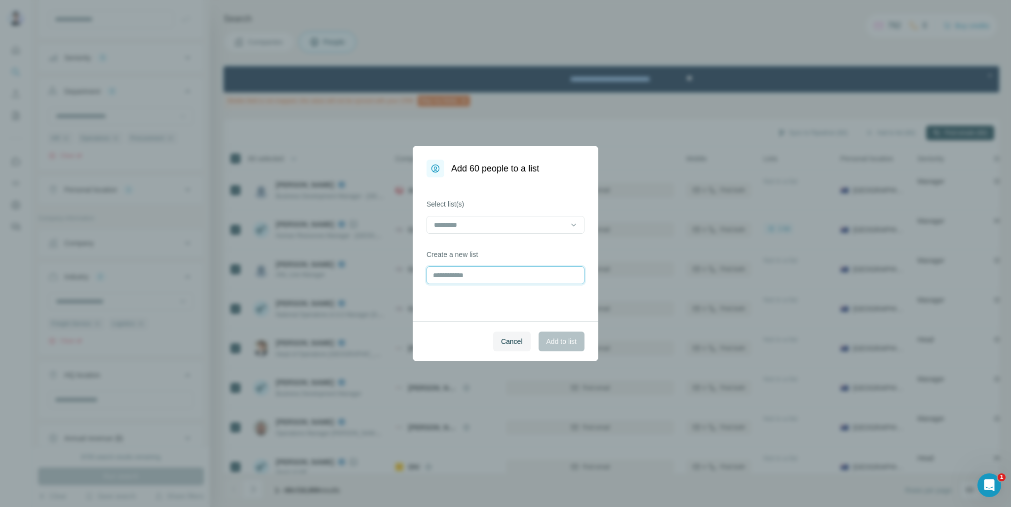
click at [512, 276] on input "text" at bounding box center [506, 275] width 158 height 18
type input "**********"
click at [569, 338] on span "Add to list" at bounding box center [562, 341] width 30 height 10
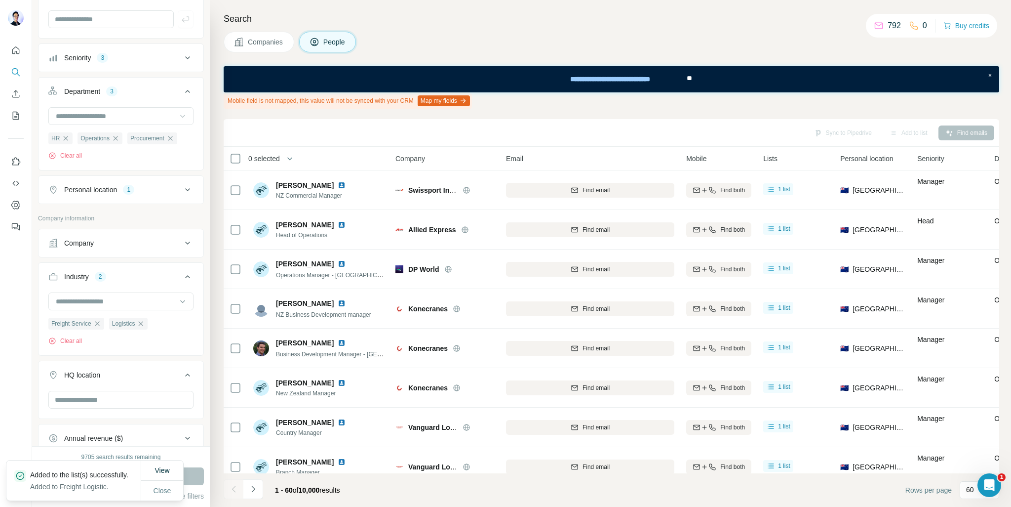
scroll to position [2072, 0]
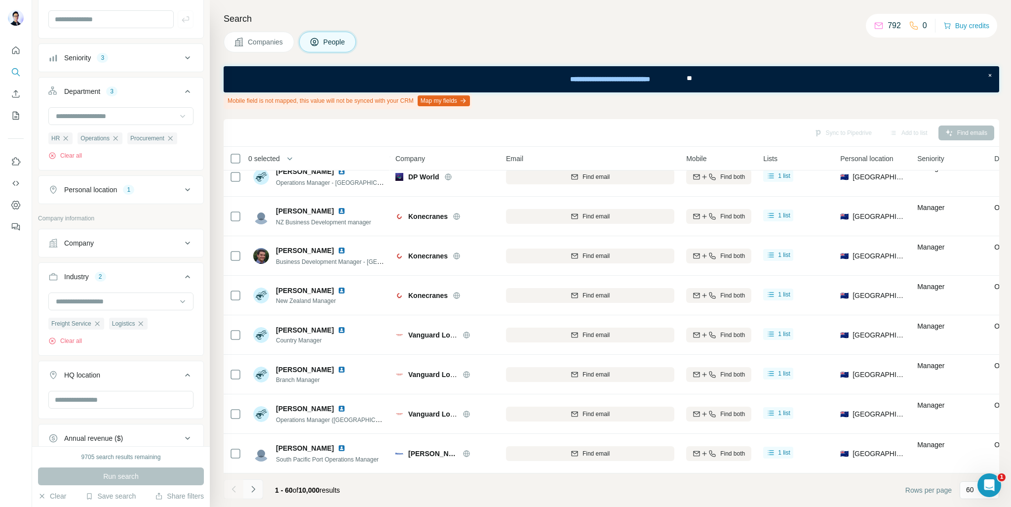
click at [255, 486] on icon "Navigate to next page" at bounding box center [253, 489] width 10 height 10
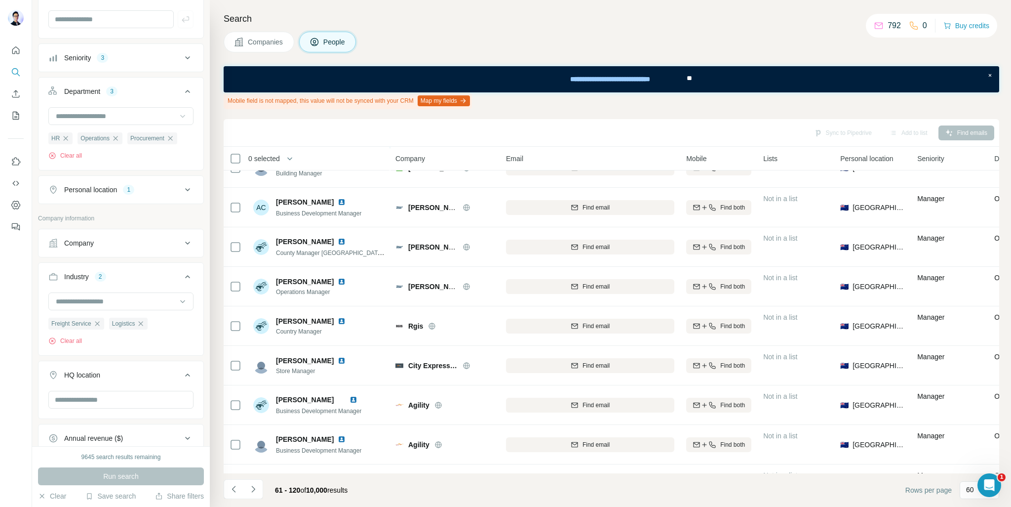
scroll to position [1924, 0]
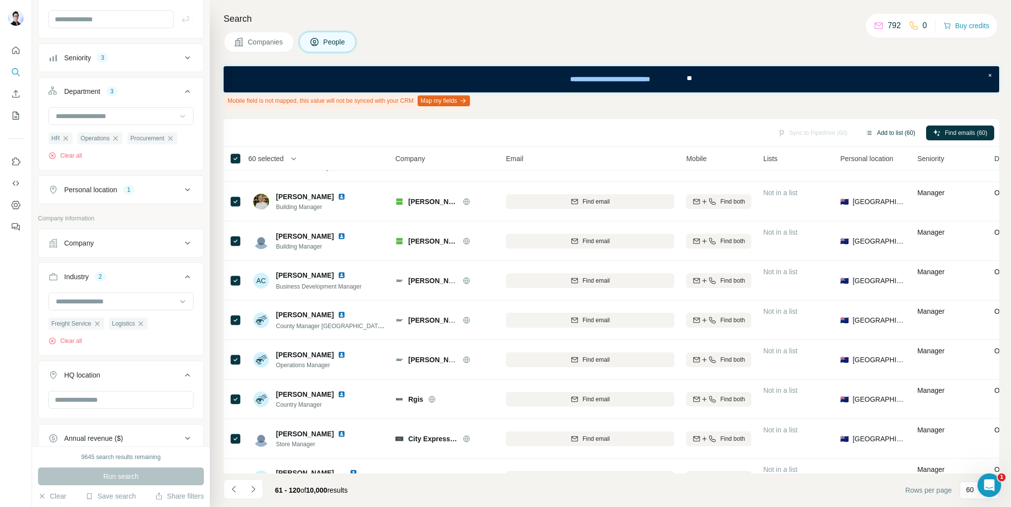
click at [882, 132] on button "Add to list (60)" at bounding box center [891, 132] width 64 height 15
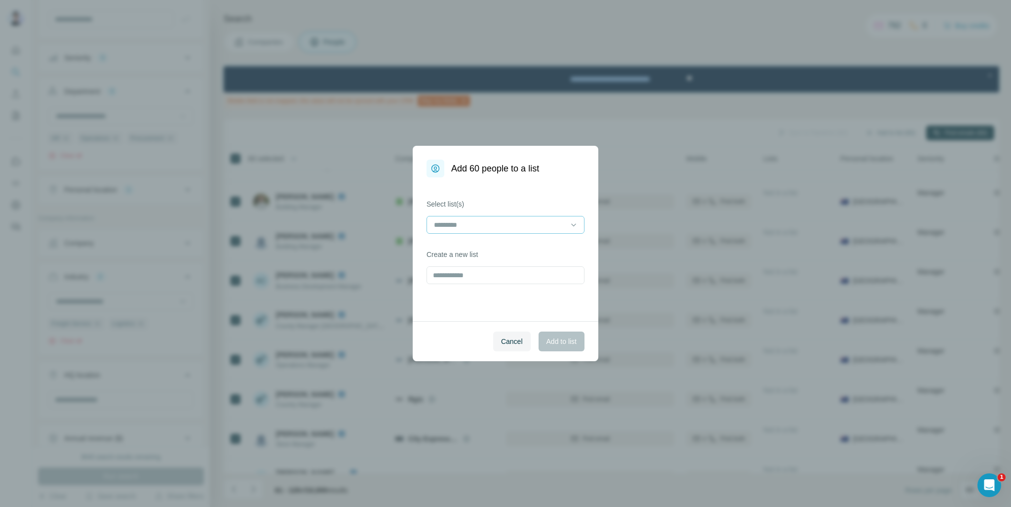
click at [519, 227] on input at bounding box center [499, 224] width 133 height 11
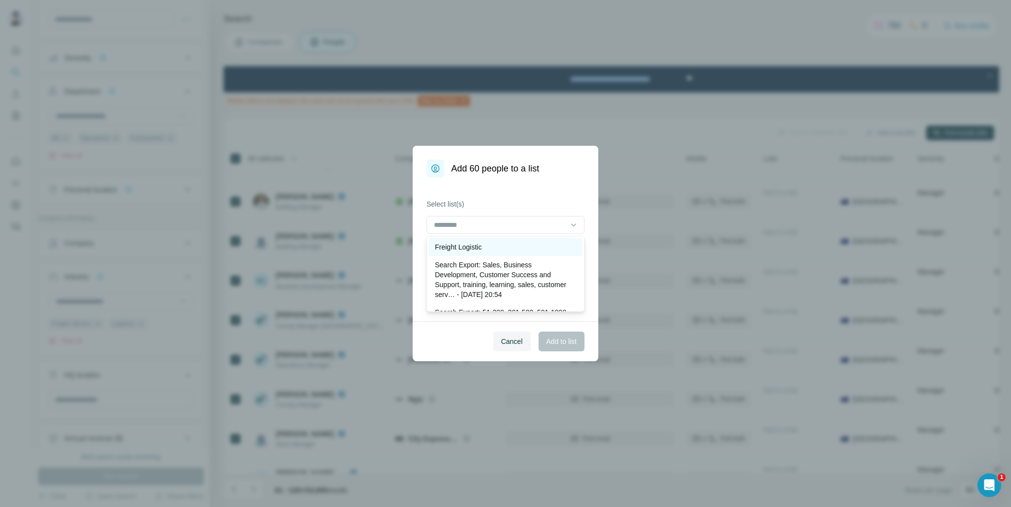
click at [516, 240] on div "Freight Logistic" at bounding box center [505, 247] width 153 height 18
click at [569, 337] on span "Add to list" at bounding box center [562, 341] width 30 height 10
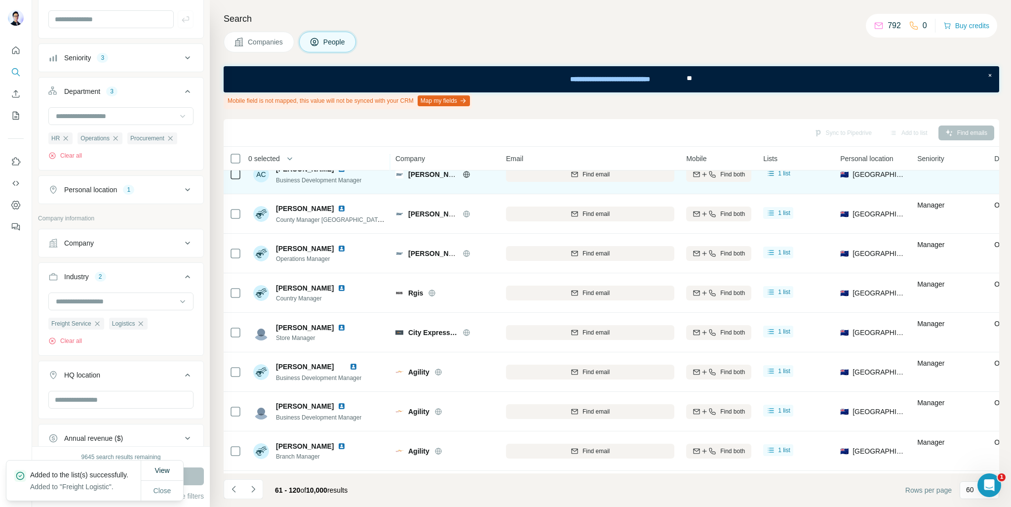
scroll to position [2072, 0]
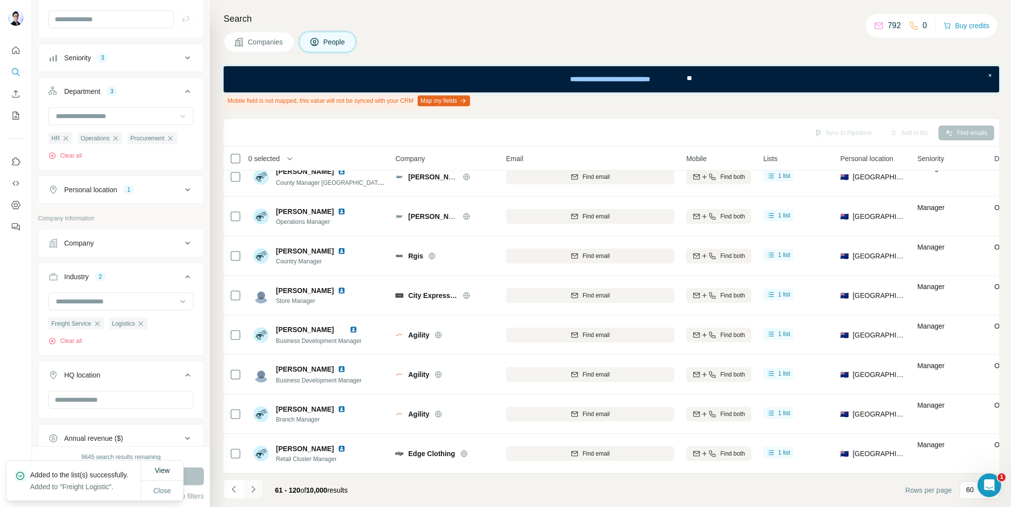
click at [250, 488] on icon "Navigate to next page" at bounding box center [253, 489] width 10 height 10
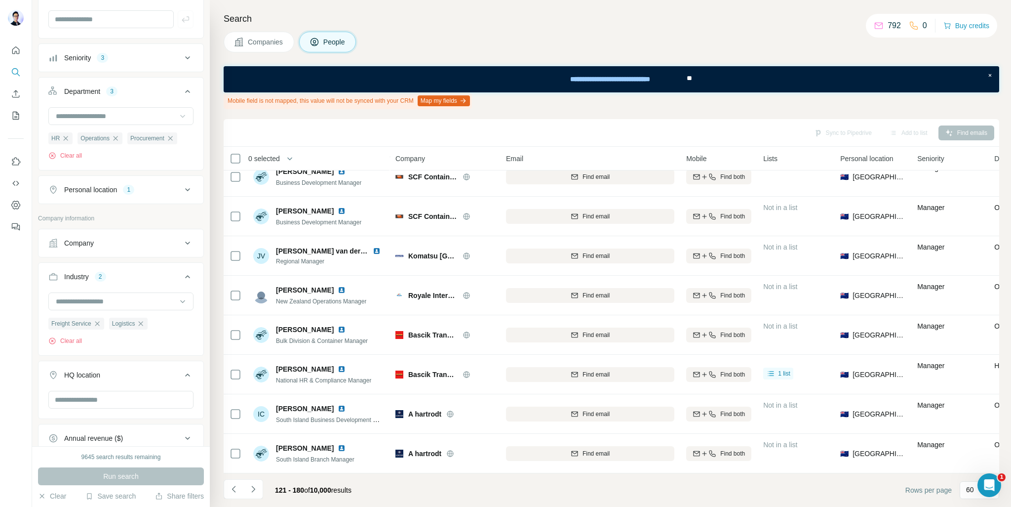
click at [974, 489] on p "60" at bounding box center [970, 489] width 8 height 10
click at [974, 489] on input at bounding box center [981, 489] width 30 height 11
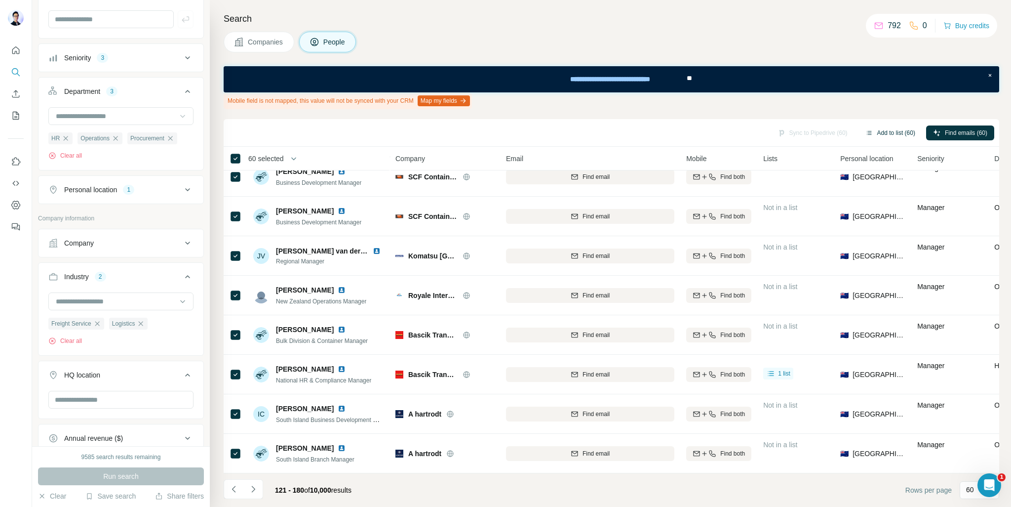
click at [881, 127] on button "Add to list (60)" at bounding box center [891, 132] width 64 height 15
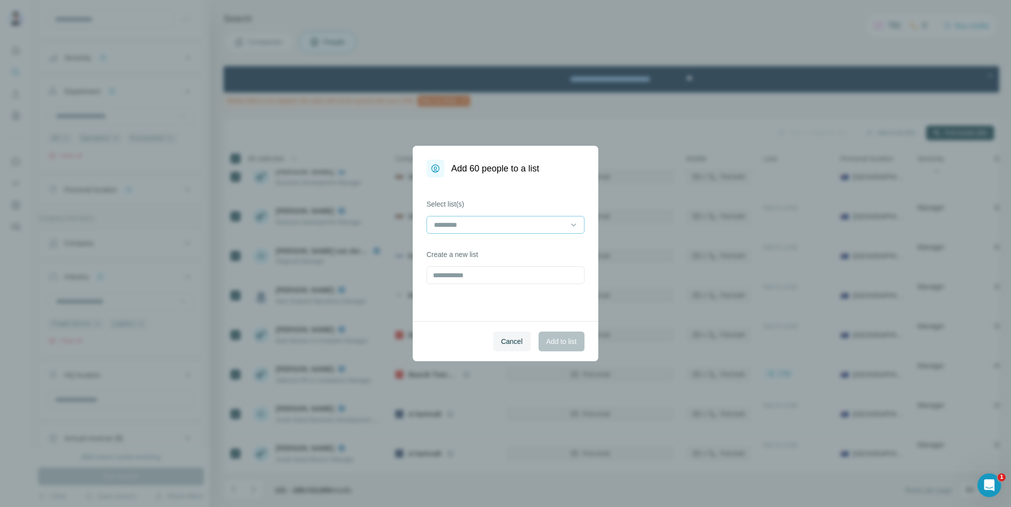
click at [485, 218] on div at bounding box center [499, 224] width 133 height 17
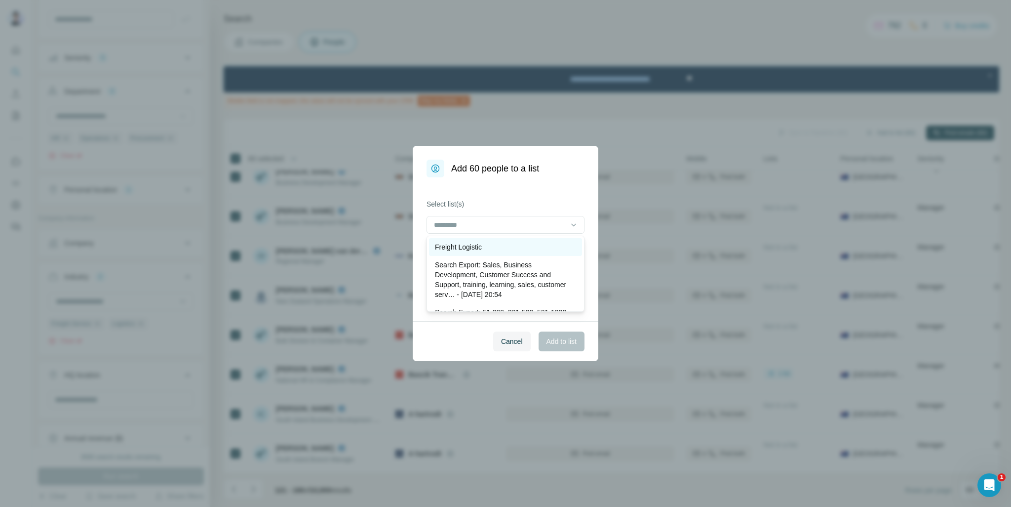
click at [478, 245] on p "Freight Logistic" at bounding box center [458, 247] width 47 height 10
click at [566, 336] on span "Add to list" at bounding box center [562, 341] width 30 height 10
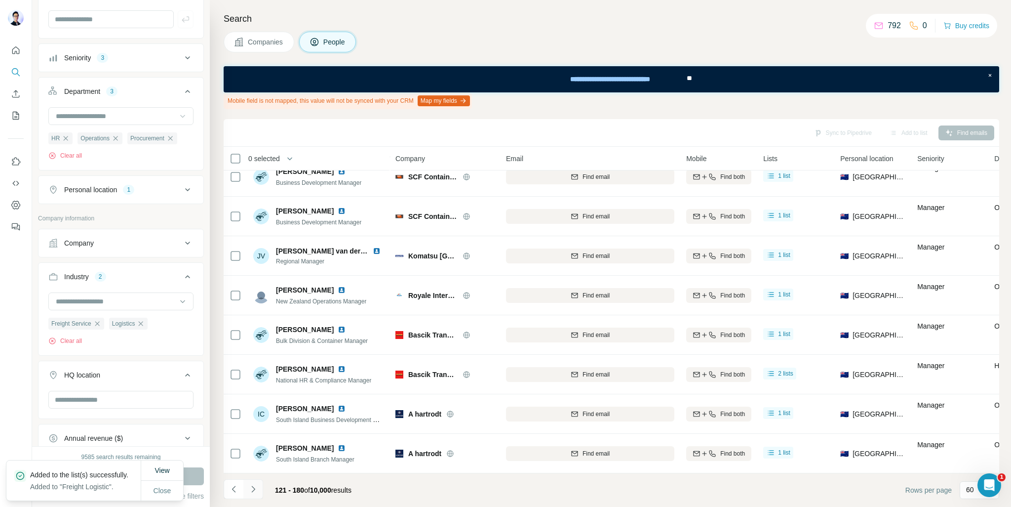
click at [253, 492] on icon "Navigate to next page" at bounding box center [253, 489] width 10 height 10
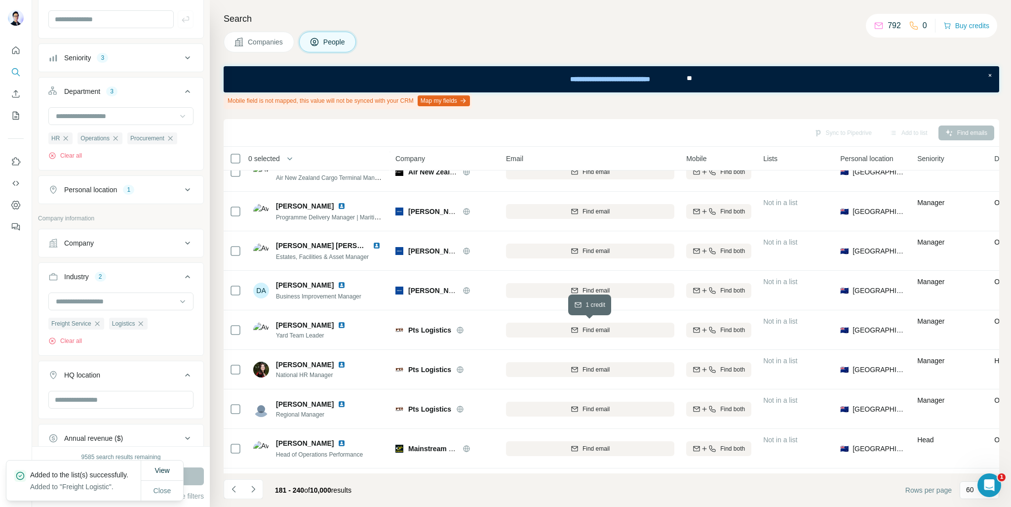
scroll to position [2072, 0]
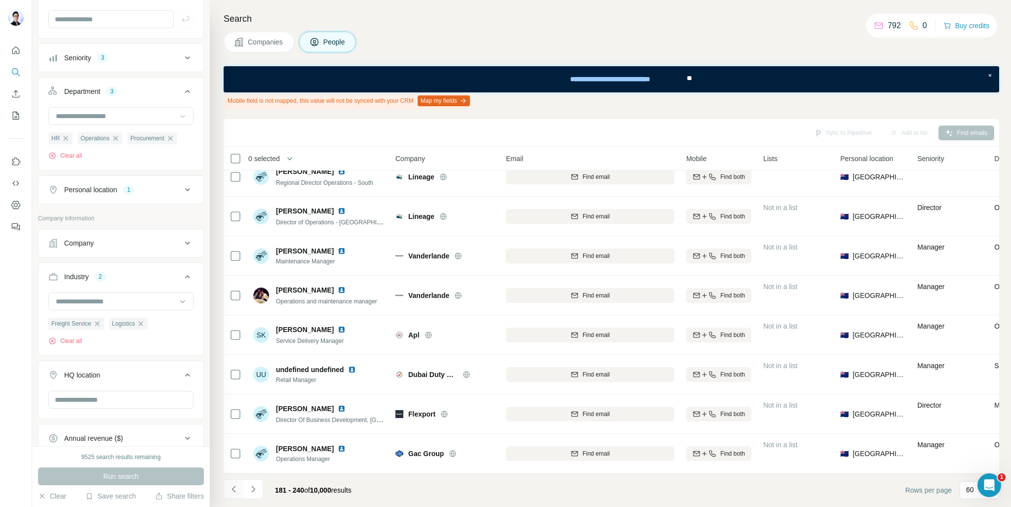
click at [235, 488] on icon "Navigate to previous page" at bounding box center [234, 489] width 10 height 10
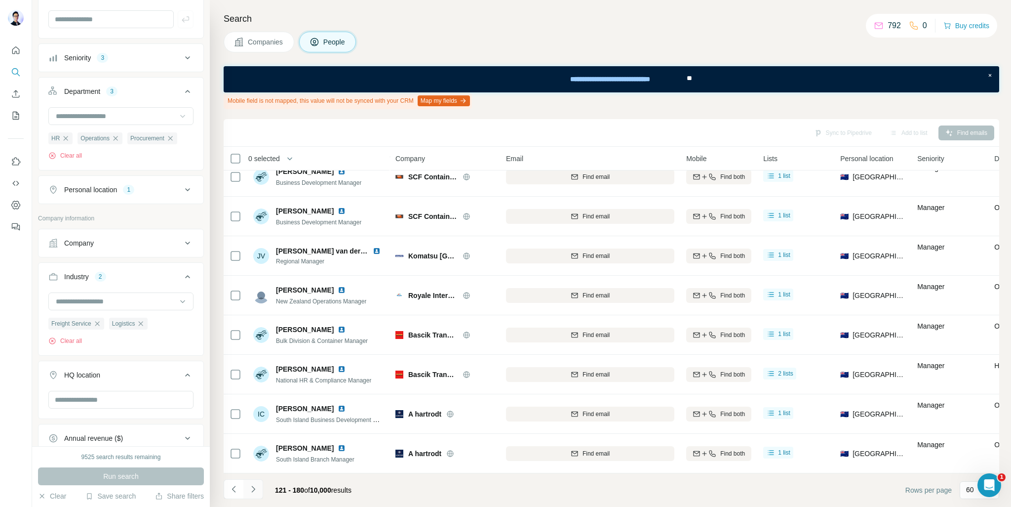
click at [256, 486] on icon "Navigate to next page" at bounding box center [253, 489] width 10 height 10
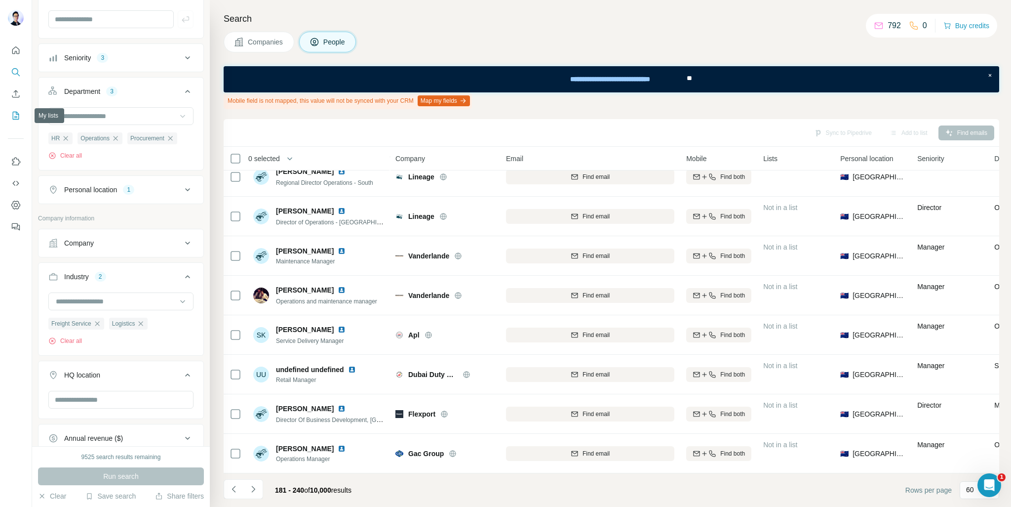
click at [18, 114] on icon "My lists" at bounding box center [16, 115] width 5 height 6
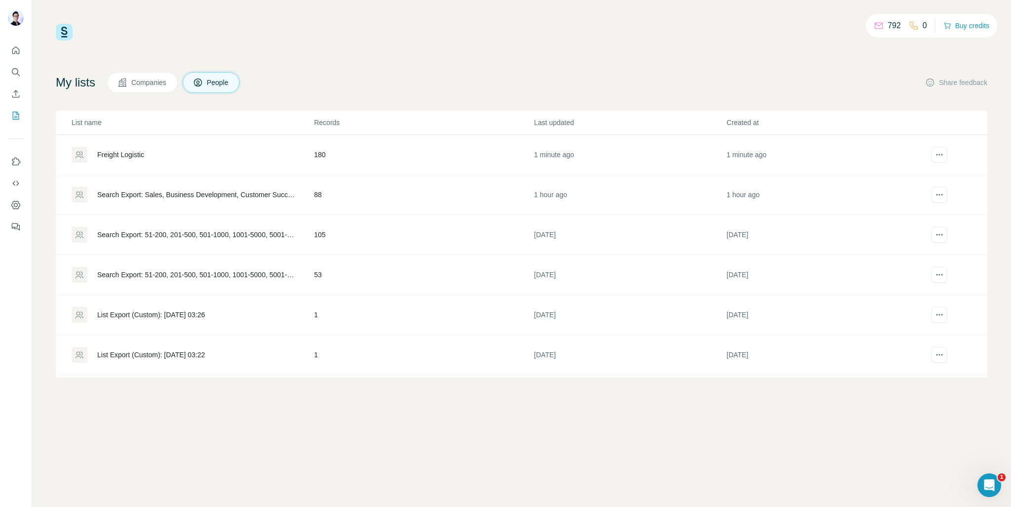
click at [123, 150] on div "Freight Logistic" at bounding box center [120, 155] width 47 height 10
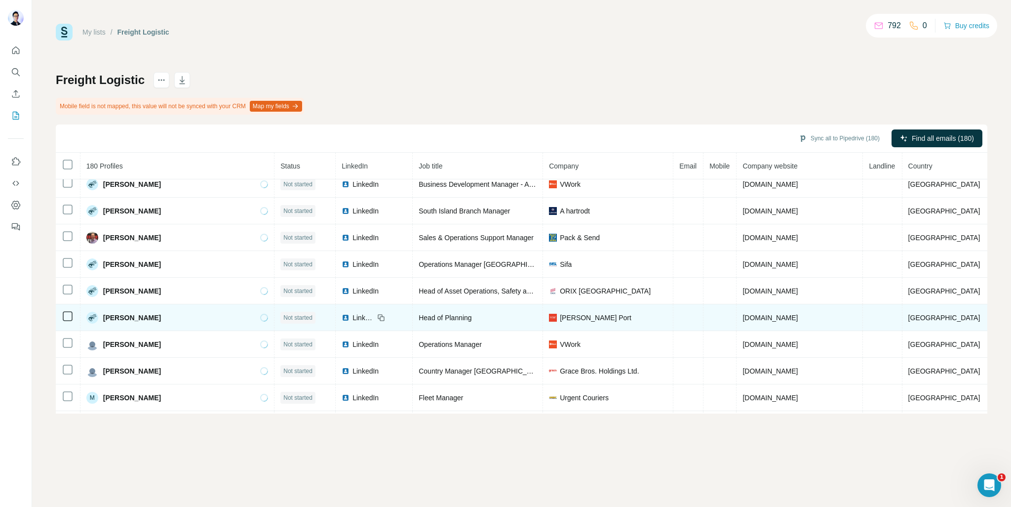
scroll to position [972, 0]
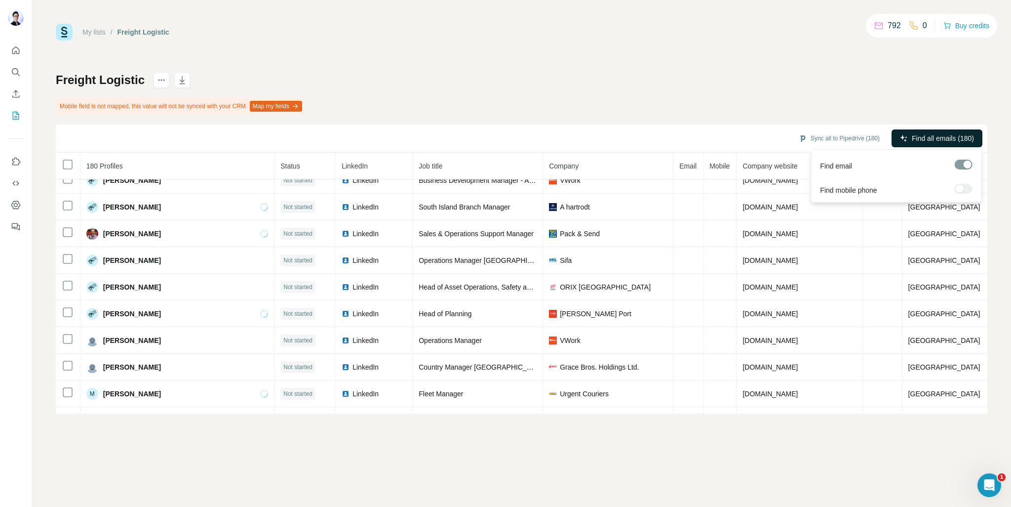
click at [930, 133] on span "Find all emails (180)" at bounding box center [943, 138] width 62 height 10
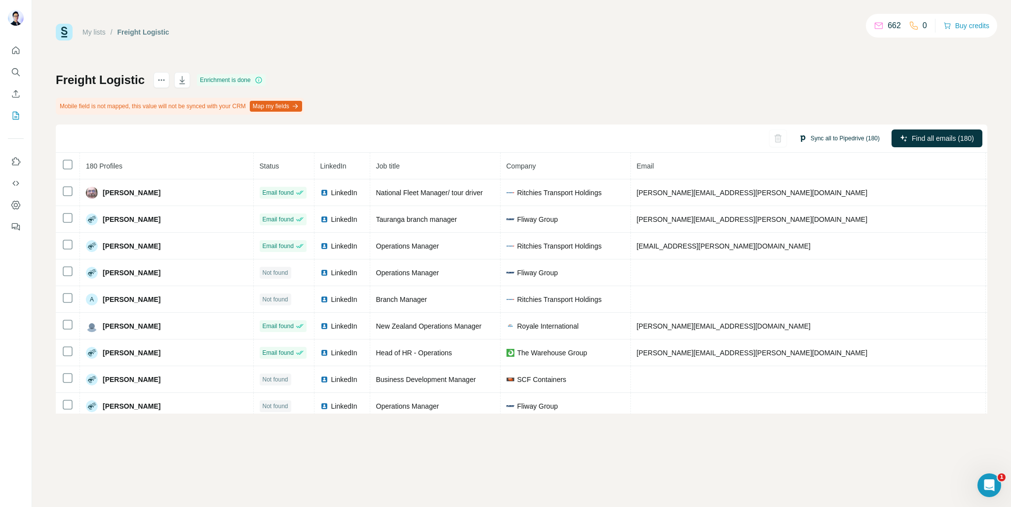
click at [832, 139] on button "Sync all to Pipedrive (180)" at bounding box center [839, 138] width 95 height 15
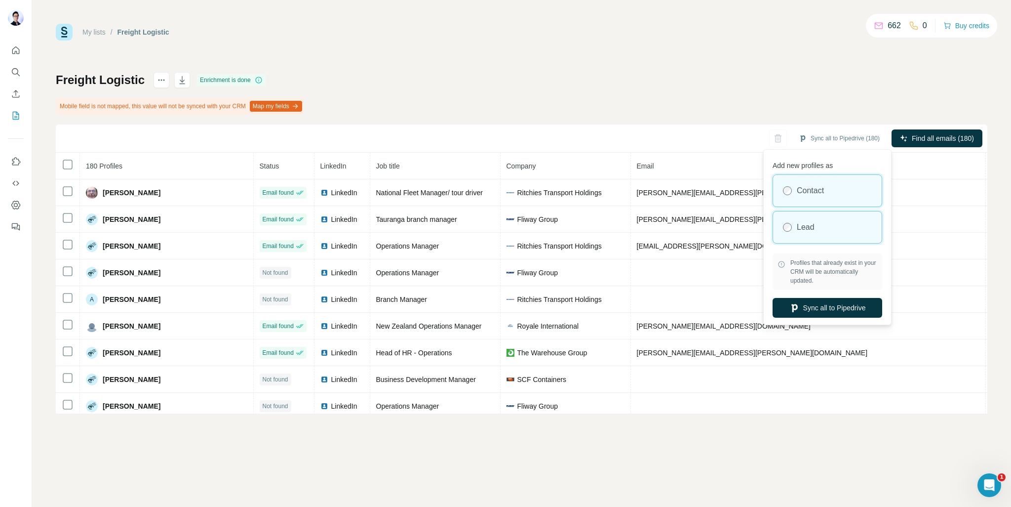
click at [809, 232] on label "Lead" at bounding box center [806, 227] width 18 height 12
click at [830, 312] on button "Sync all to Pipedrive" at bounding box center [828, 308] width 110 height 20
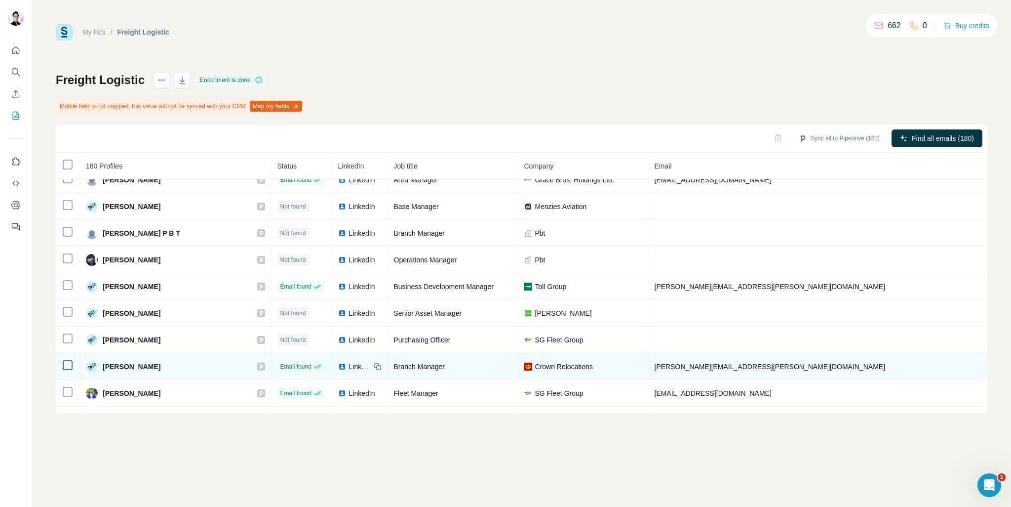
scroll to position [1618, 0]
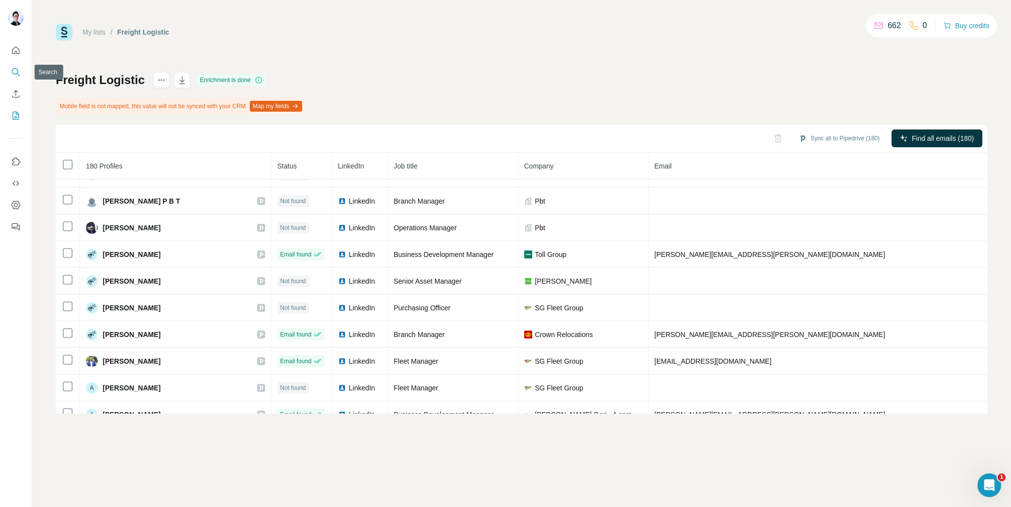
click at [16, 69] on icon "Search" at bounding box center [15, 71] width 6 height 6
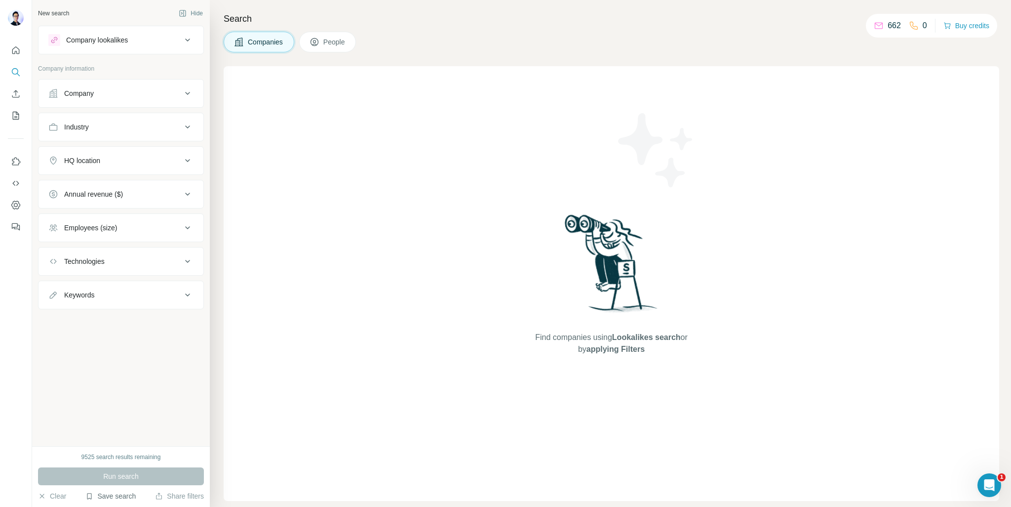
click at [108, 497] on button "Save search" at bounding box center [110, 496] width 50 height 10
click at [171, 478] on div "View my saved searches" at bounding box center [138, 479] width 104 height 20
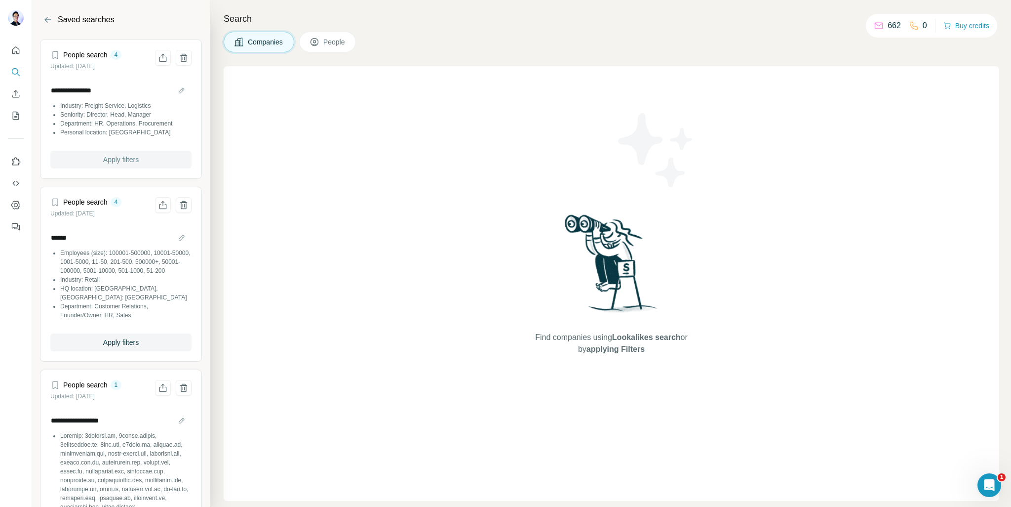
click at [136, 162] on span "Apply filters" at bounding box center [121, 160] width 36 height 10
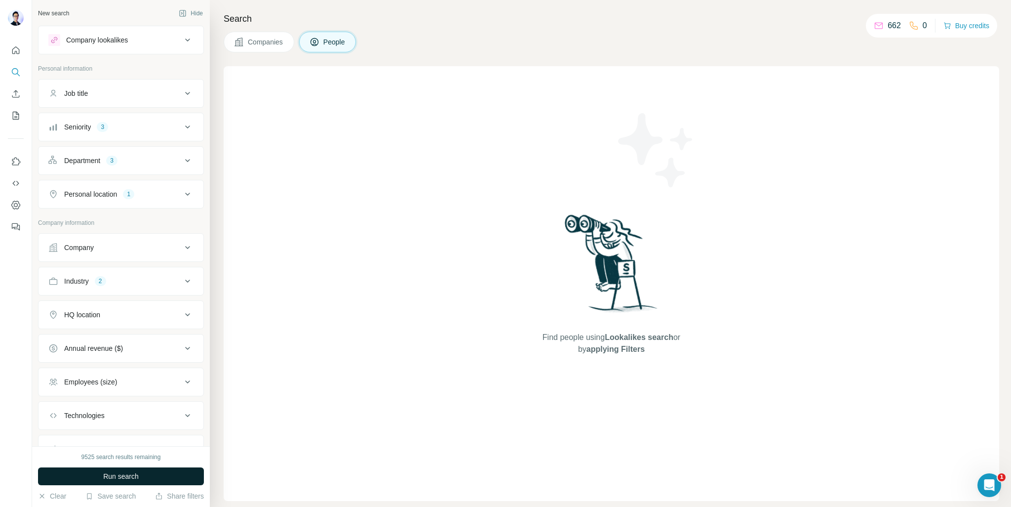
click at [129, 479] on span "Run search" at bounding box center [121, 476] width 36 height 10
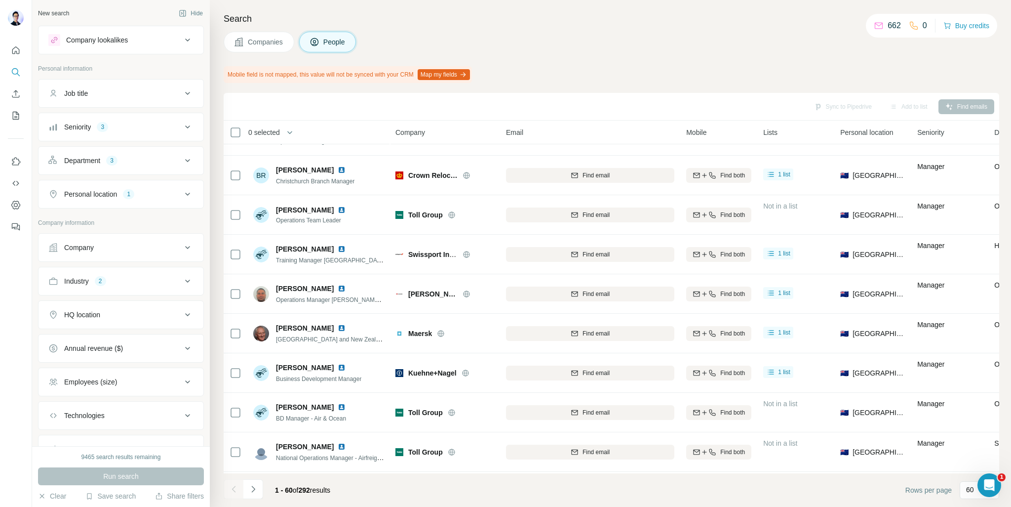
scroll to position [2046, 0]
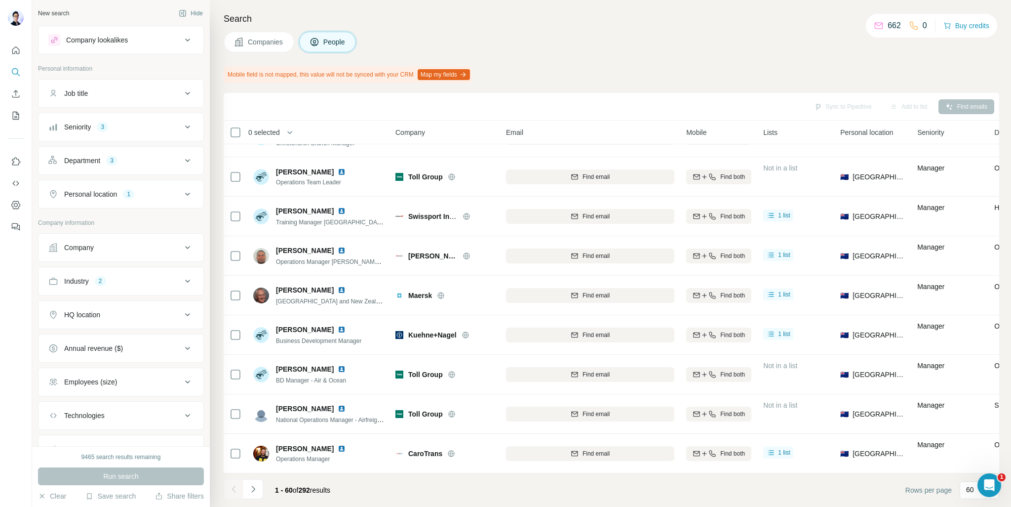
click at [182, 283] on icon at bounding box center [188, 281] width 12 height 12
click at [182, 281] on icon at bounding box center [188, 281] width 12 height 12
click at [964, 482] on div "60" at bounding box center [979, 490] width 39 height 18
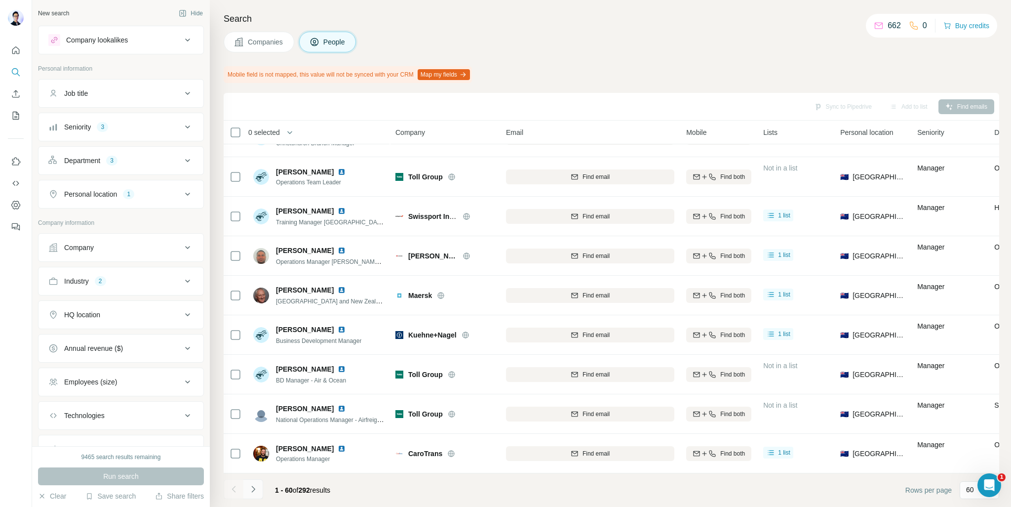
click at [258, 484] on button "Navigate to next page" at bounding box center [253, 489] width 20 height 20
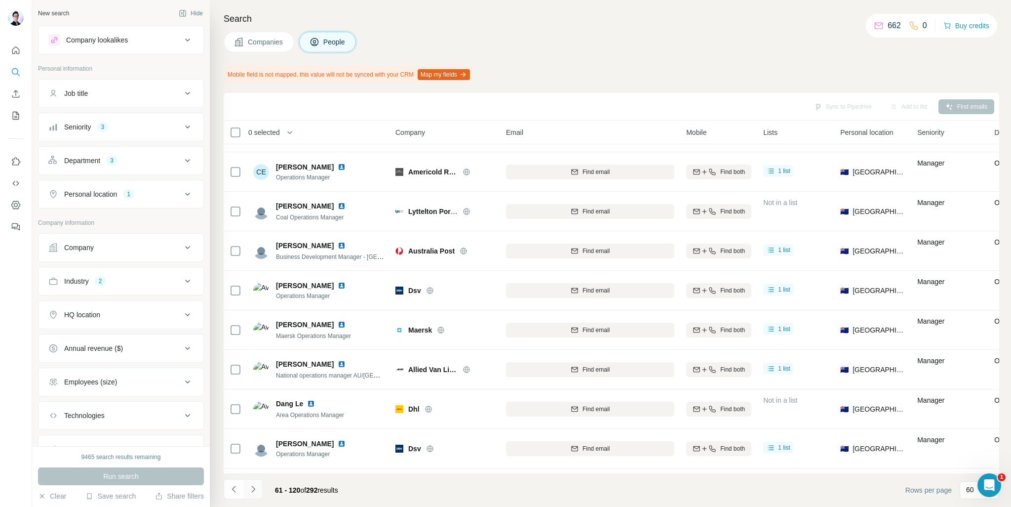
scroll to position [2046, 0]
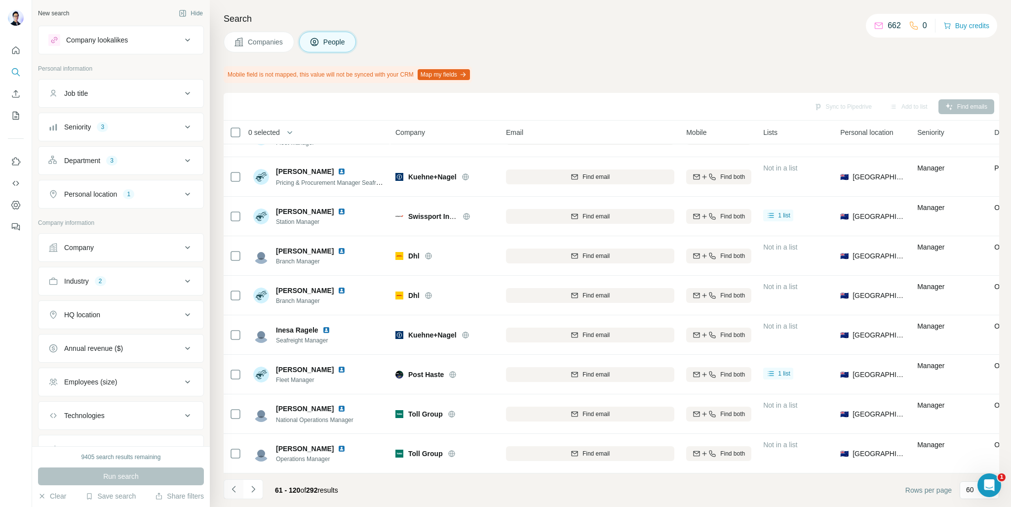
click at [238, 488] on button "Navigate to previous page" at bounding box center [234, 489] width 20 height 20
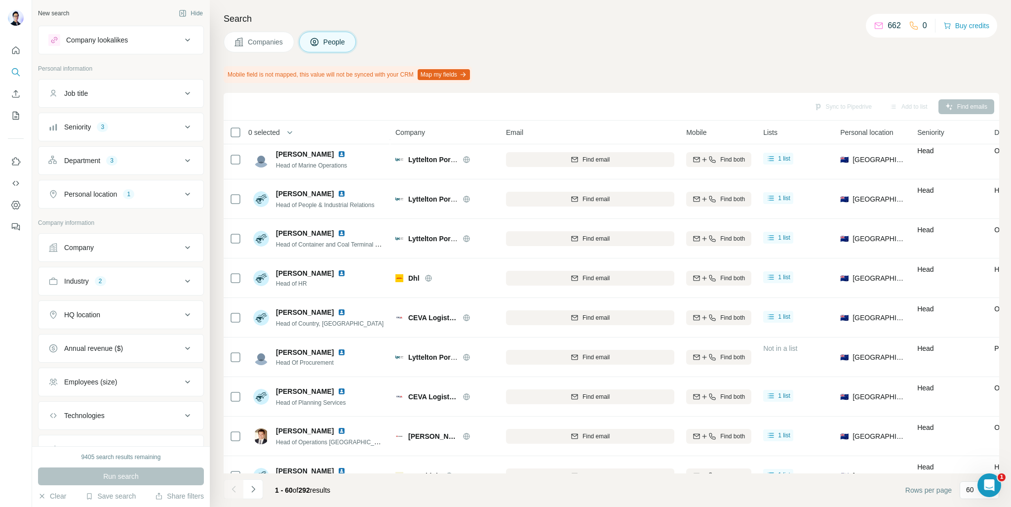
scroll to position [0, 0]
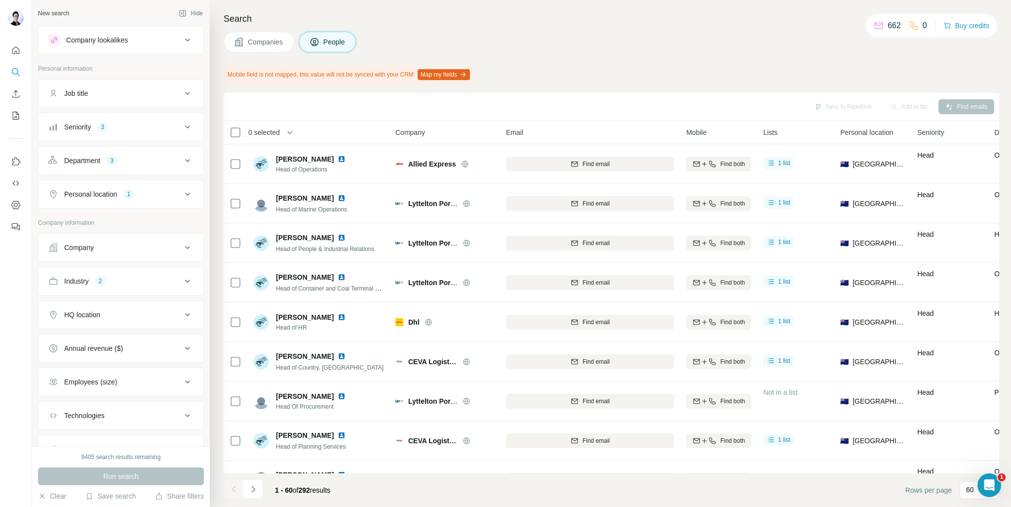
click at [774, 133] on span "Lists" at bounding box center [770, 132] width 14 height 10
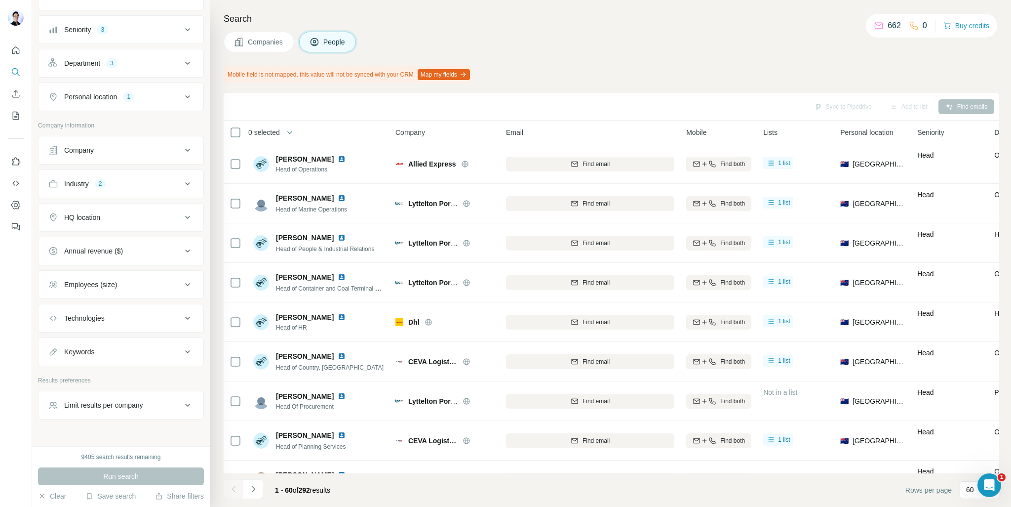
scroll to position [113, 0]
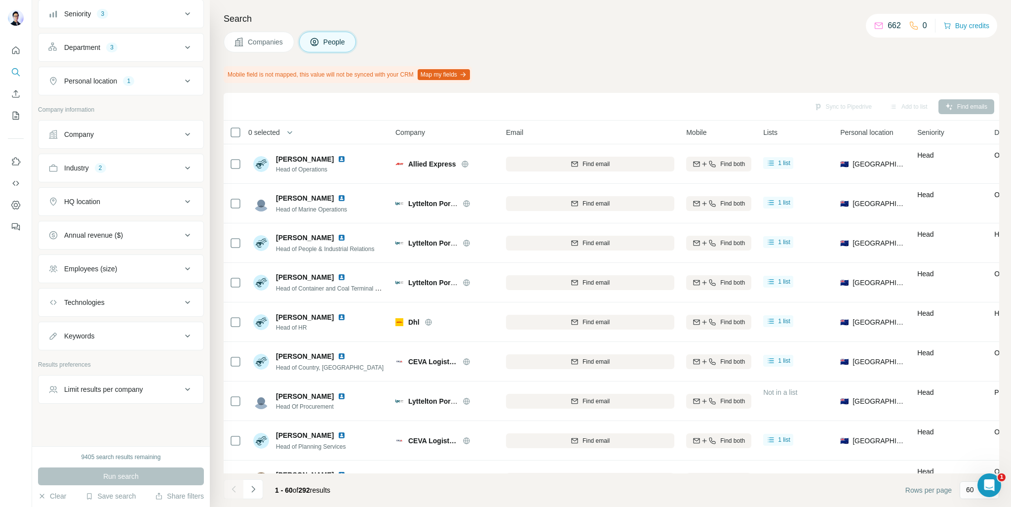
click at [165, 377] on button "Limit results per company" at bounding box center [121, 389] width 165 height 24
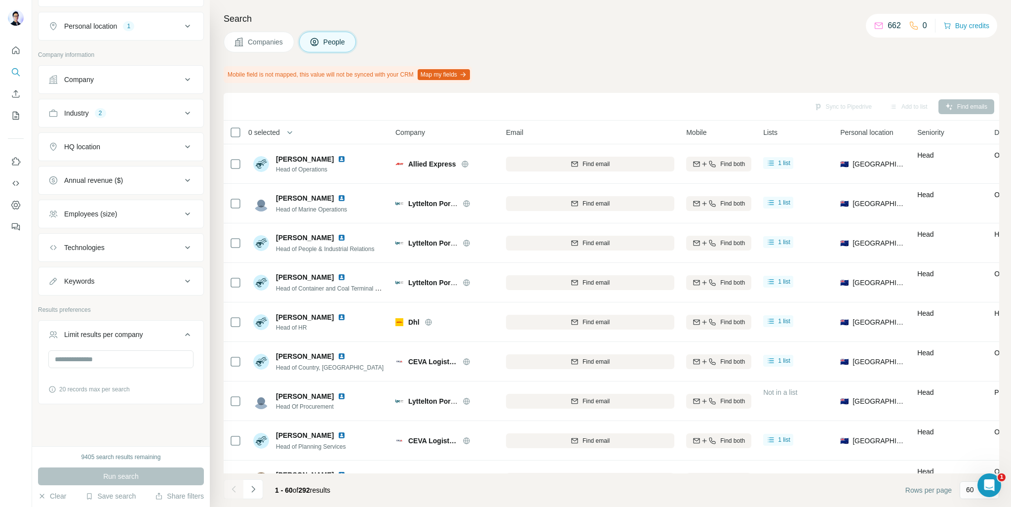
scroll to position [168, 0]
click at [156, 354] on input "number" at bounding box center [120, 359] width 145 height 18
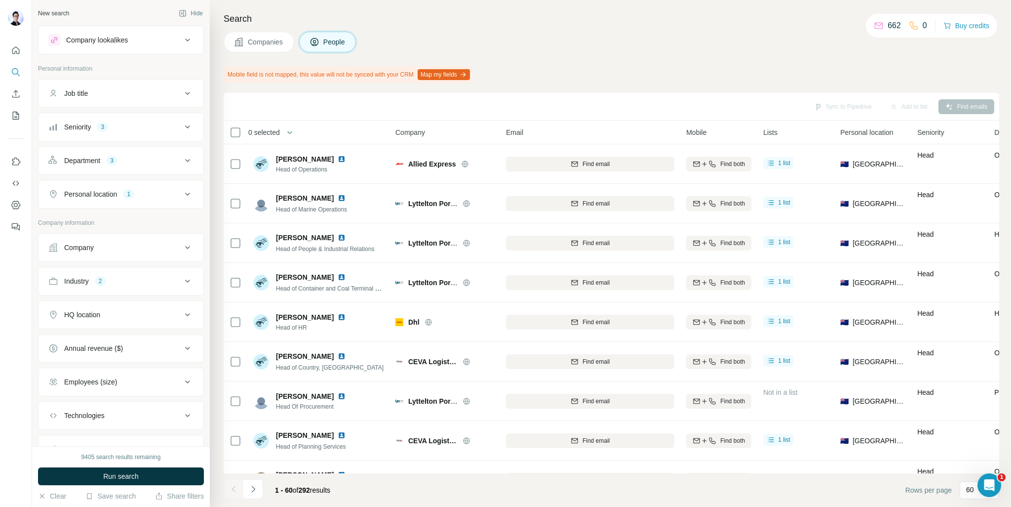
click at [190, 158] on button "Department 3" at bounding box center [121, 161] width 165 height 24
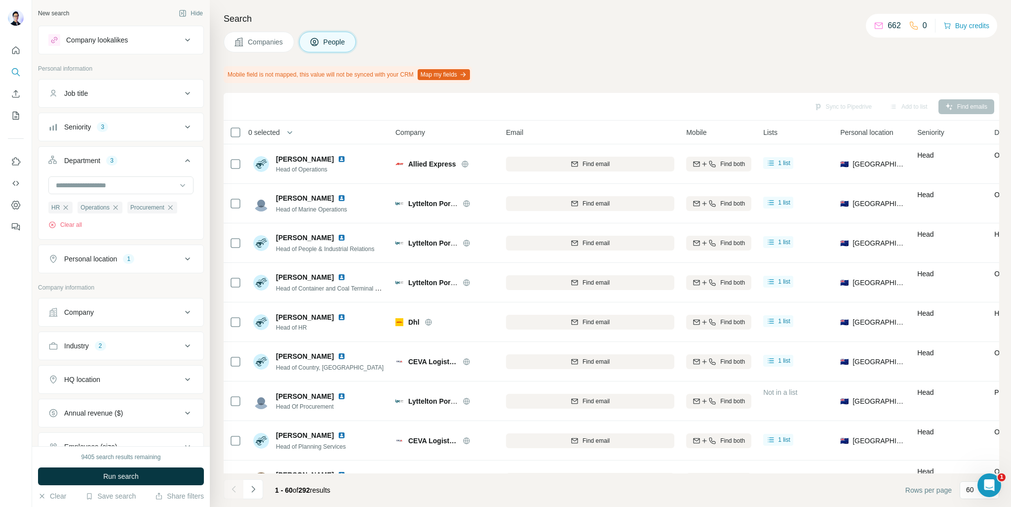
click at [187, 158] on button "Department 3" at bounding box center [121, 163] width 165 height 28
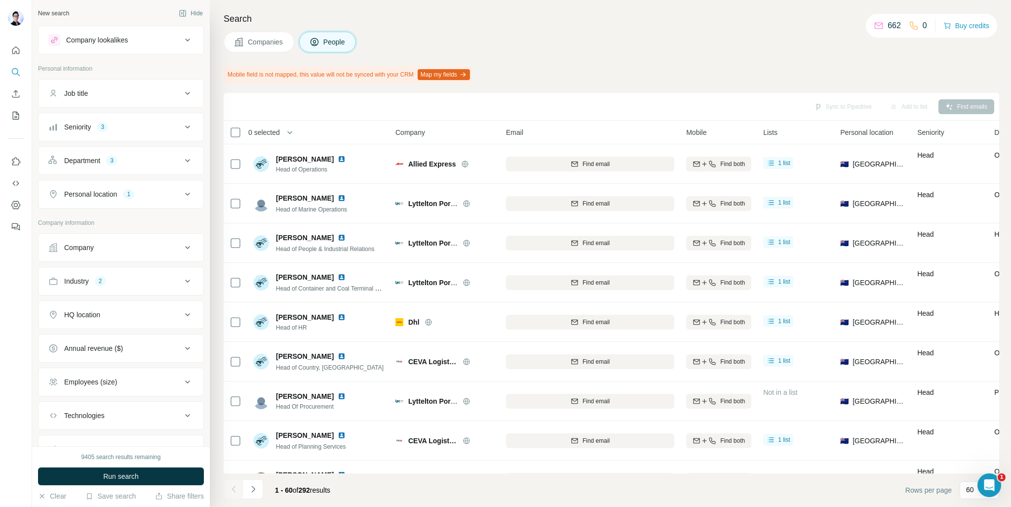
click at [185, 129] on icon at bounding box center [188, 127] width 12 height 12
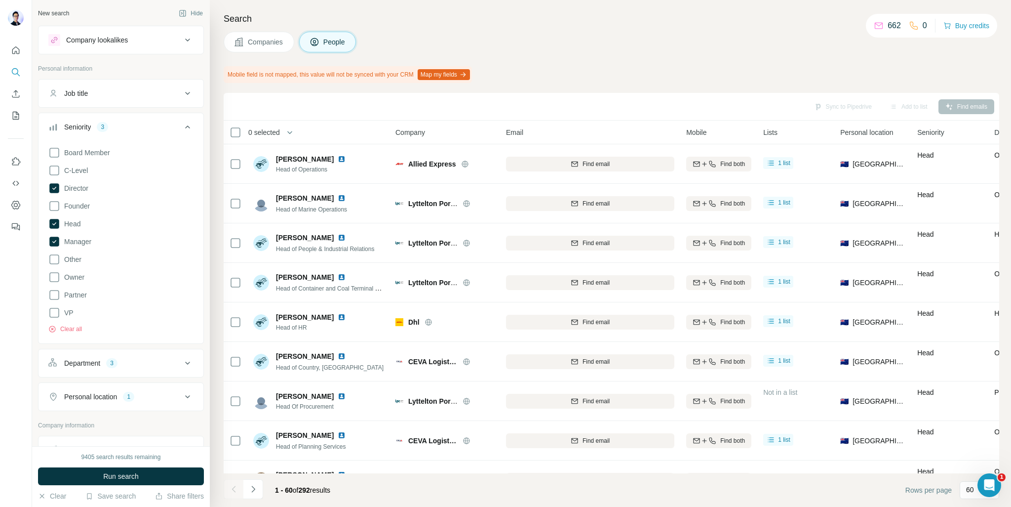
click at [185, 129] on icon at bounding box center [188, 127] width 12 height 12
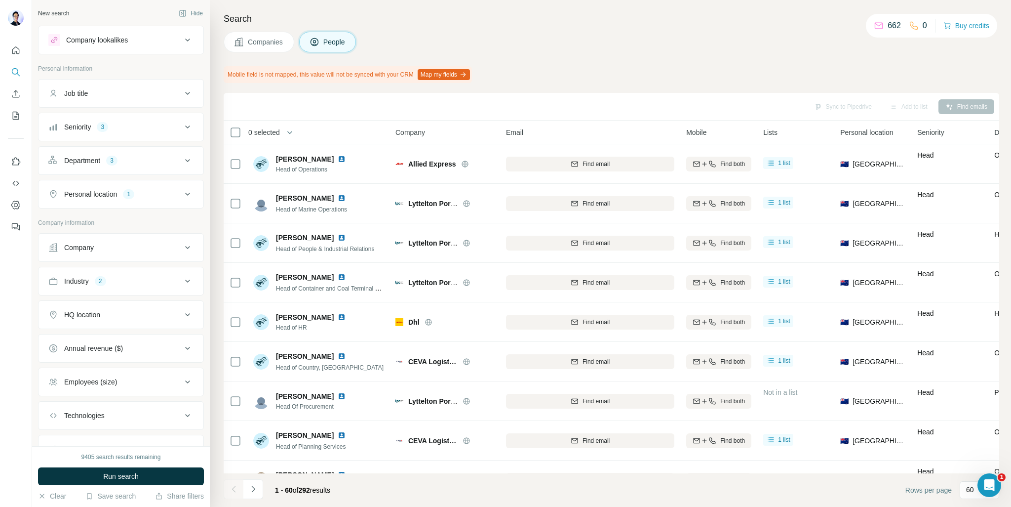
click at [187, 279] on button "Industry 2" at bounding box center [121, 281] width 165 height 24
click at [187, 279] on button "Industry 2" at bounding box center [121, 283] width 165 height 28
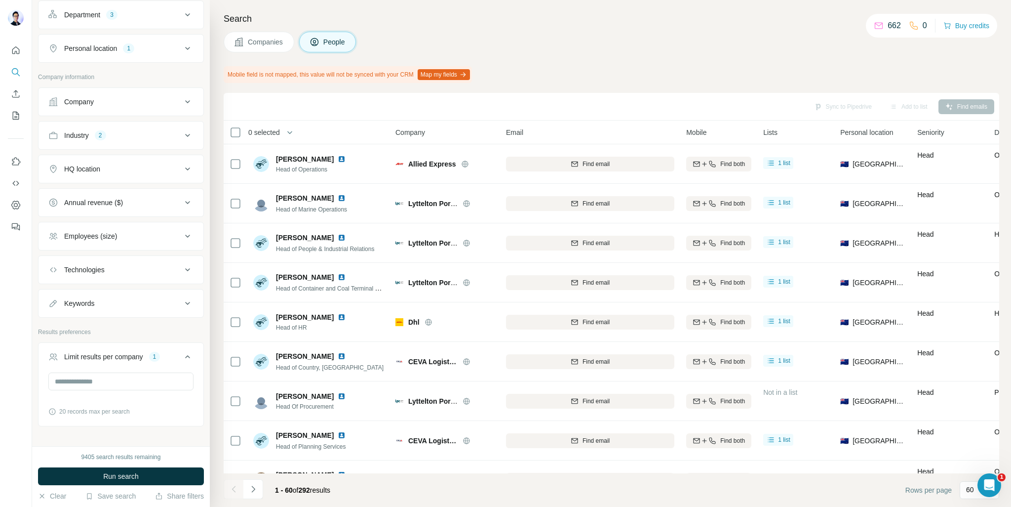
scroll to position [168, 0]
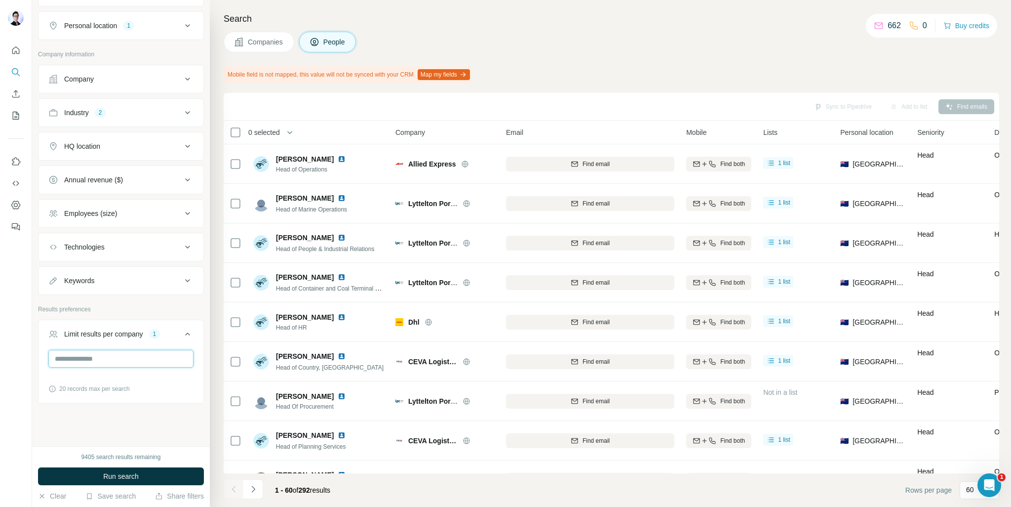
click at [128, 356] on input "*" at bounding box center [120, 359] width 145 height 18
drag, startPoint x: 111, startPoint y: 357, endPoint x: 0, endPoint y: 362, distance: 111.2
click at [0, 362] on div "New search Hide Company lookalikes Personal information Job title Seniority 3 D…" at bounding box center [505, 253] width 1011 height 507
type input "*"
click at [20, 380] on div at bounding box center [16, 253] width 32 height 507
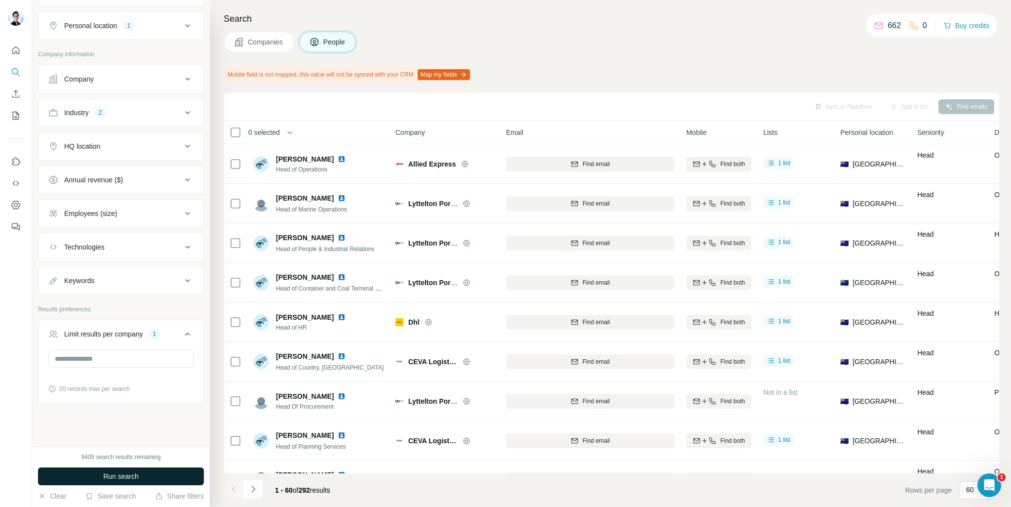
click at [113, 476] on span "Run search" at bounding box center [121, 476] width 36 height 10
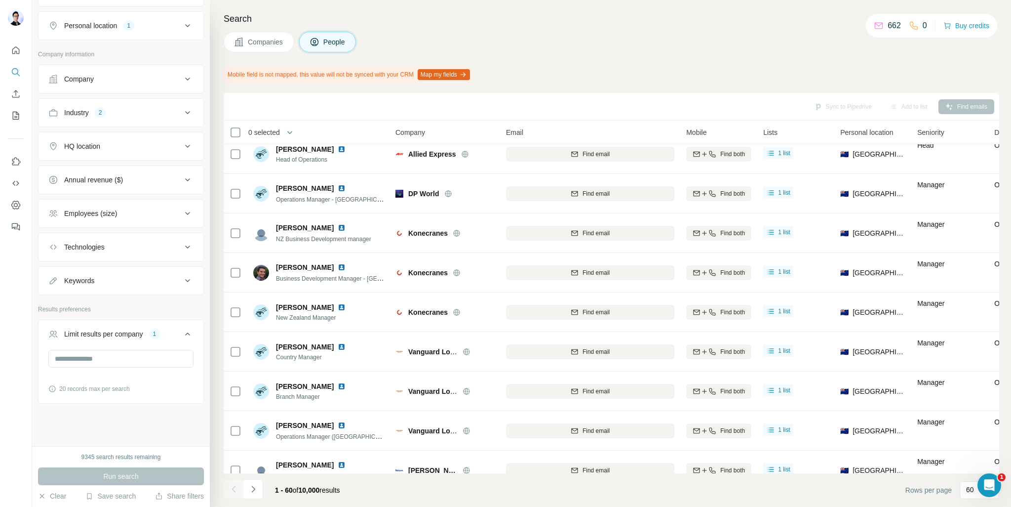
scroll to position [2046, 0]
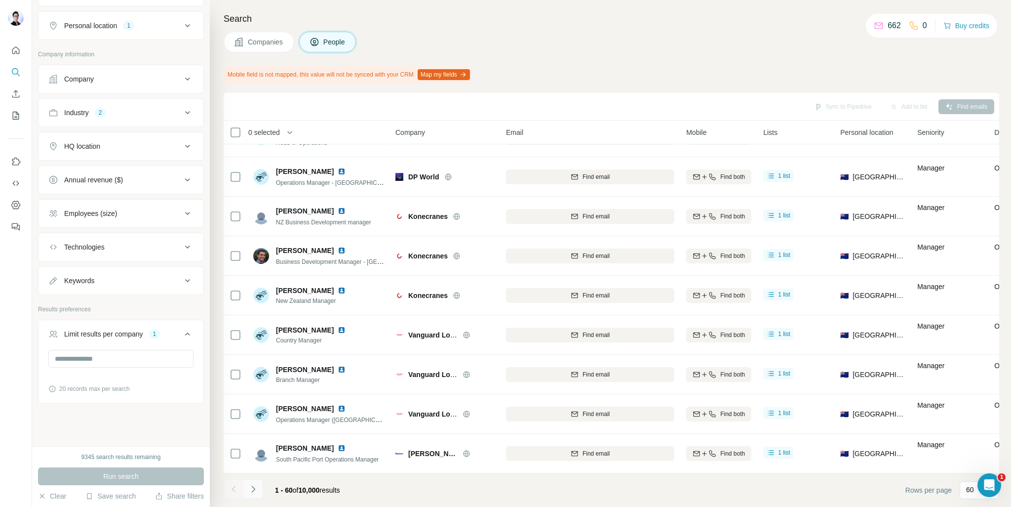
click at [258, 490] on button "Navigate to next page" at bounding box center [253, 489] width 20 height 20
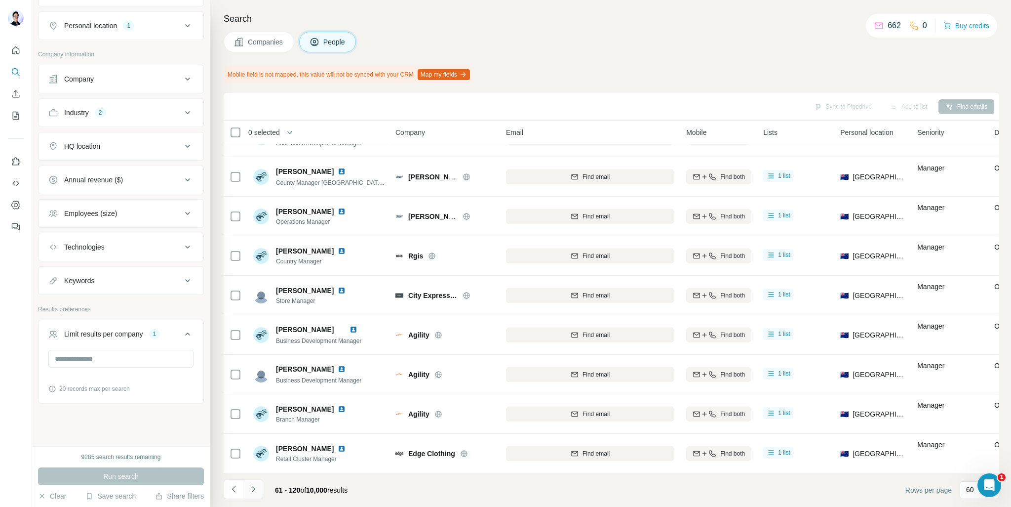
click at [254, 491] on icon "Navigate to next page" at bounding box center [253, 489] width 10 height 10
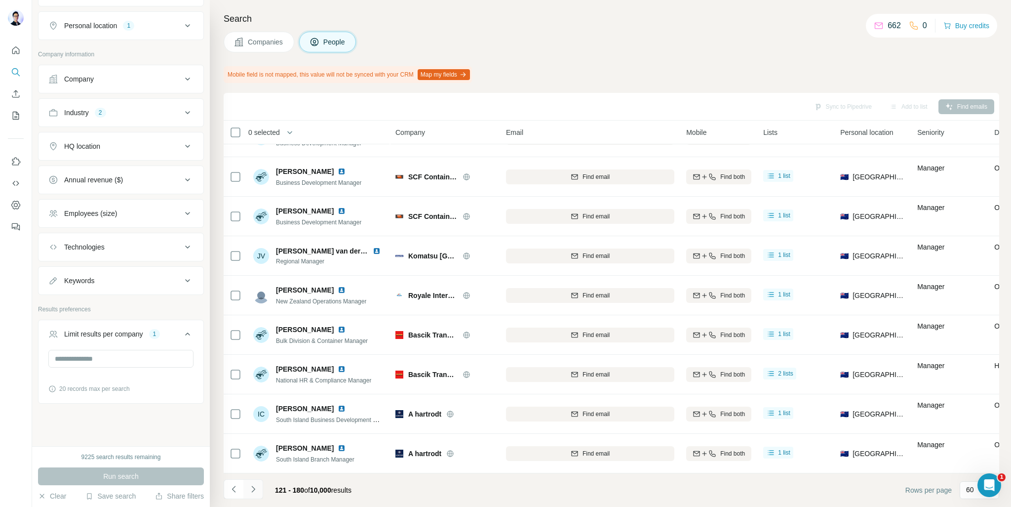
click at [254, 492] on icon "Navigate to next page" at bounding box center [253, 489] width 10 height 10
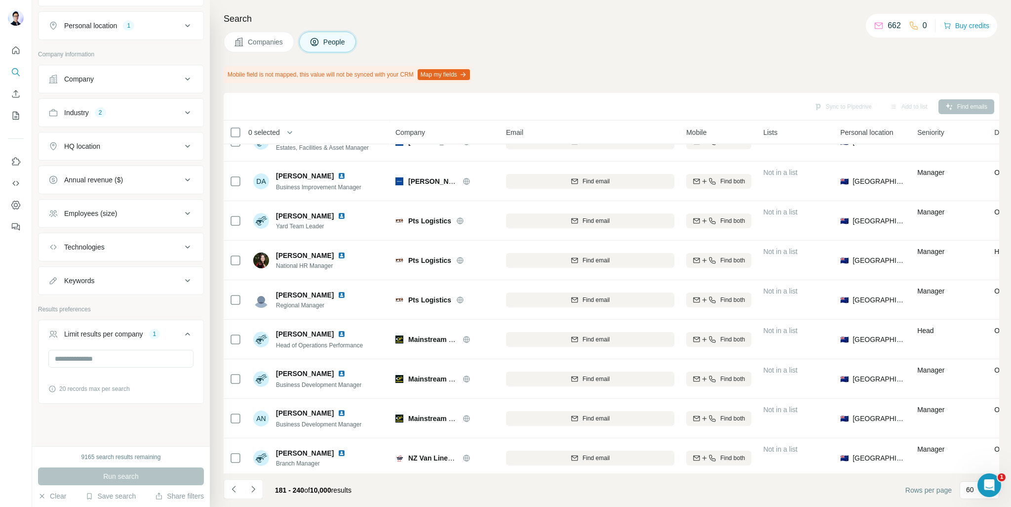
scroll to position [0, 0]
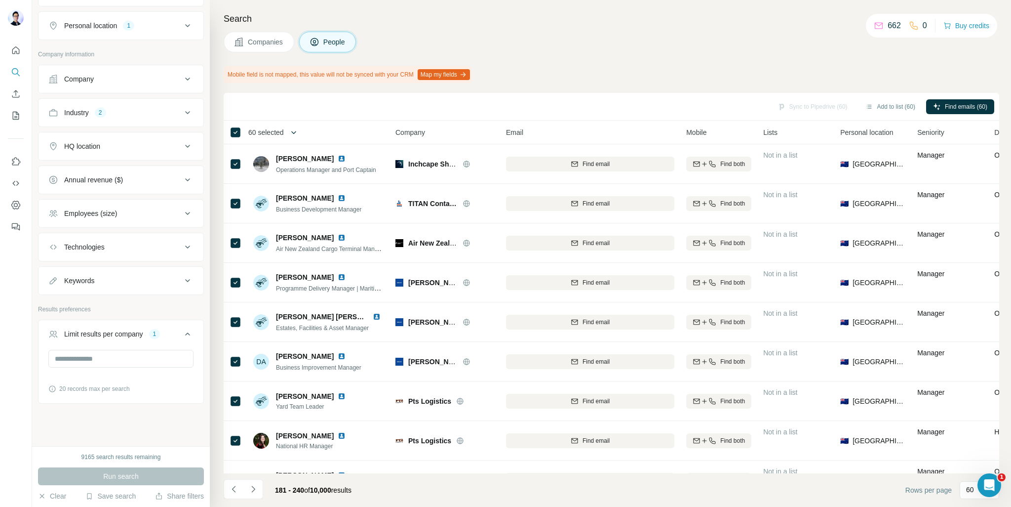
click at [292, 135] on icon "button" at bounding box center [294, 132] width 10 height 10
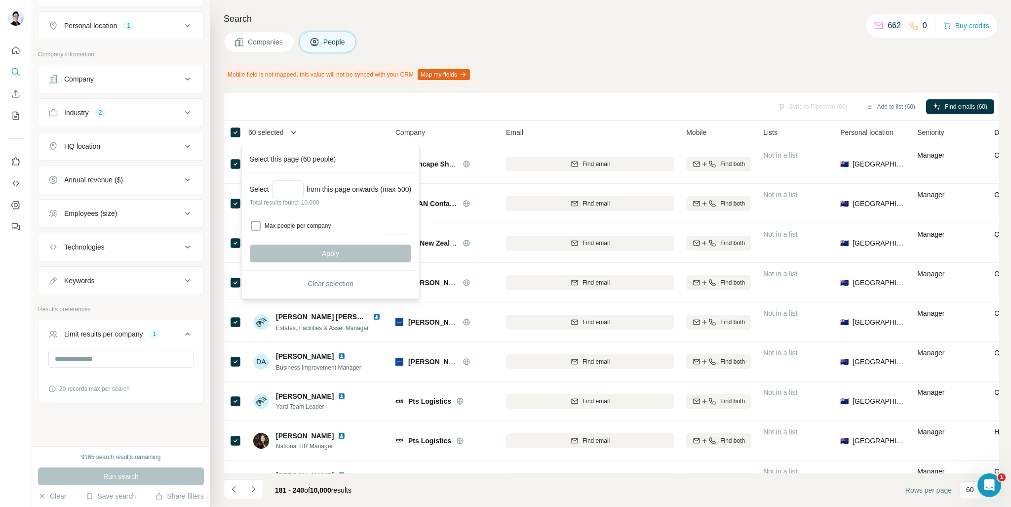
click at [303, 128] on button "button" at bounding box center [294, 132] width 20 height 20
click at [261, 127] on span "60 selected" at bounding box center [266, 132] width 36 height 10
click at [344, 114] on div "Sync to Pipedrive (60) Add to list (60) Find emails (60)" at bounding box center [612, 106] width 766 height 17
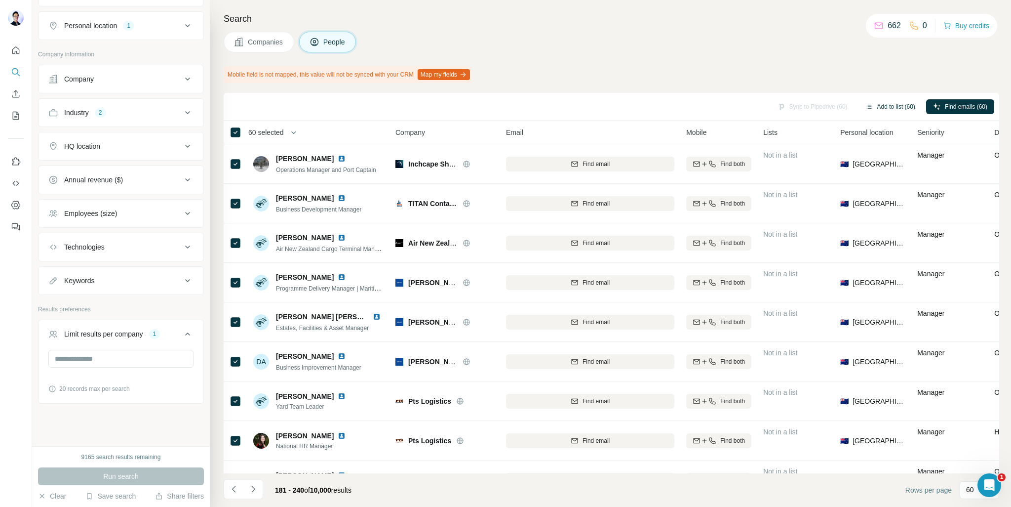
click at [883, 111] on button "Add to list (60)" at bounding box center [891, 106] width 64 height 15
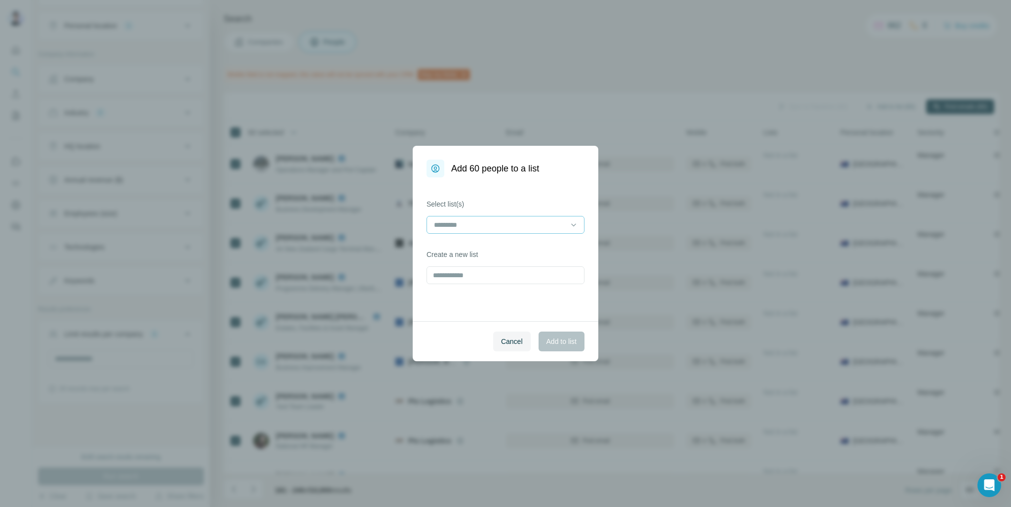
click at [527, 218] on div at bounding box center [499, 224] width 133 height 17
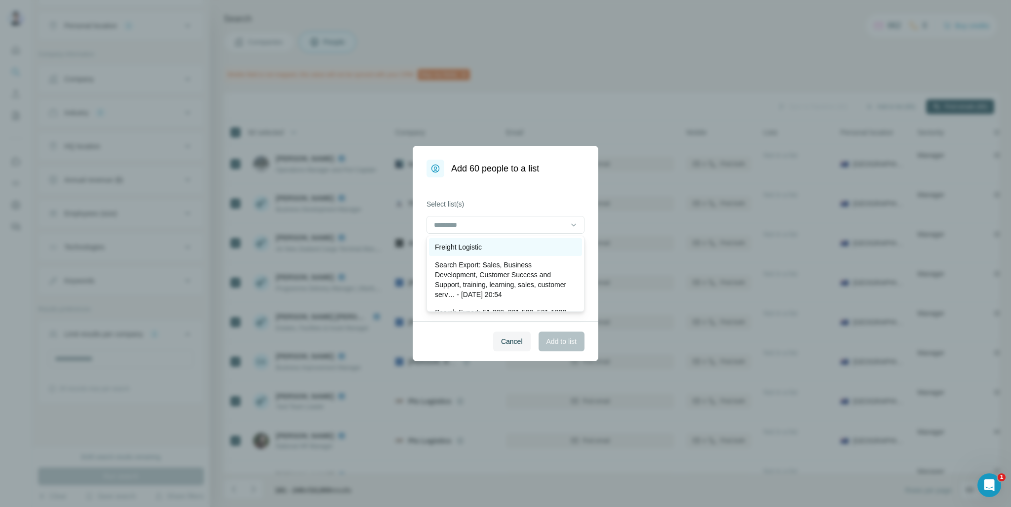
click at [485, 251] on div "Freight Logistic" at bounding box center [505, 247] width 153 height 18
click at [548, 192] on div "Select list(s) Freight Logistic Create a new list" at bounding box center [506, 249] width 186 height 144
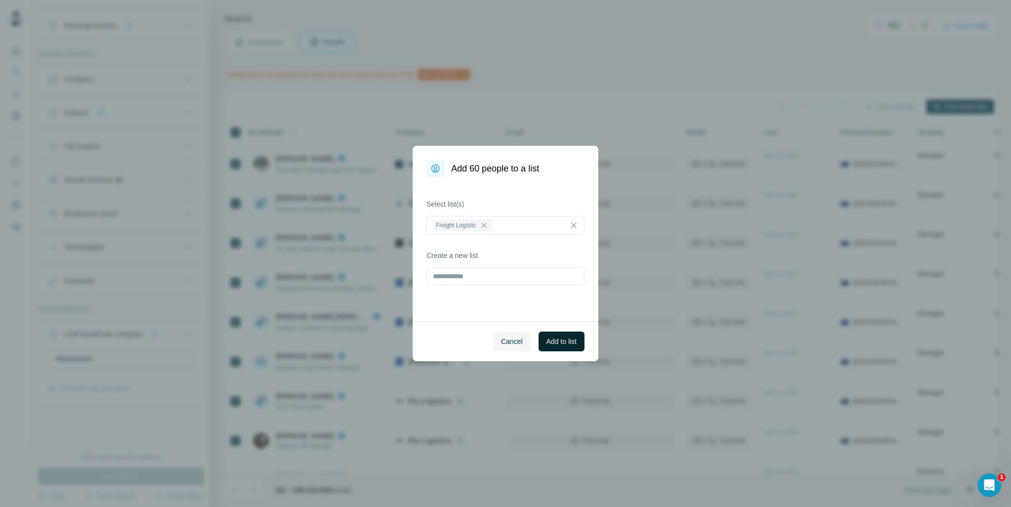
click at [561, 342] on span "Add to list" at bounding box center [562, 341] width 30 height 10
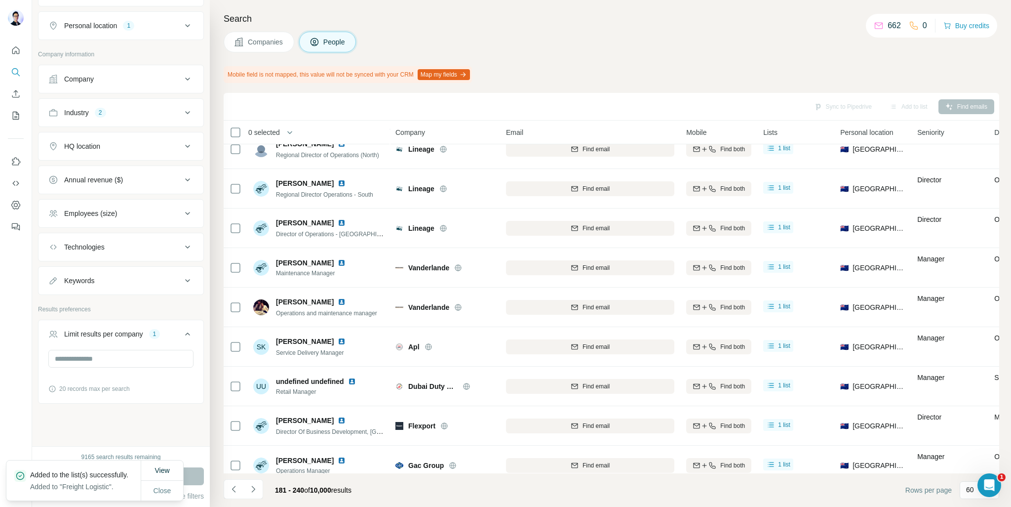
scroll to position [2046, 0]
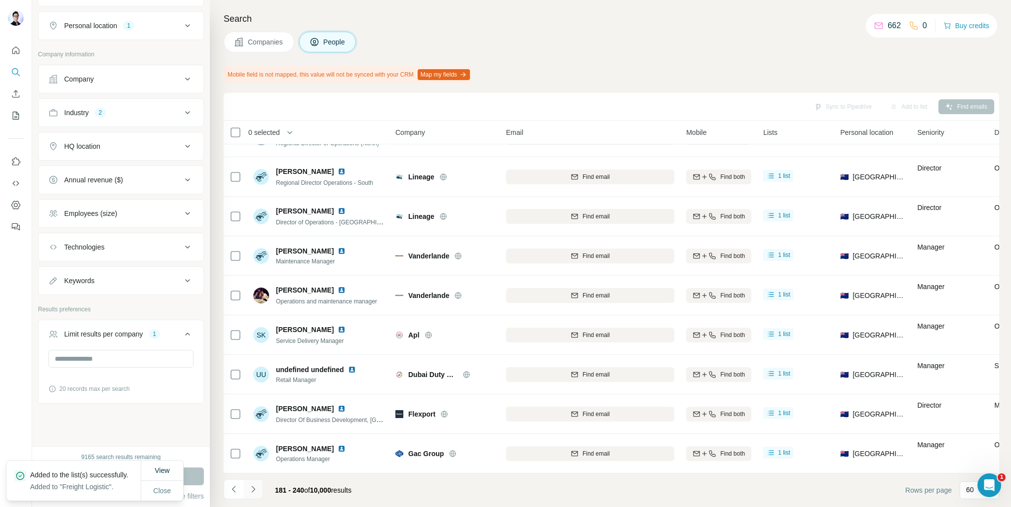
click at [256, 489] on icon "Navigate to next page" at bounding box center [253, 489] width 10 height 10
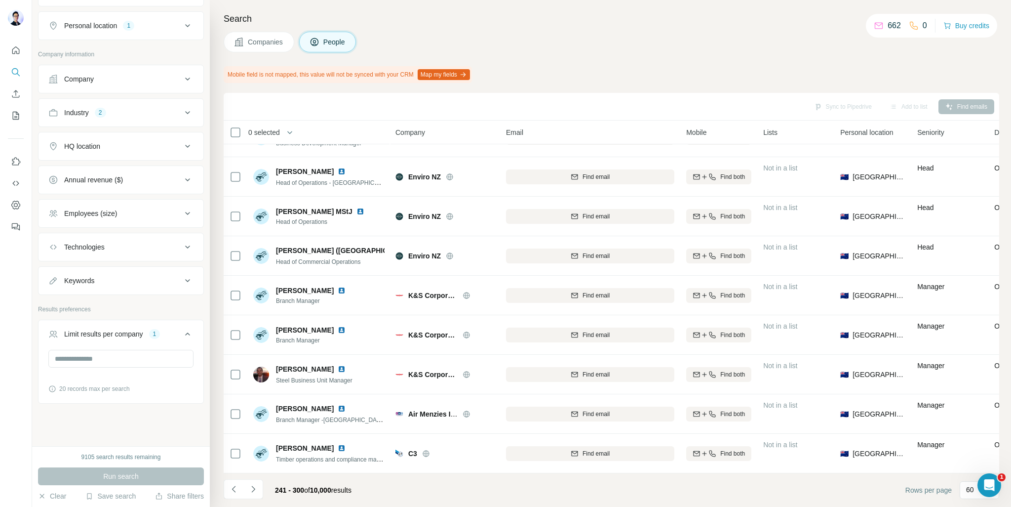
click at [225, 132] on th "0 selected" at bounding box center [303, 132] width 158 height 24
click at [890, 109] on button "Add to list (60)" at bounding box center [891, 106] width 64 height 15
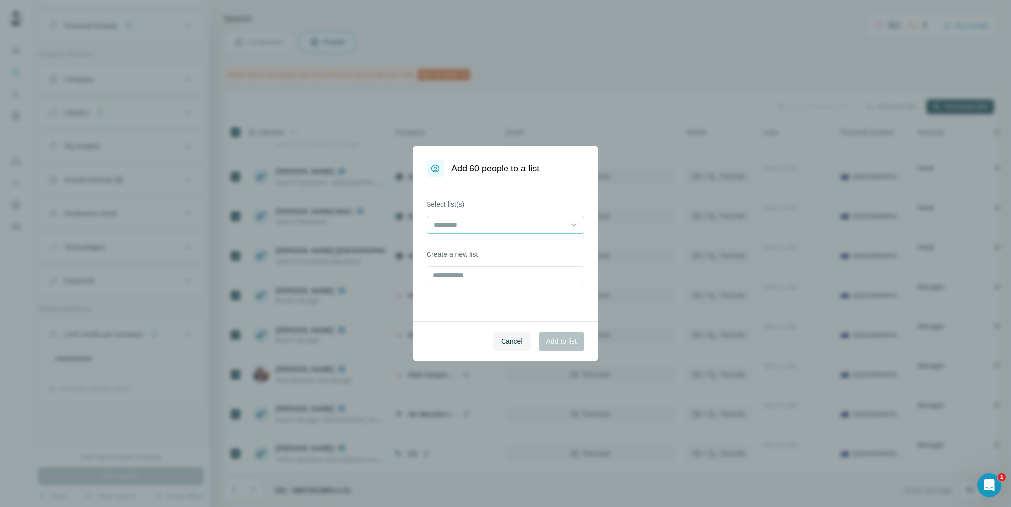
click at [502, 224] on input at bounding box center [499, 224] width 133 height 11
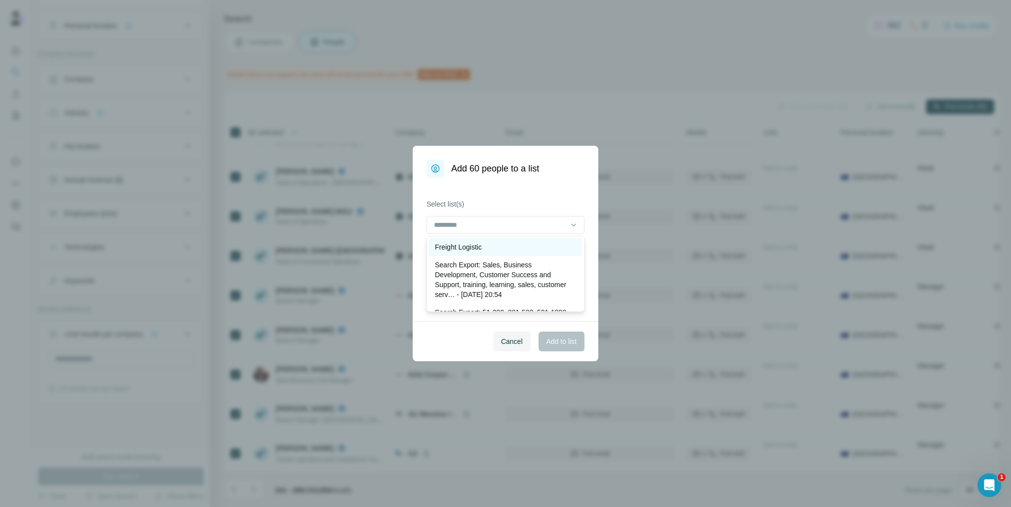
click at [489, 241] on div "Freight Logistic" at bounding box center [505, 247] width 153 height 18
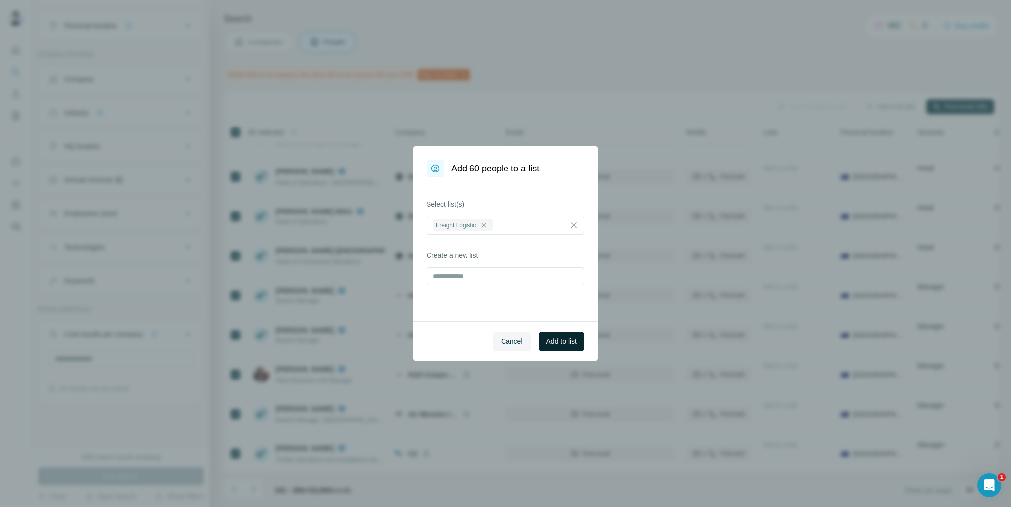
click at [569, 347] on button "Add to list" at bounding box center [562, 341] width 46 height 20
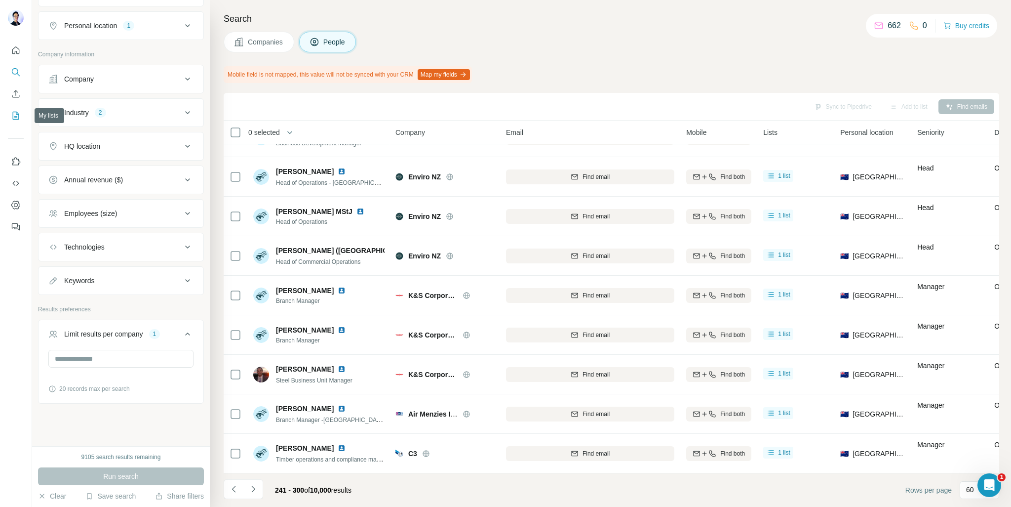
drag, startPoint x: 17, startPoint y: 113, endPoint x: 12, endPoint y: 126, distance: 13.9
click at [12, 126] on div at bounding box center [16, 136] width 32 height 200
click at [15, 115] on icon "My lists" at bounding box center [16, 116] width 10 height 10
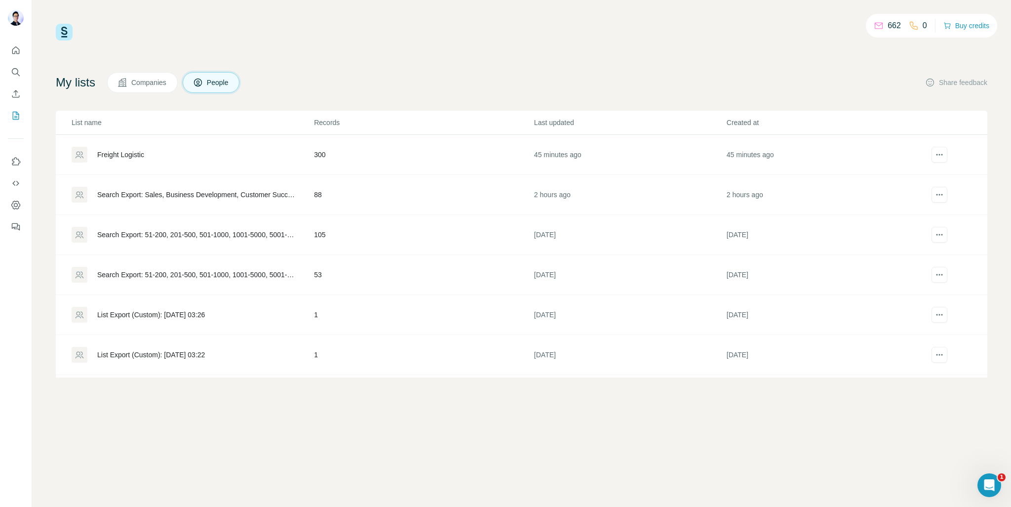
click at [138, 150] on div "Freight Logistic" at bounding box center [120, 155] width 47 height 10
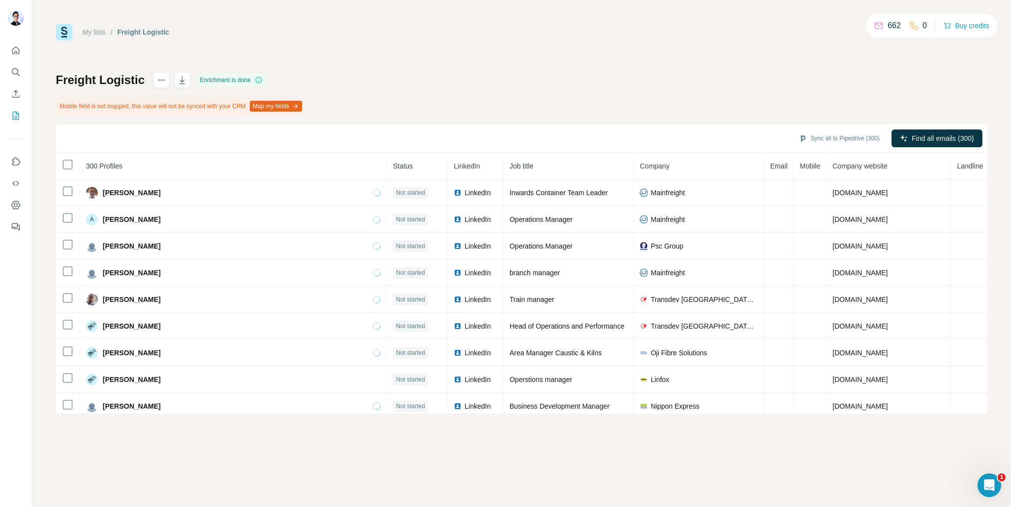
click at [888, 25] on p "662" at bounding box center [894, 26] width 13 height 12
click at [70, 157] on th at bounding box center [68, 166] width 24 height 27
click at [466, 136] on div "Sync all to Pipedrive (300) Find all emails (300)" at bounding box center [522, 138] width 932 height 28
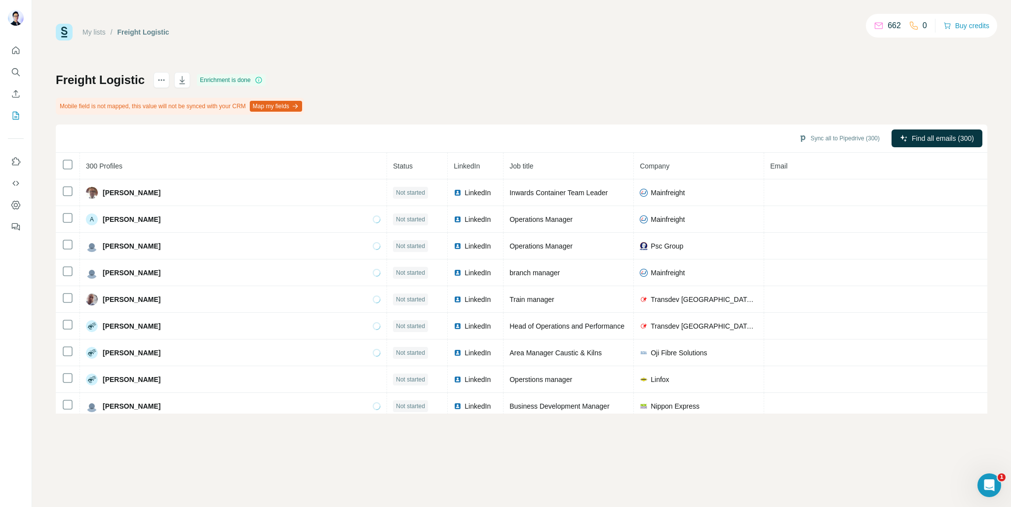
click at [150, 78] on div "Freight Logistic Enrichment is done" at bounding box center [161, 80] width 210 height 16
click at [162, 79] on icon "actions" at bounding box center [161, 79] width 1 height 1
click at [156, 81] on button "actions" at bounding box center [162, 80] width 16 height 16
click at [322, 75] on div "Freight Logistic Enrichment is done Mobile field is not mapped, this value will…" at bounding box center [522, 242] width 932 height 341
click at [770, 166] on span "Email" at bounding box center [778, 166] width 17 height 8
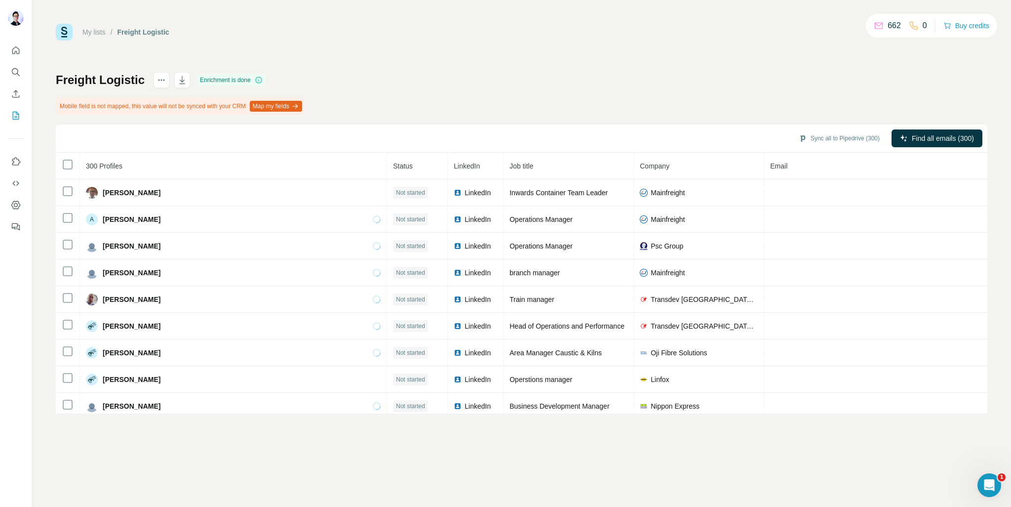
click at [640, 167] on span "Company" at bounding box center [655, 166] width 30 height 8
click at [509, 166] on span "Job title" at bounding box center [521, 166] width 24 height 8
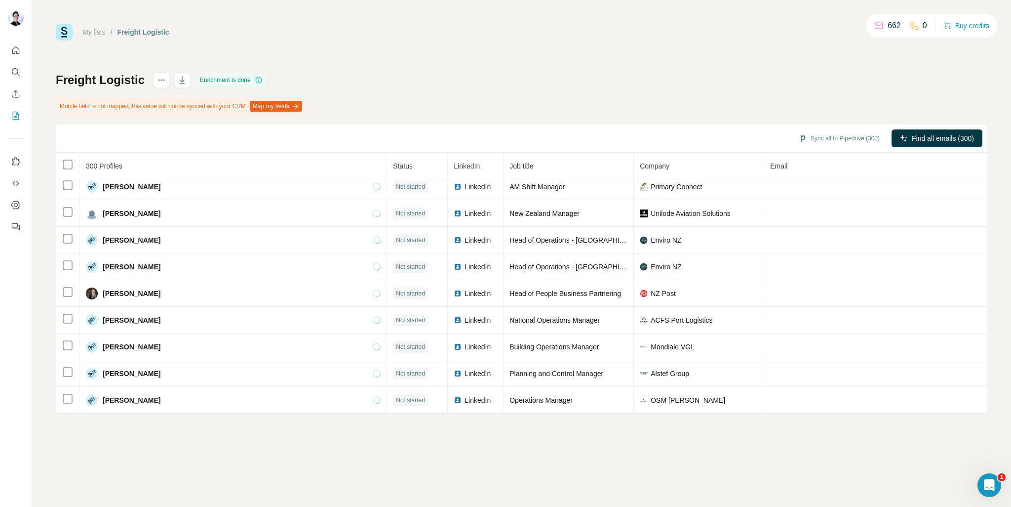
scroll to position [741, 0]
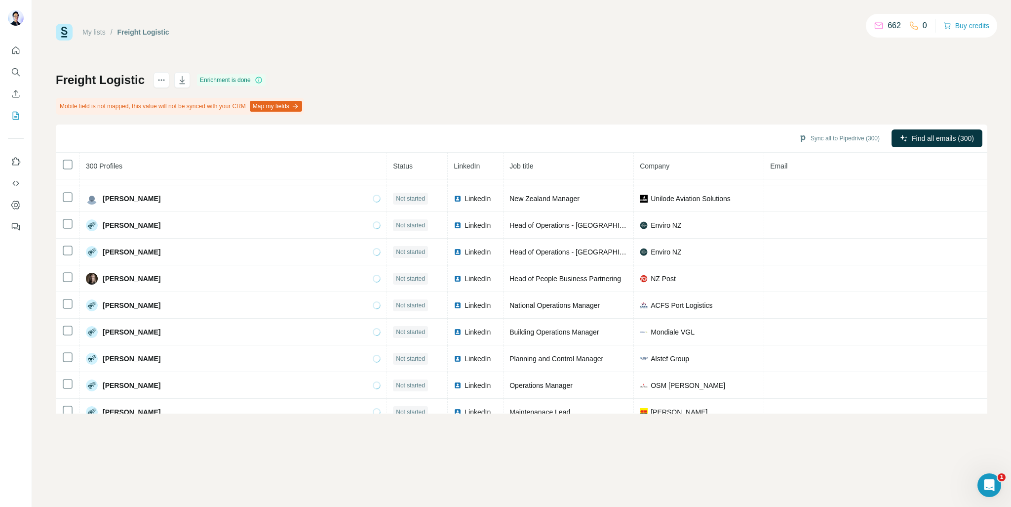
click at [754, 59] on div "My lists / Freight Logistic 662 0 Buy credits Freight Logistic Enrichment is do…" at bounding box center [522, 219] width 932 height 390
